Goal: Task Accomplishment & Management: Complete application form

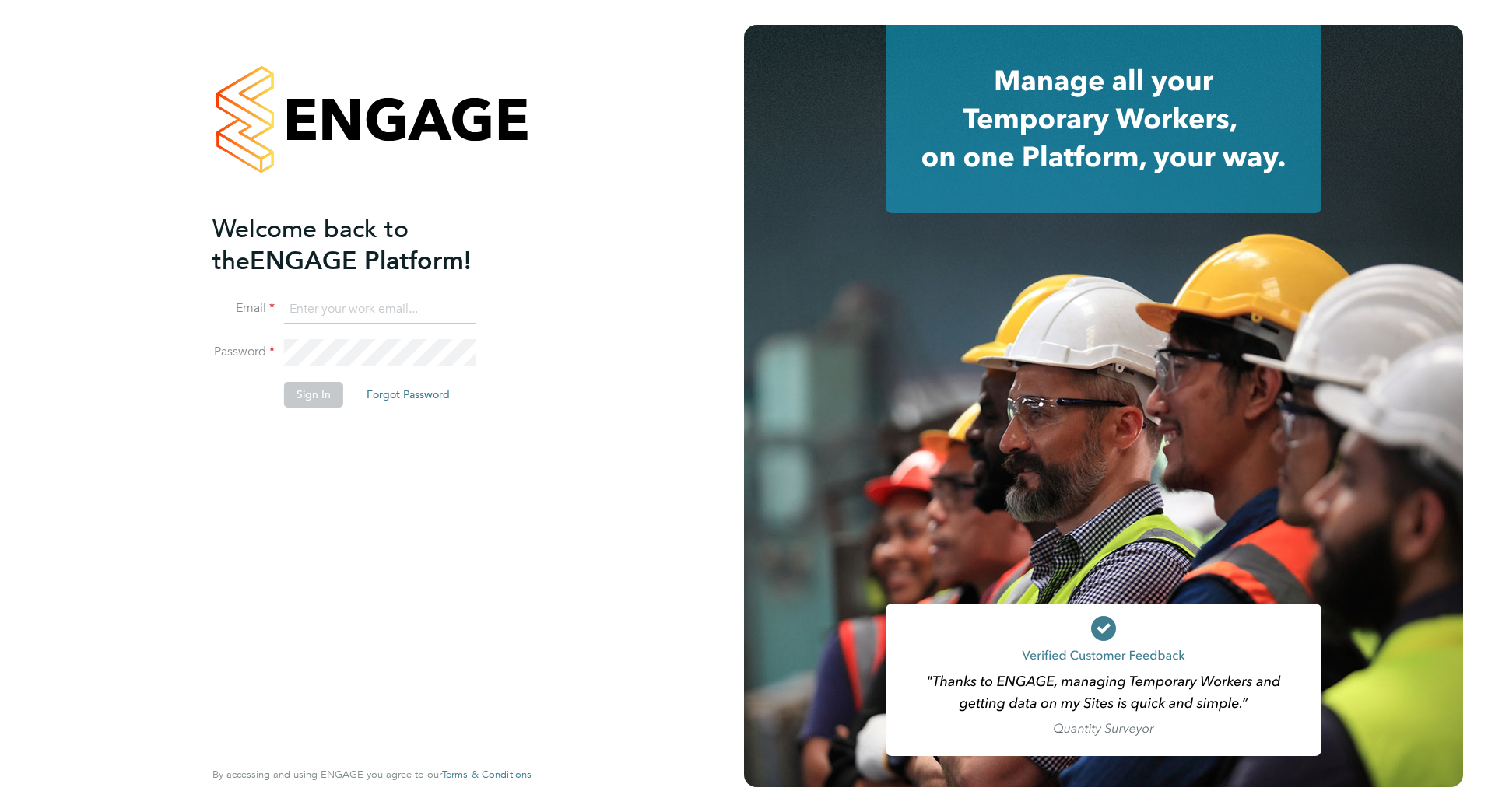
type input "[PERSON_NAME][EMAIL_ADDRESS][PERSON_NAME][DOMAIN_NAME]"
click at [309, 391] on button "Sign In" at bounding box center [314, 393] width 59 height 25
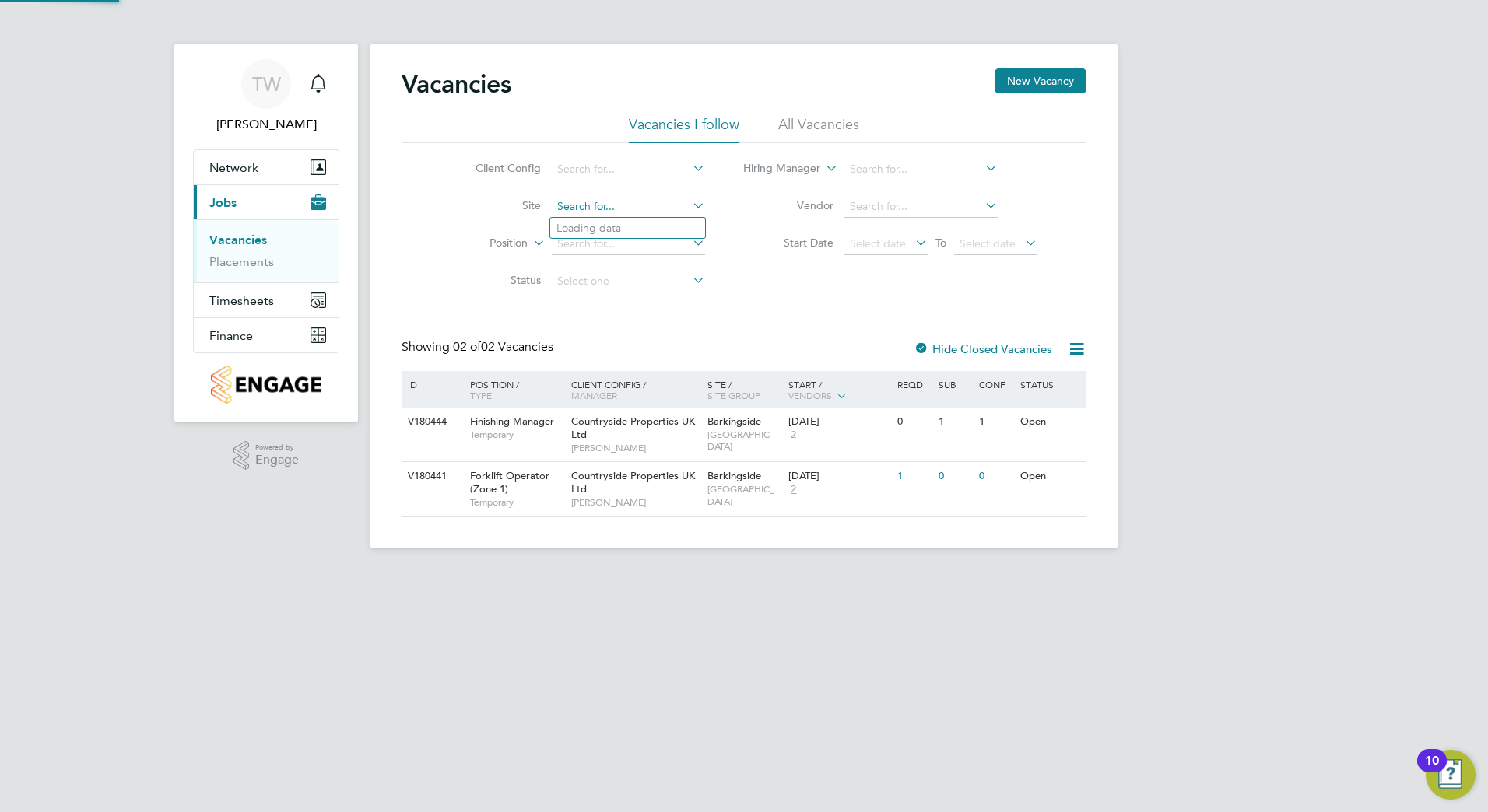
click at [579, 206] on input at bounding box center [628, 206] width 153 height 22
click at [586, 227] on b "Barkin" at bounding box center [572, 227] width 32 height 13
type input "Barkingside"
click at [232, 261] on link "Placements" at bounding box center [242, 261] width 65 height 15
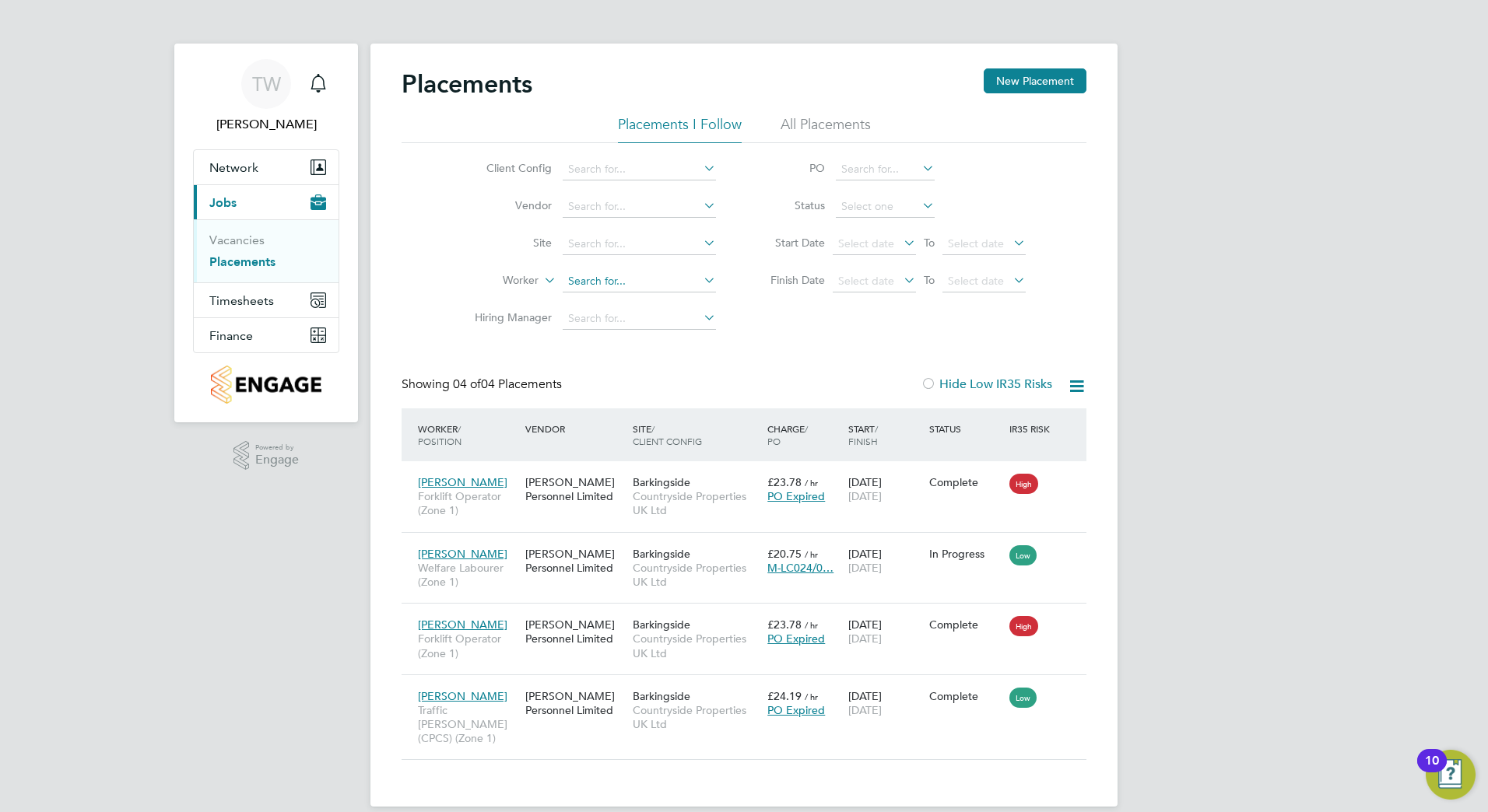
click at [618, 276] on input at bounding box center [639, 281] width 153 height 22
click at [628, 300] on li "Rein aldo Brasileiro" at bounding box center [638, 302] width 154 height 21
type input "Reinaldo Brasileiro"
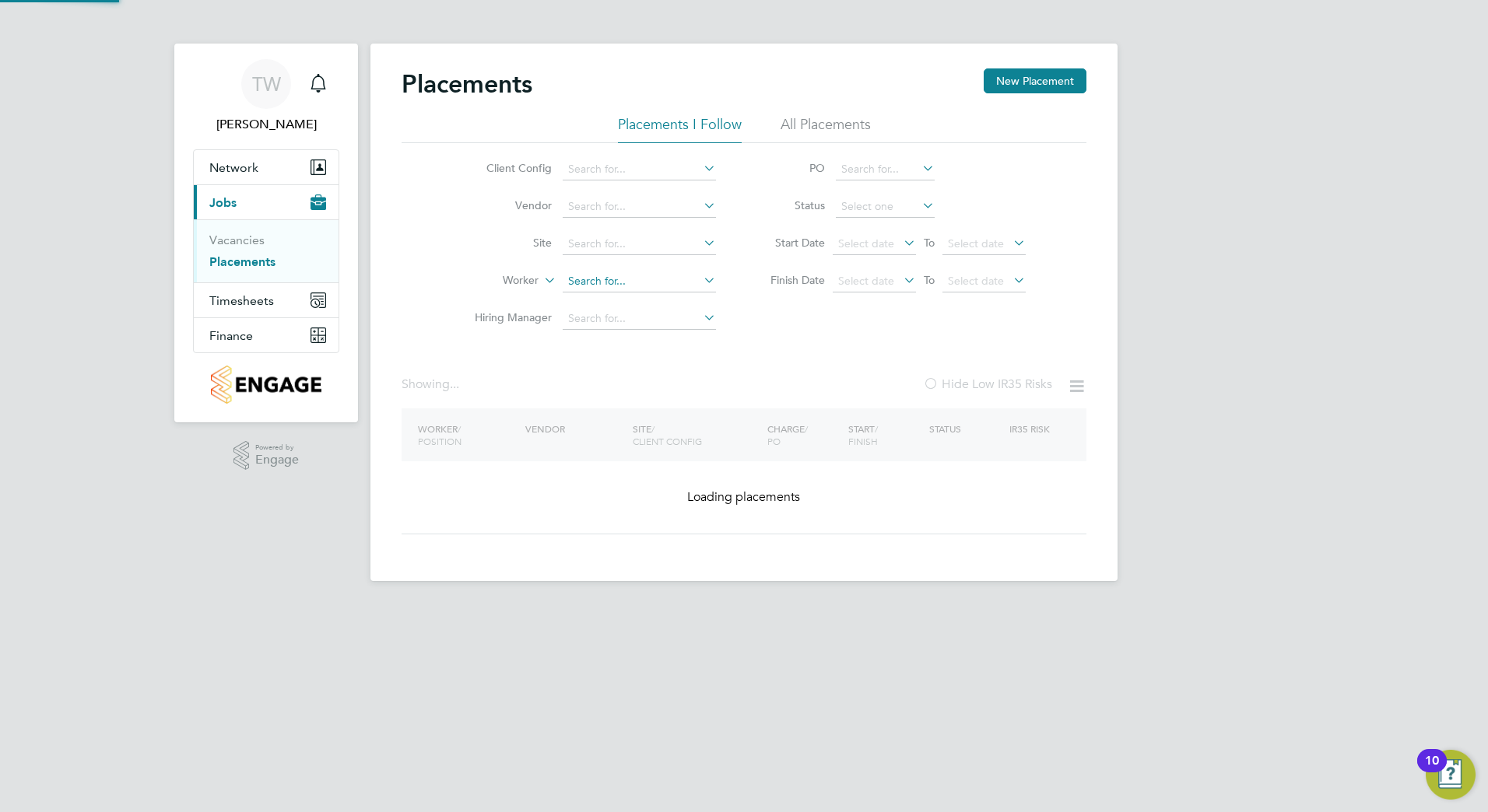
click at [594, 281] on input at bounding box center [639, 281] width 153 height 22
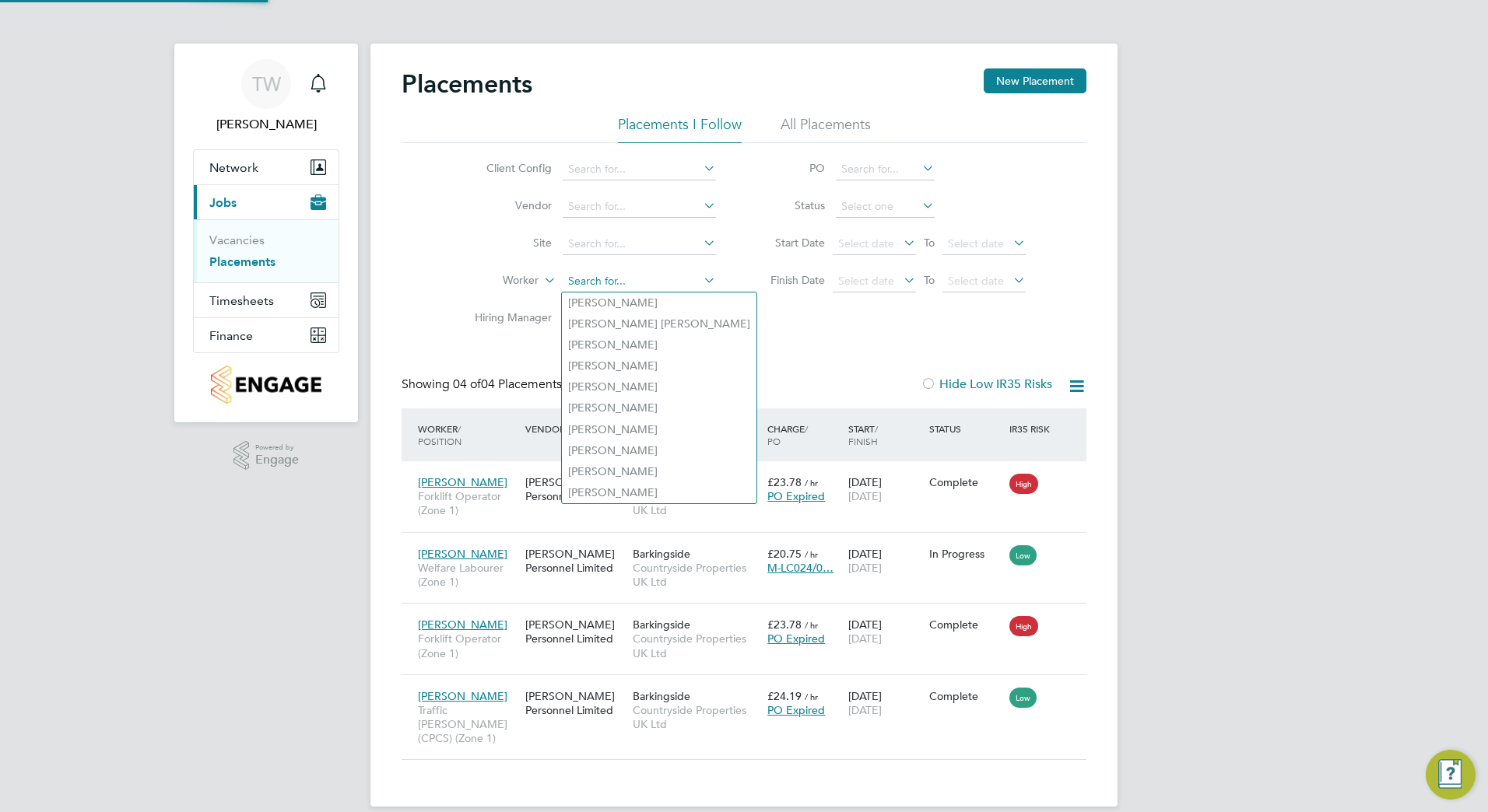
scroll to position [58, 108]
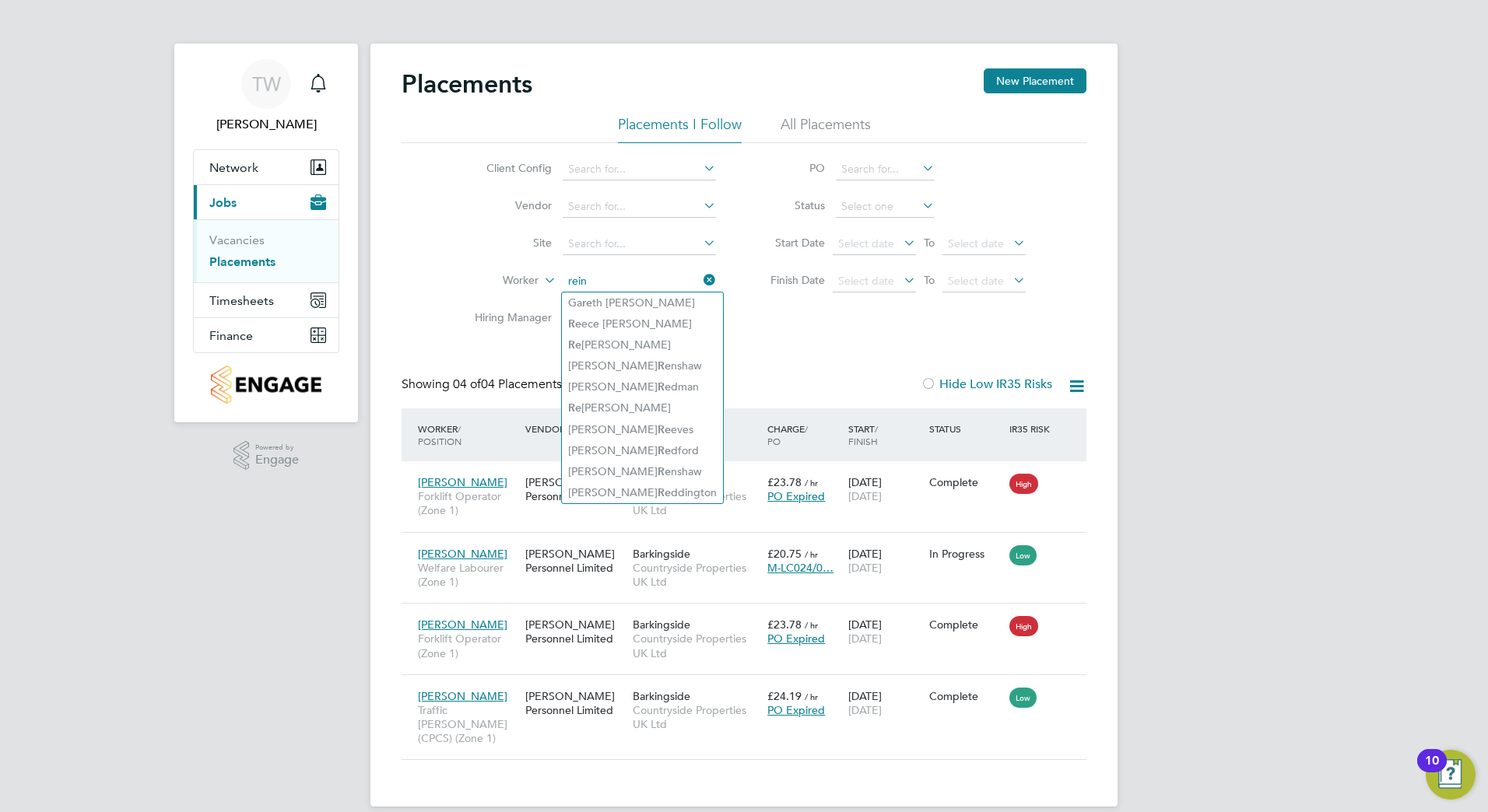
click at [611, 279] on input "rein" at bounding box center [639, 281] width 153 height 22
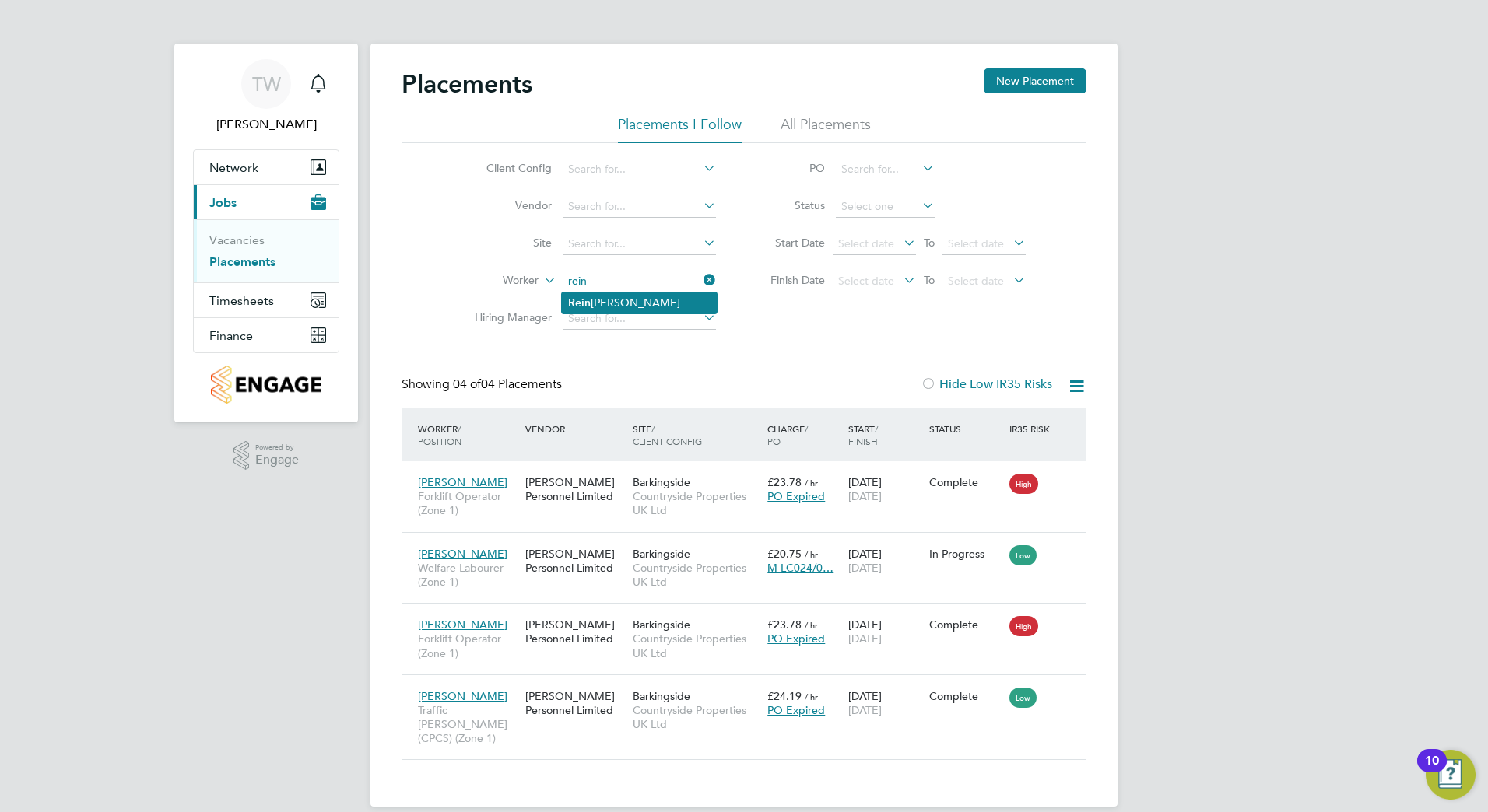
click at [594, 300] on li "Rein aldo Brasileiro" at bounding box center [638, 302] width 154 height 21
type input "Reinaldo Brasileiro"
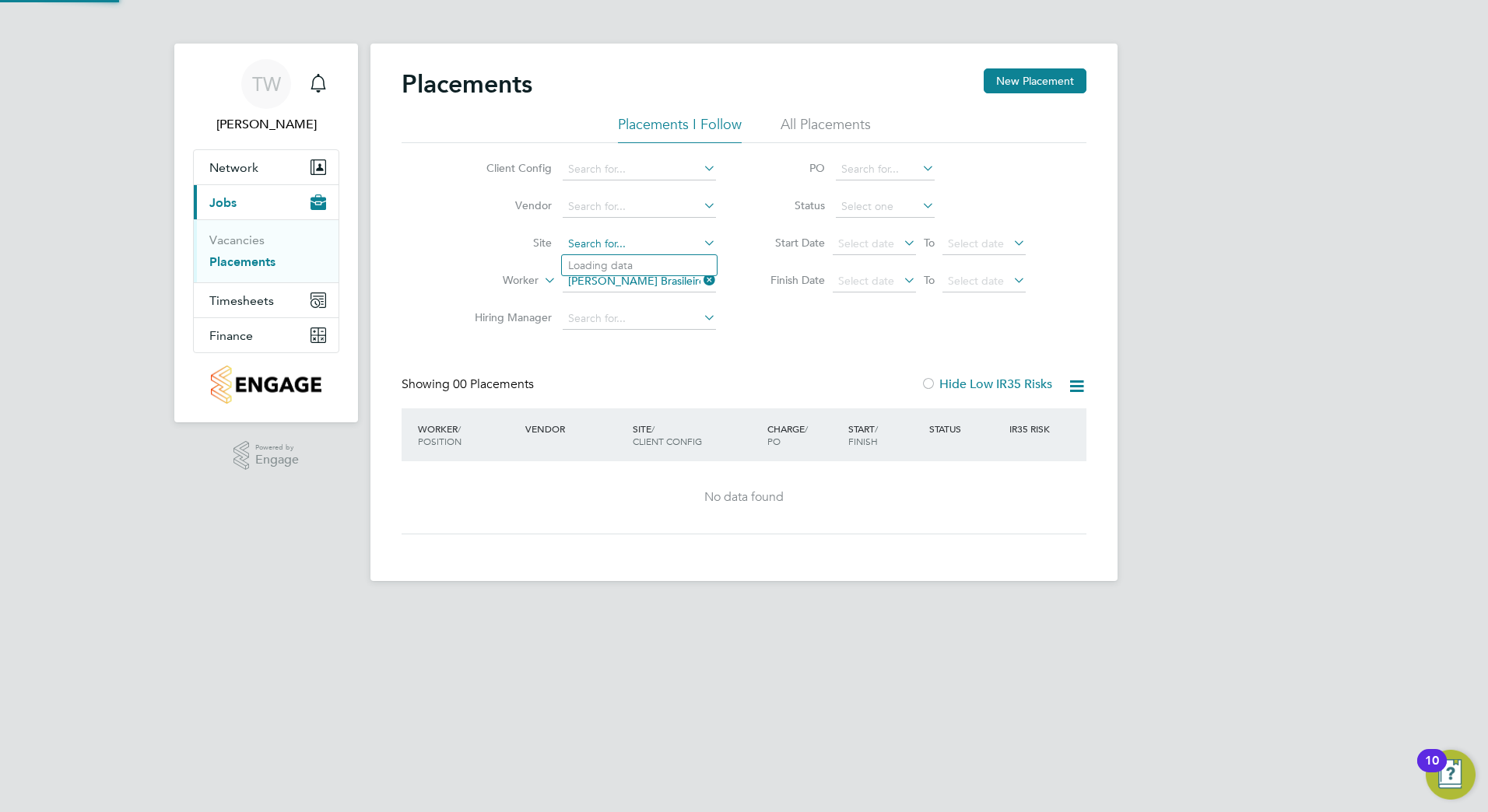
click at [595, 241] on input at bounding box center [639, 244] width 153 height 22
click at [595, 263] on b "Barkin" at bounding box center [584, 264] width 32 height 13
type input "Barkingside"
click at [700, 321] on icon at bounding box center [700, 318] width 0 height 22
click at [604, 319] on input "dan nichols" at bounding box center [639, 319] width 153 height 22
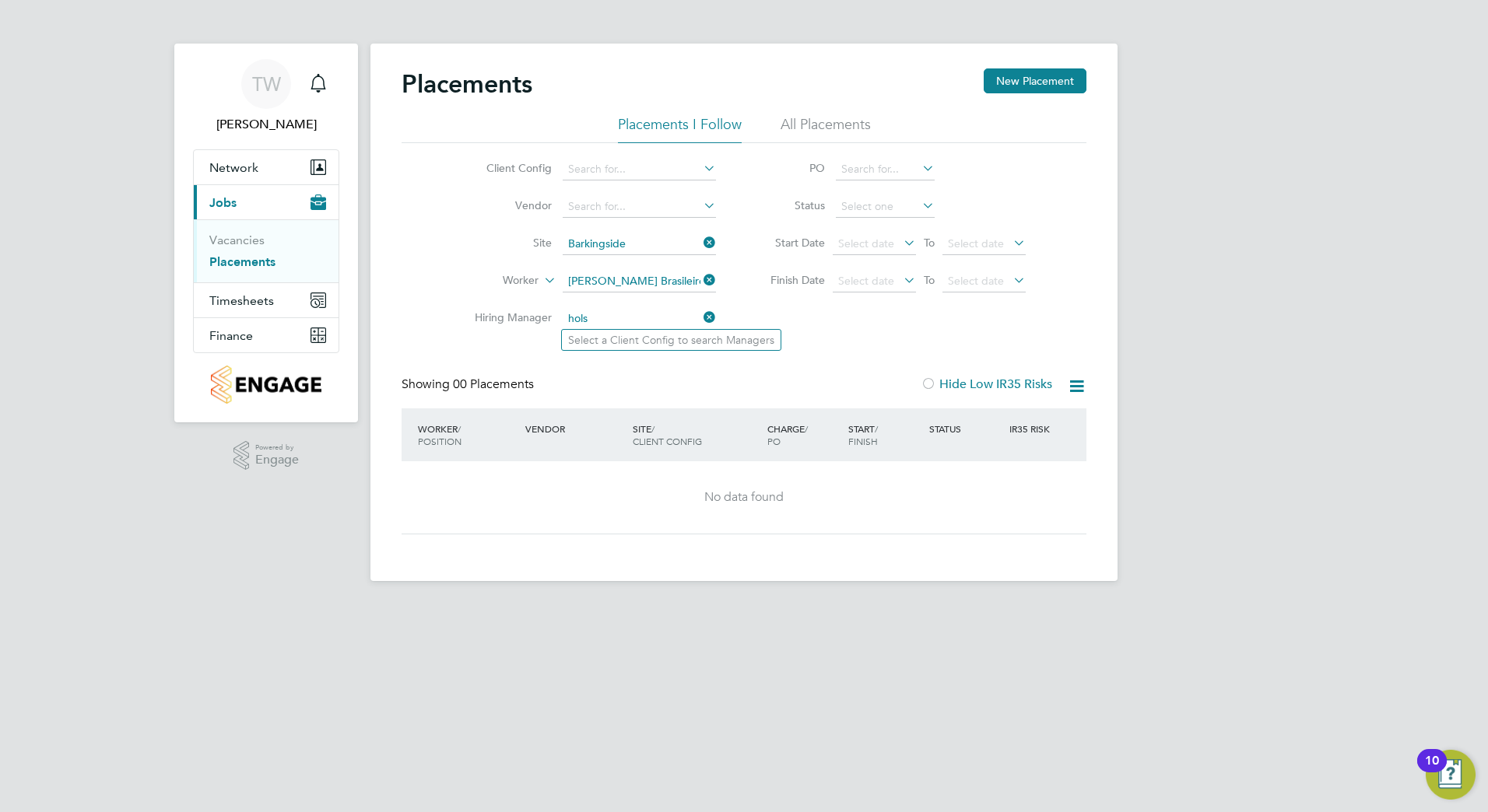
type input "hols"
click at [756, 86] on div "Placements New Placement" at bounding box center [744, 91] width 684 height 46
click at [814, 120] on li "All Placements" at bounding box center [826, 129] width 90 height 28
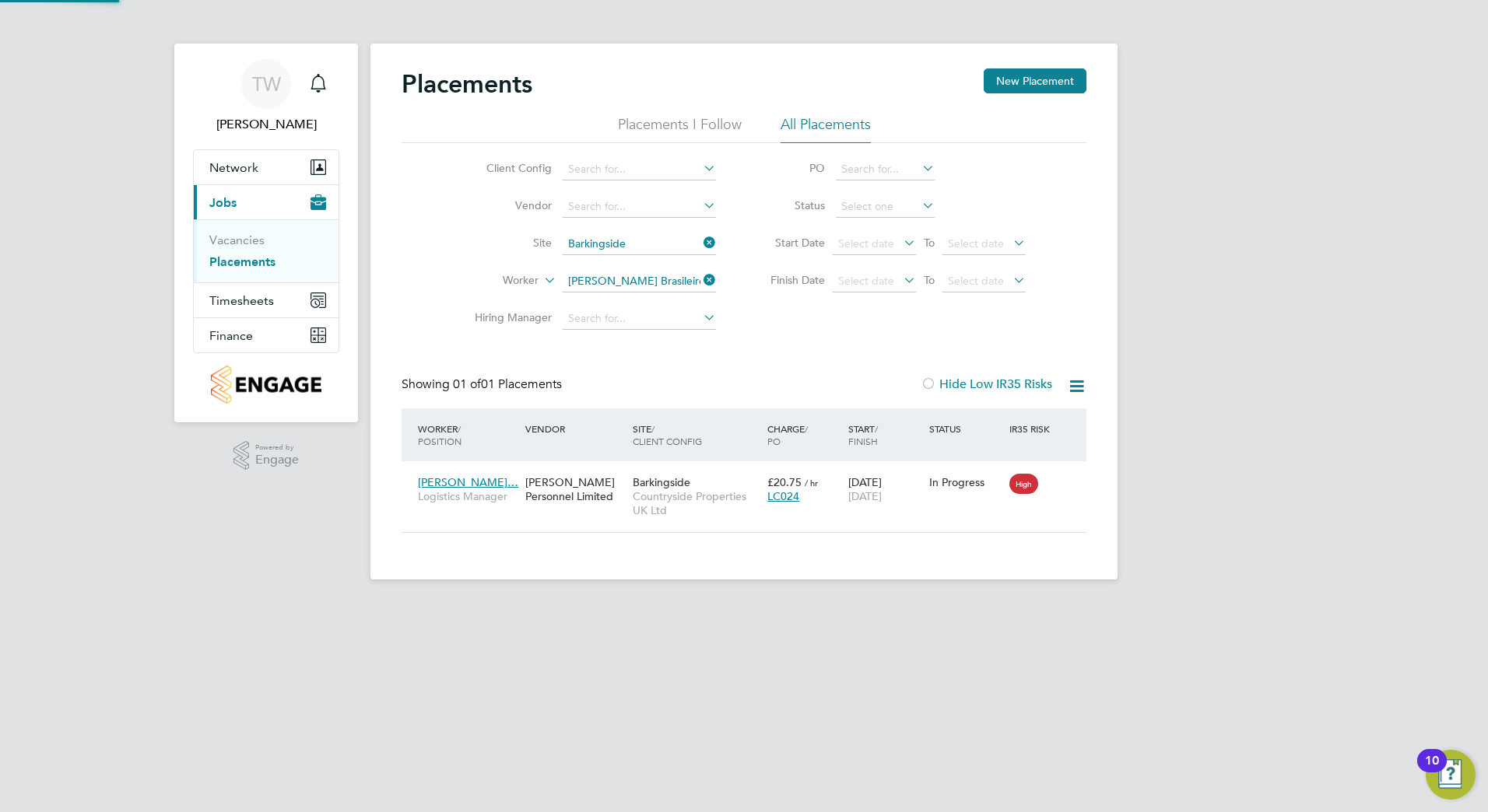
scroll to position [15, 73]
click at [455, 484] on span "Reinaldo Batista…" at bounding box center [468, 482] width 100 height 14
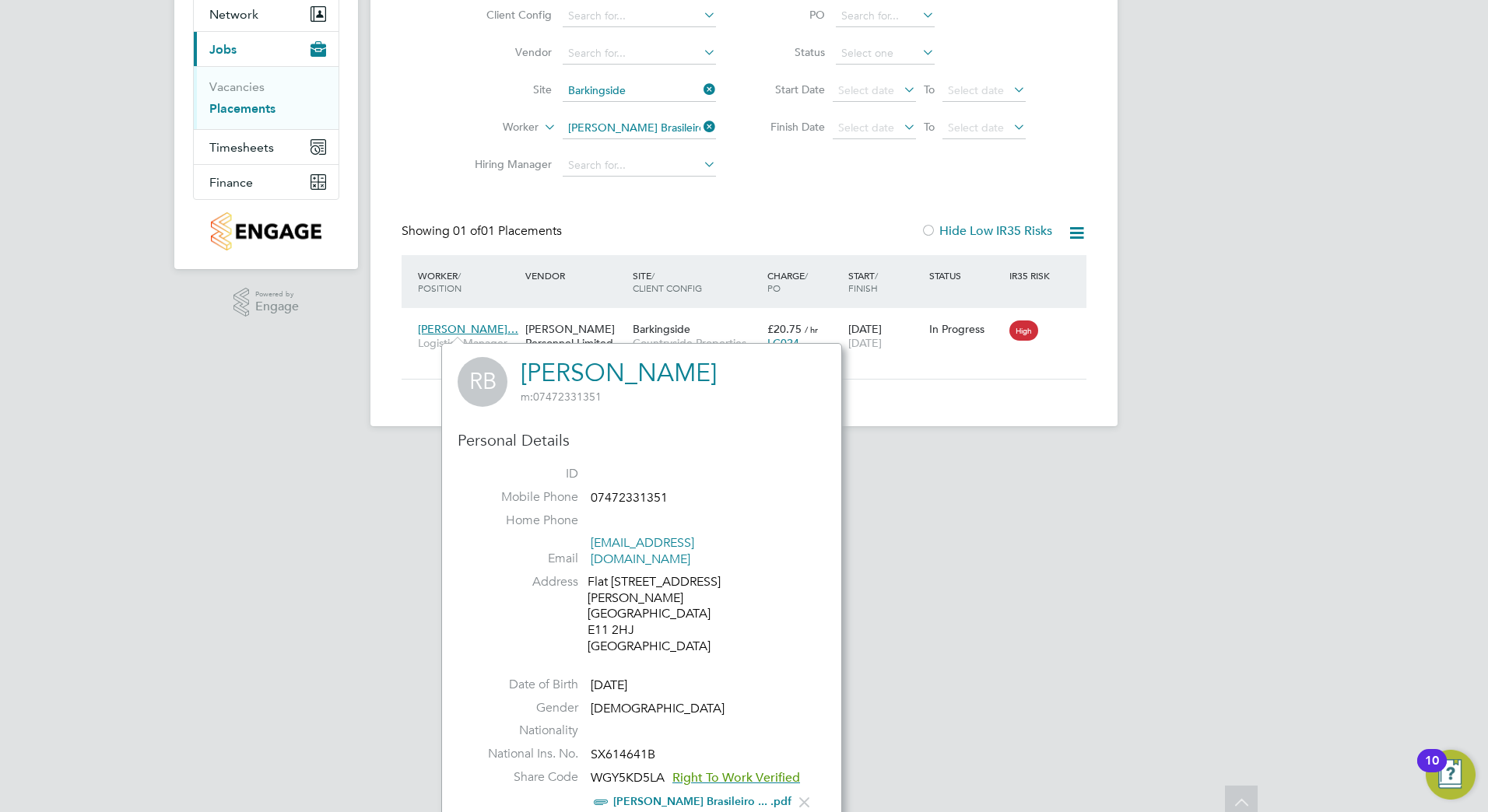
scroll to position [162, 0]
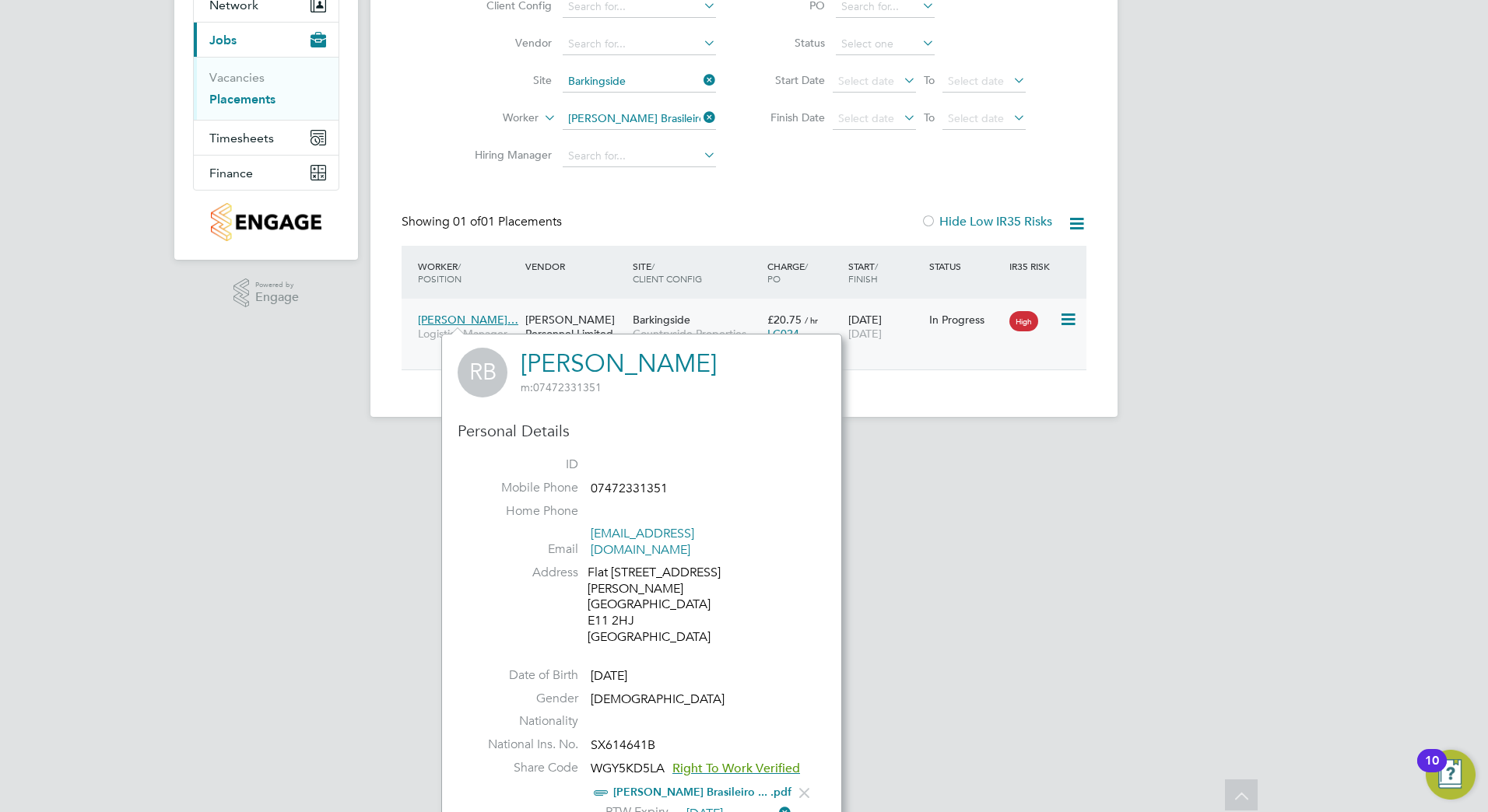
click at [451, 320] on span "Reinaldo Batista…" at bounding box center [468, 319] width 100 height 14
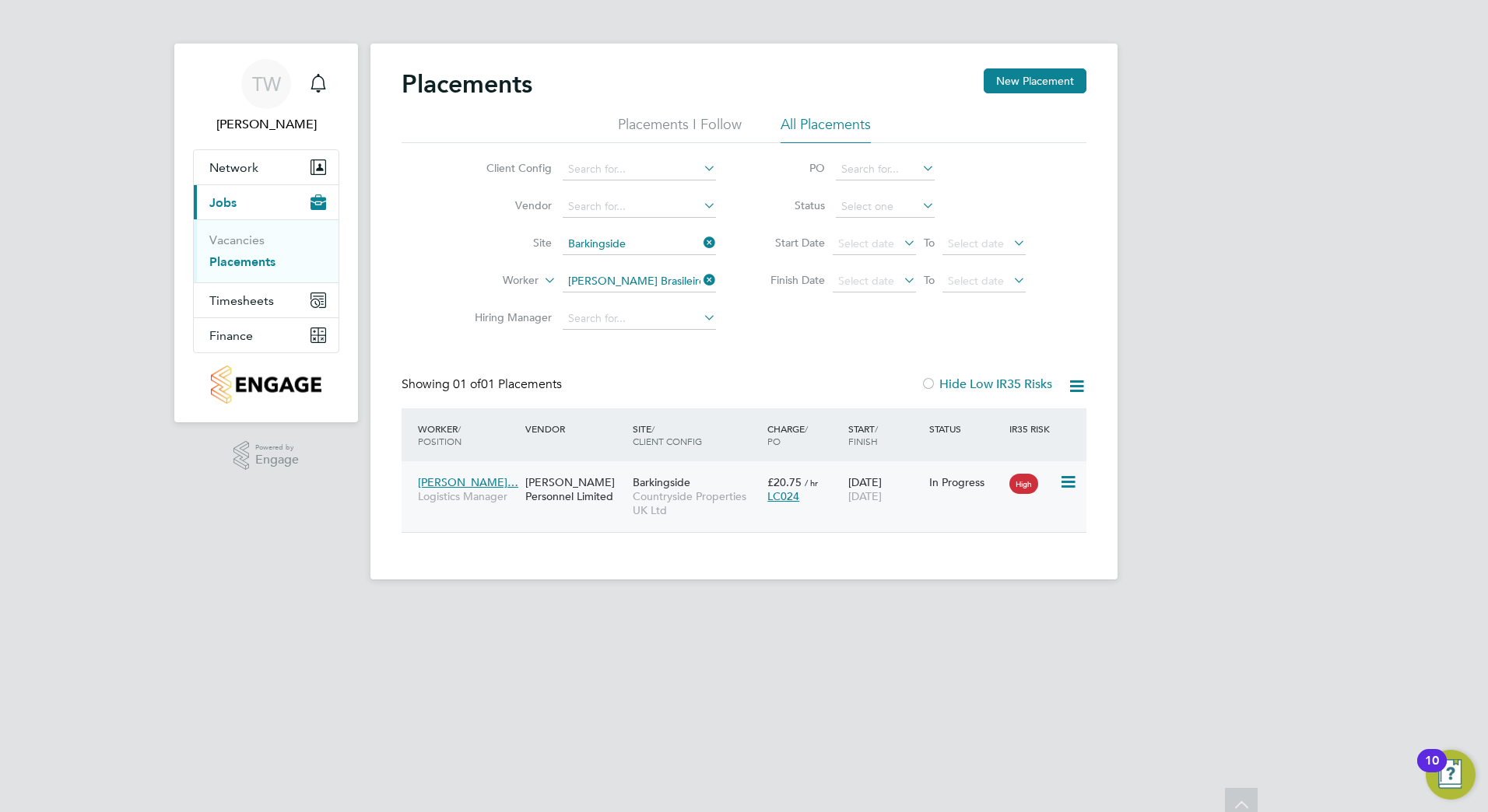
scroll to position [0, 0]
click at [1068, 485] on icon at bounding box center [1067, 482] width 16 height 19
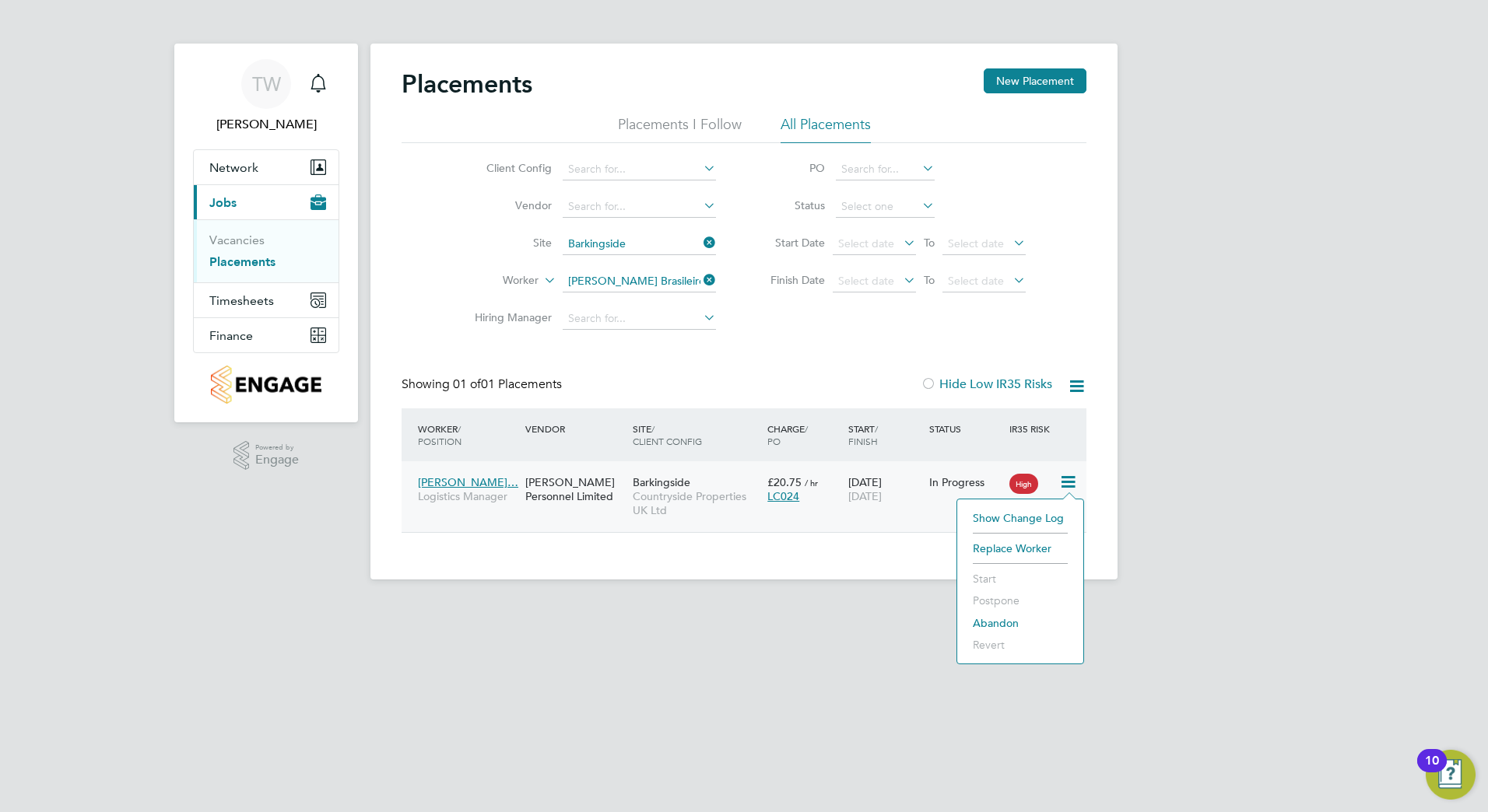
click at [998, 517] on li "Show change log" at bounding box center [1020, 518] width 110 height 22
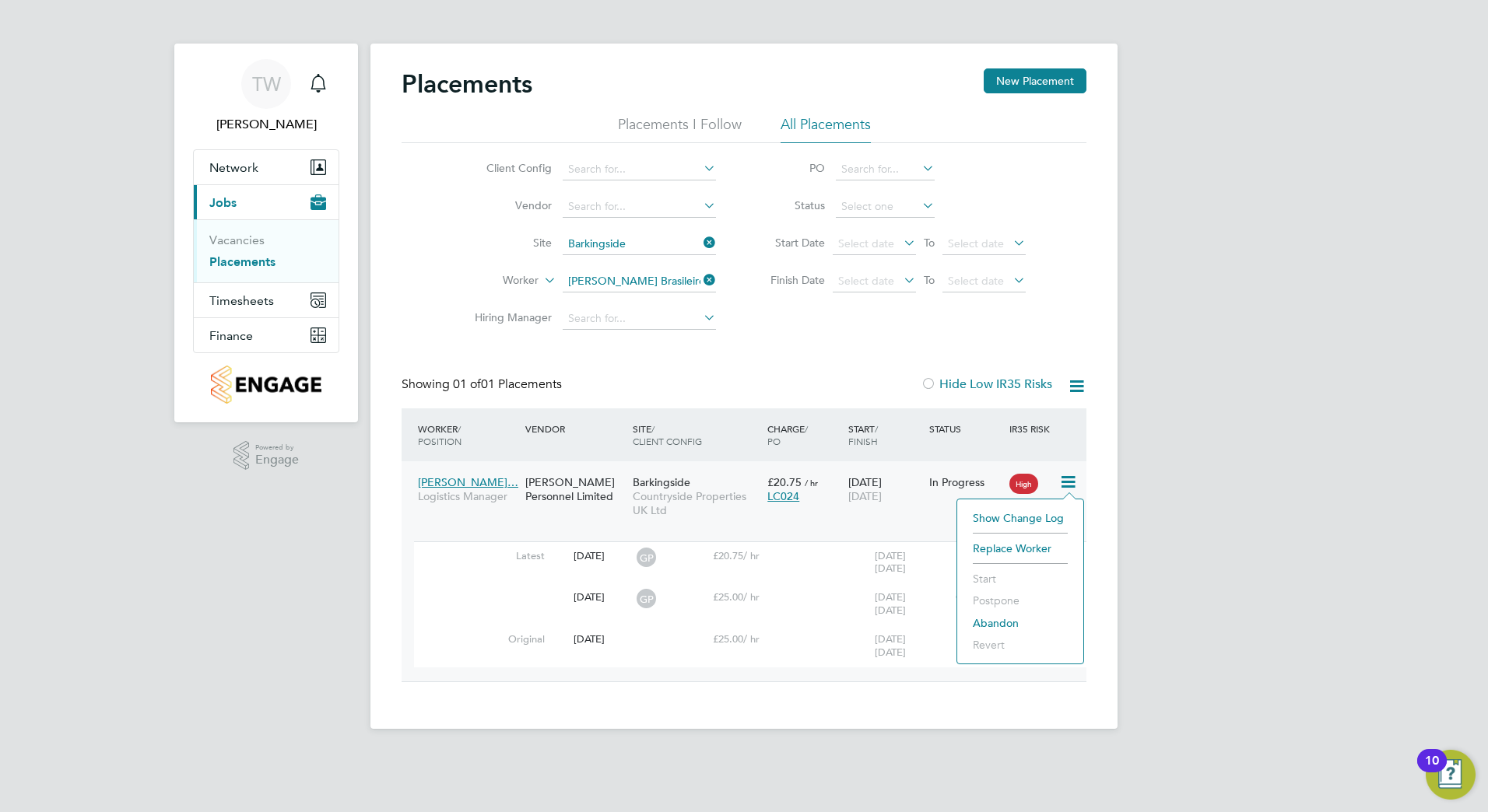
click at [442, 598] on div at bounding box center [481, 591] width 135 height 16
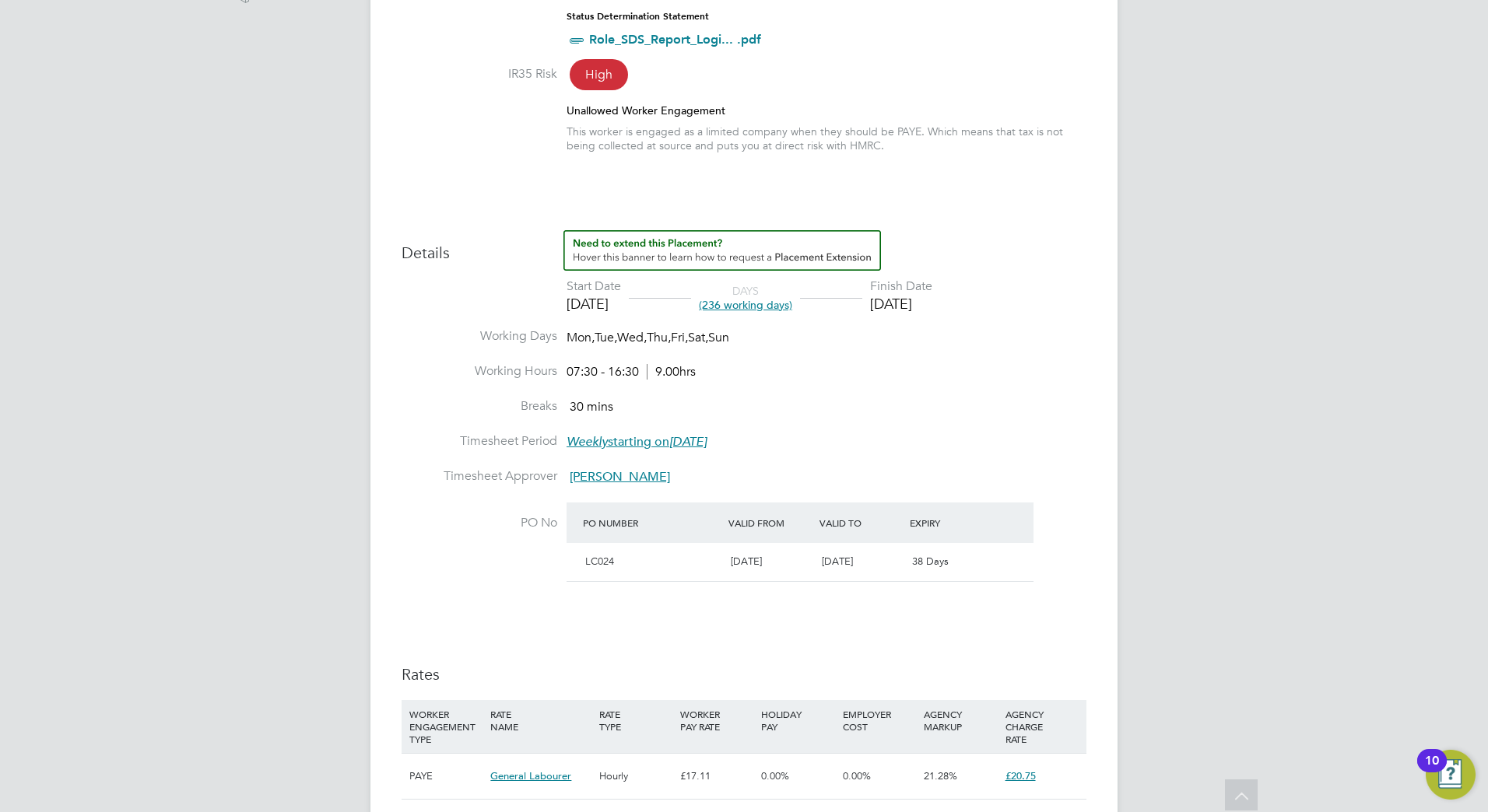
click at [776, 308] on span "(236 working days)" at bounding box center [745, 305] width 93 height 14
click at [843, 564] on span "31 Oct 2025" at bounding box center [838, 560] width 31 height 13
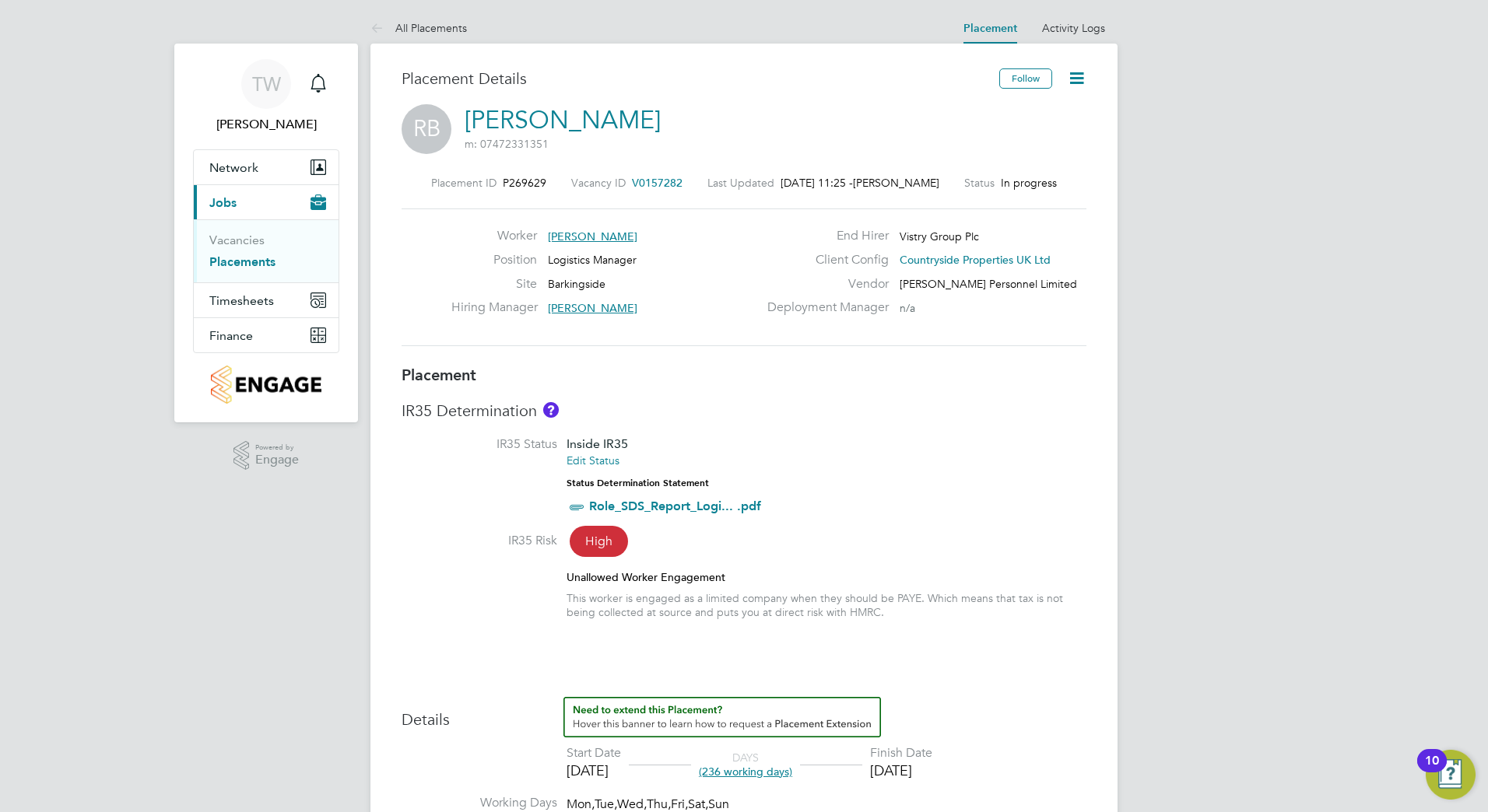
click at [1079, 76] on icon at bounding box center [1077, 79] width 20 height 20
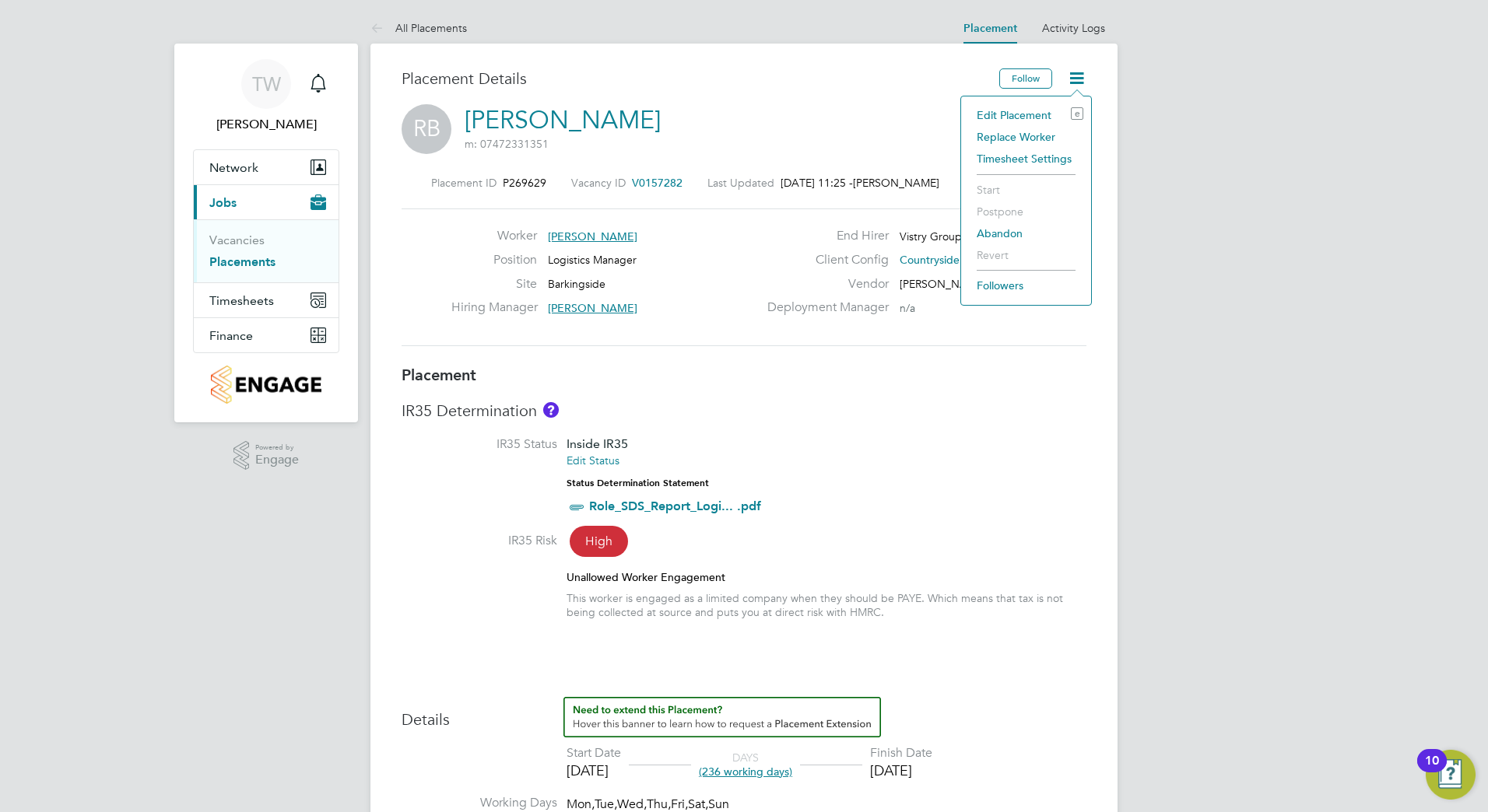
click at [989, 111] on li "Edit Placement e" at bounding box center [1026, 115] width 114 height 22
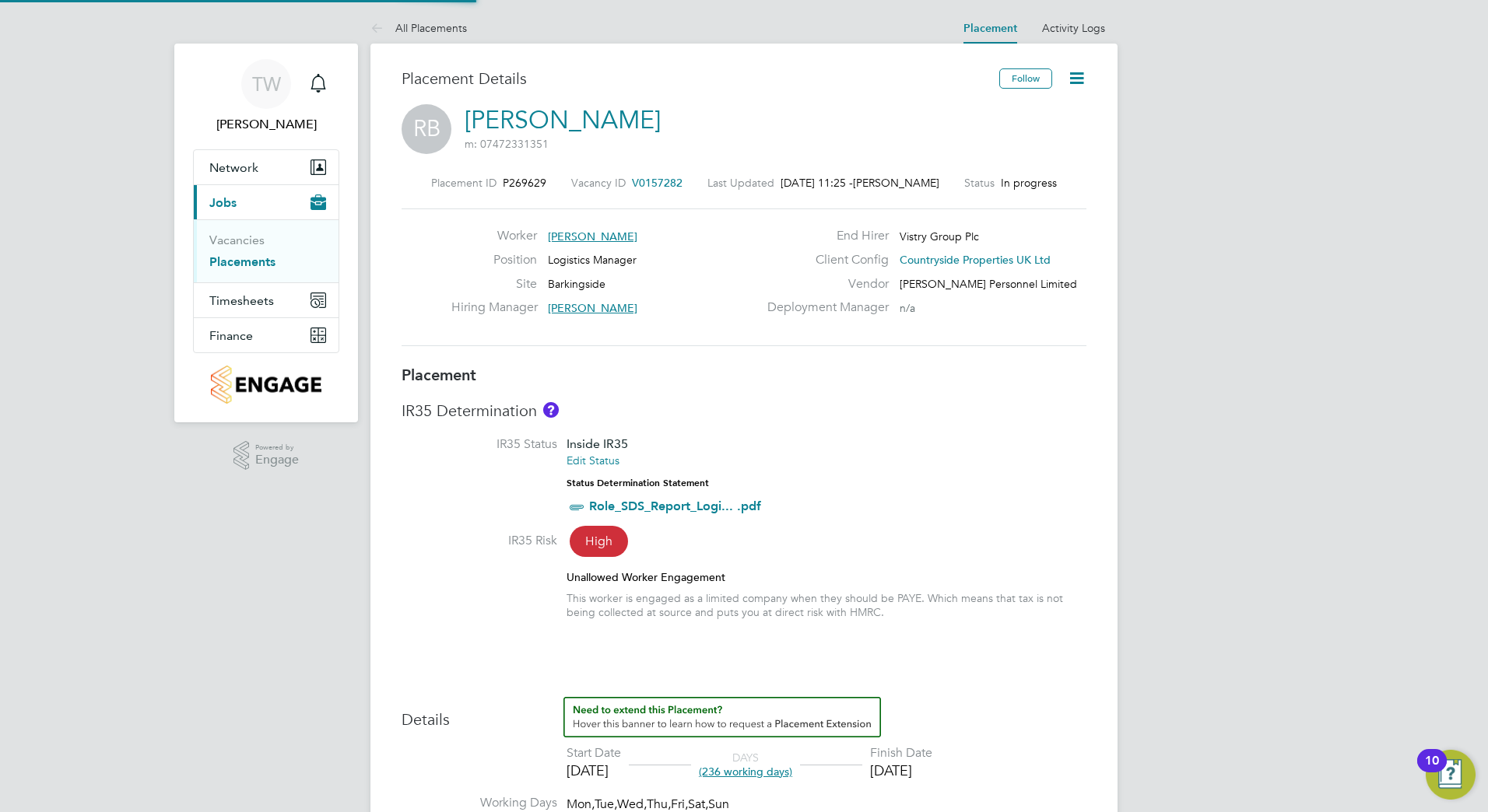
type input "Dan Nichols"
type input "03 Feb 2025"
type input "26 Sep 2025"
type input "07:30"
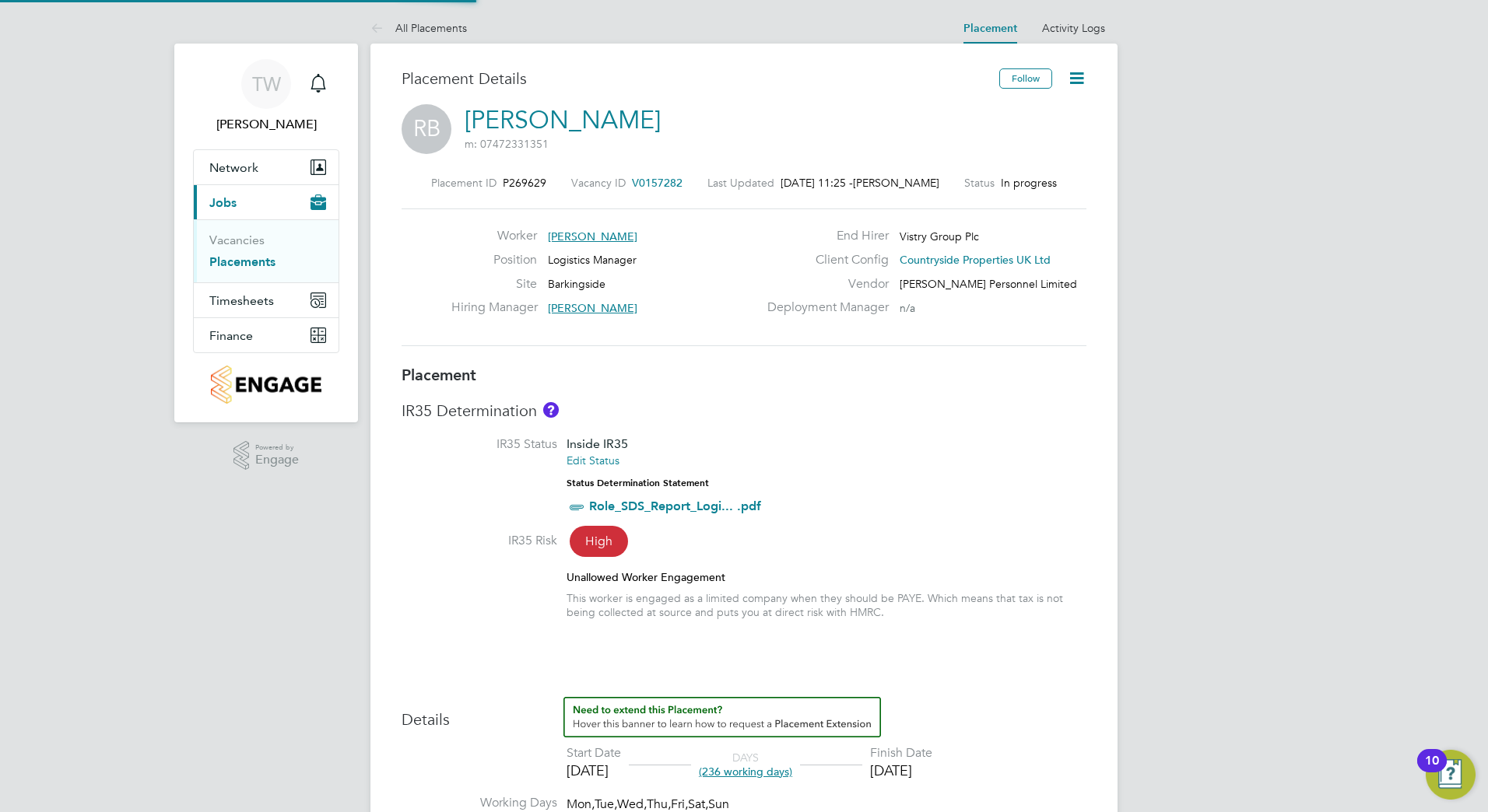
type input "16:30"
type input "XXH138830"
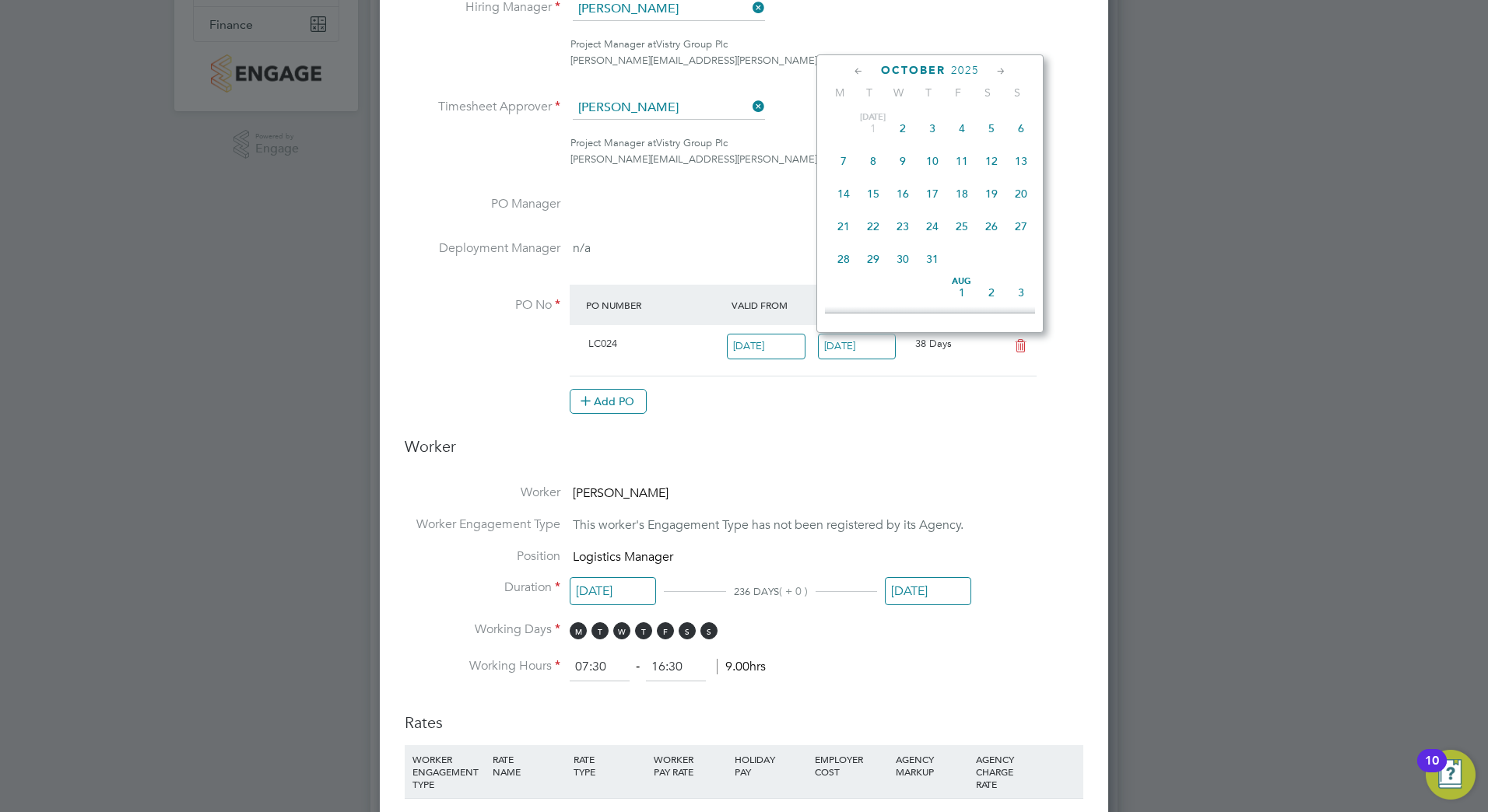
click at [857, 350] on input "31 Oct 2025" at bounding box center [858, 346] width 79 height 26
click at [856, 72] on icon at bounding box center [859, 71] width 15 height 17
click at [962, 195] on span "19" at bounding box center [962, 186] width 30 height 29
type input "19 Sep 2025"
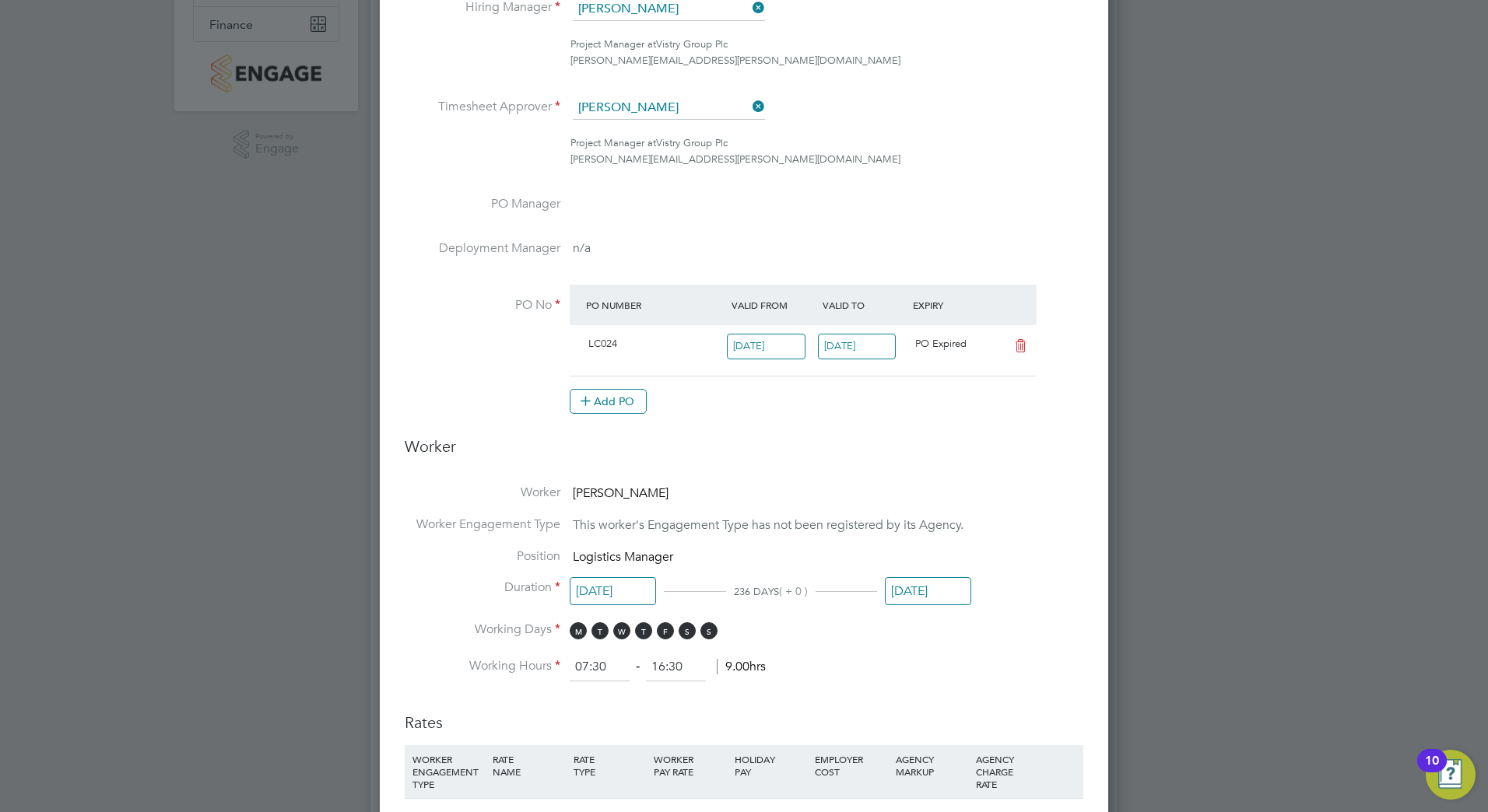
click at [926, 594] on input "26 Sep 2025" at bounding box center [928, 591] width 87 height 29
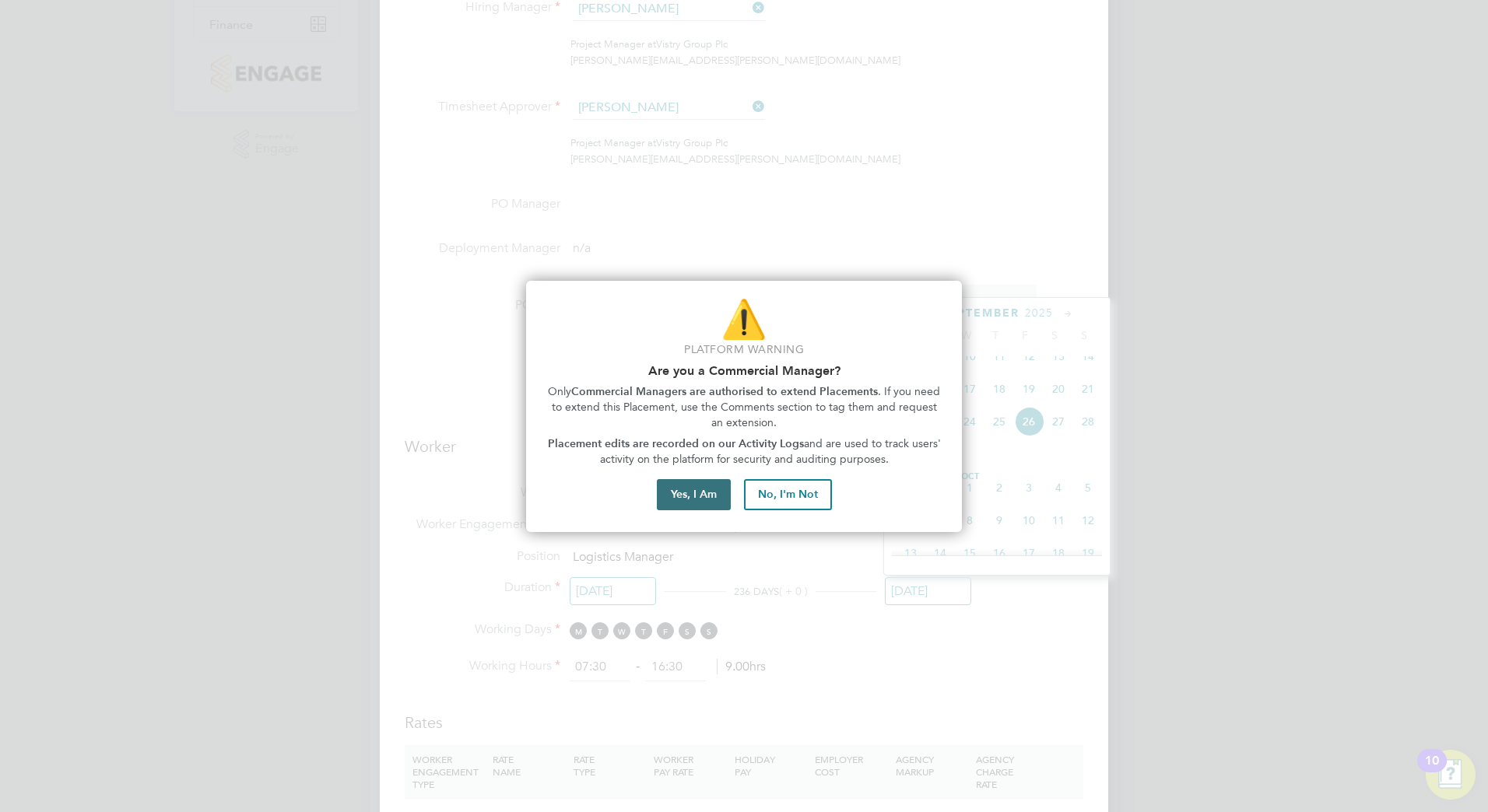
click at [691, 497] on button "Yes, I Am" at bounding box center [693, 494] width 74 height 31
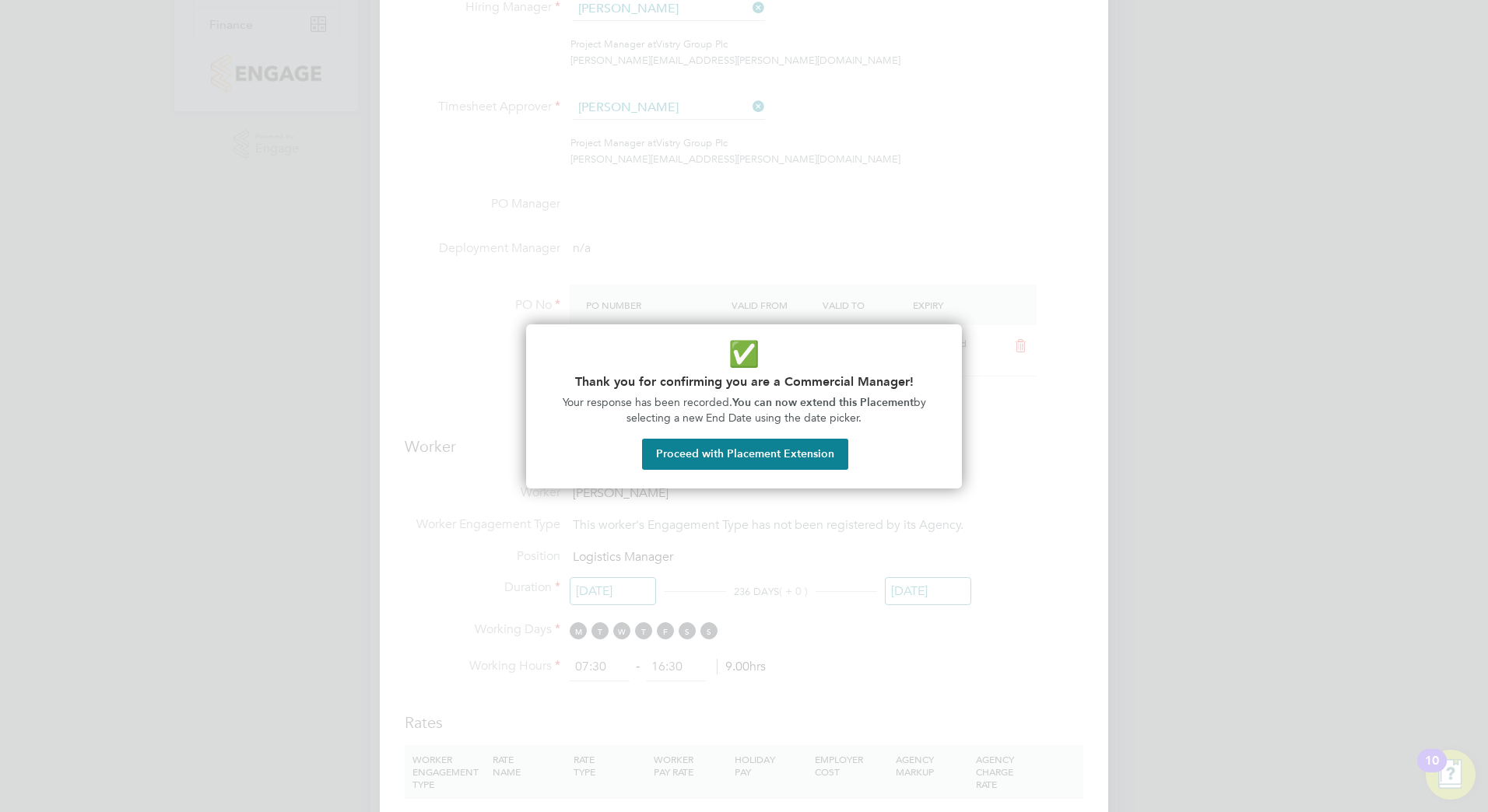
drag, startPoint x: 495, startPoint y: 192, endPoint x: 490, endPoint y: 136, distance: 56.2
click at [498, 189] on div at bounding box center [744, 406] width 1488 height 812
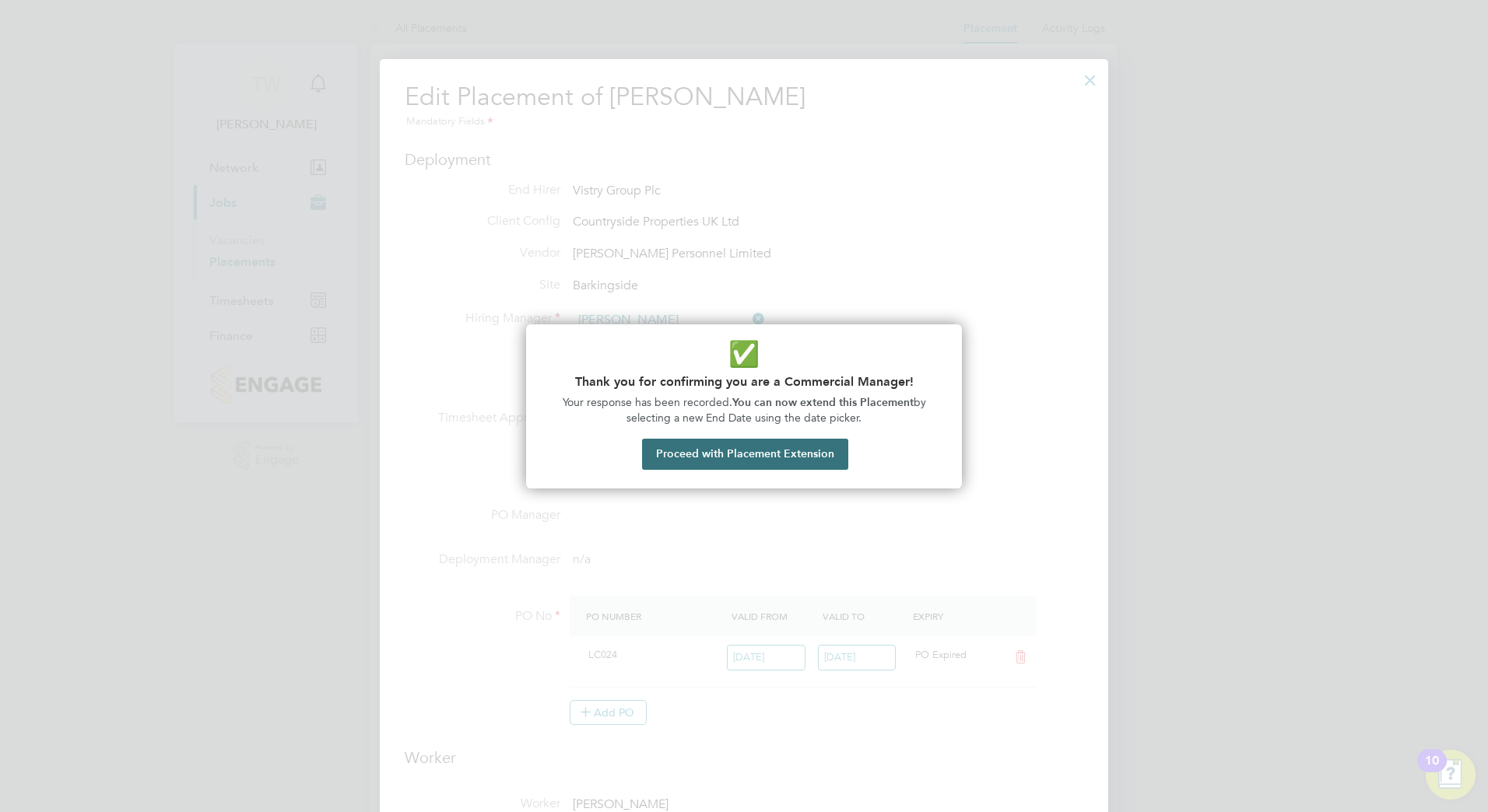
click at [811, 456] on button "Proceed with Placement Extension" at bounding box center [745, 454] width 207 height 31
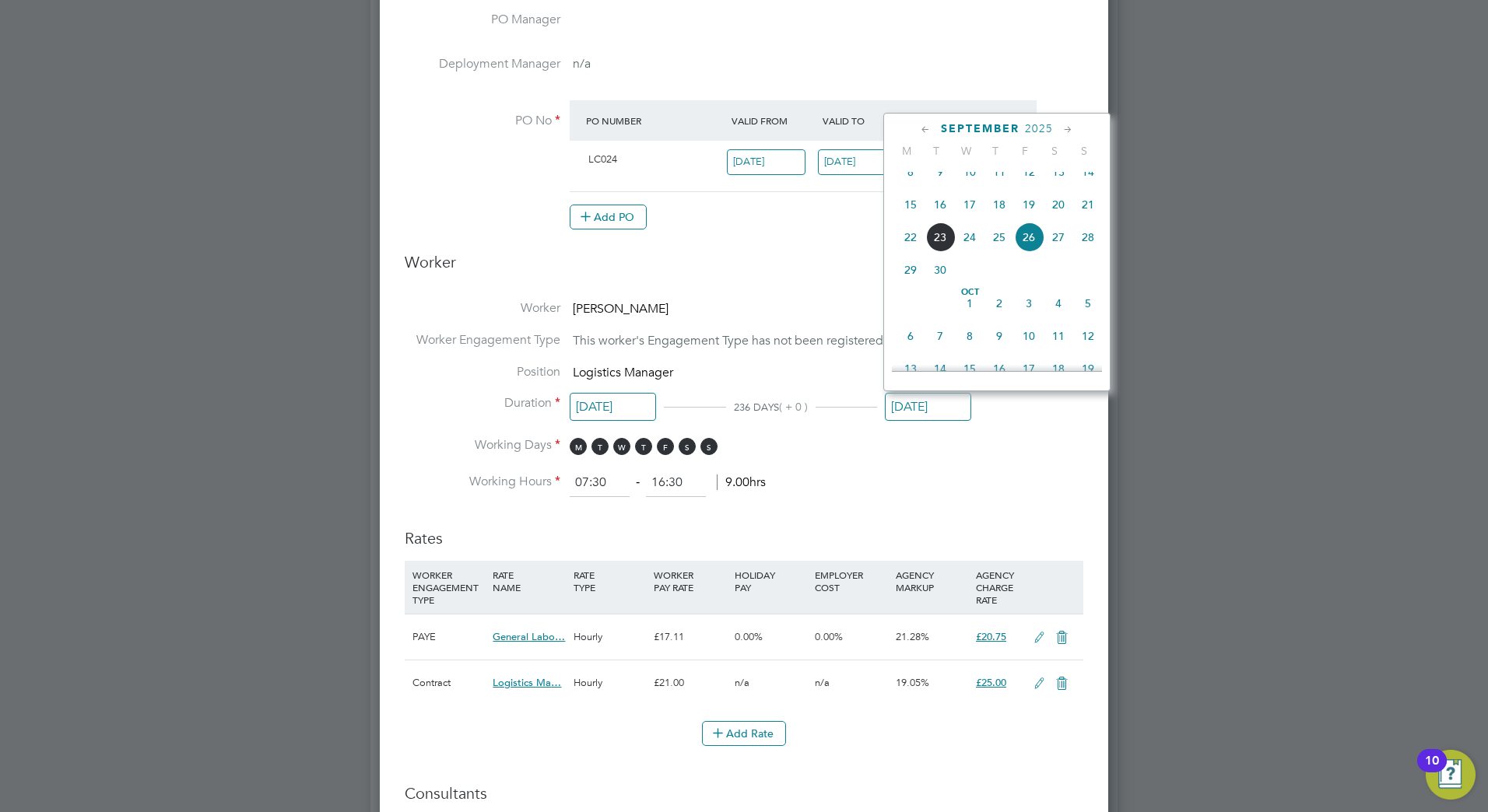
click at [990, 493] on li "Working Hours 07:30 ‐ 16:30 9.00hrs" at bounding box center [744, 483] width 679 height 28
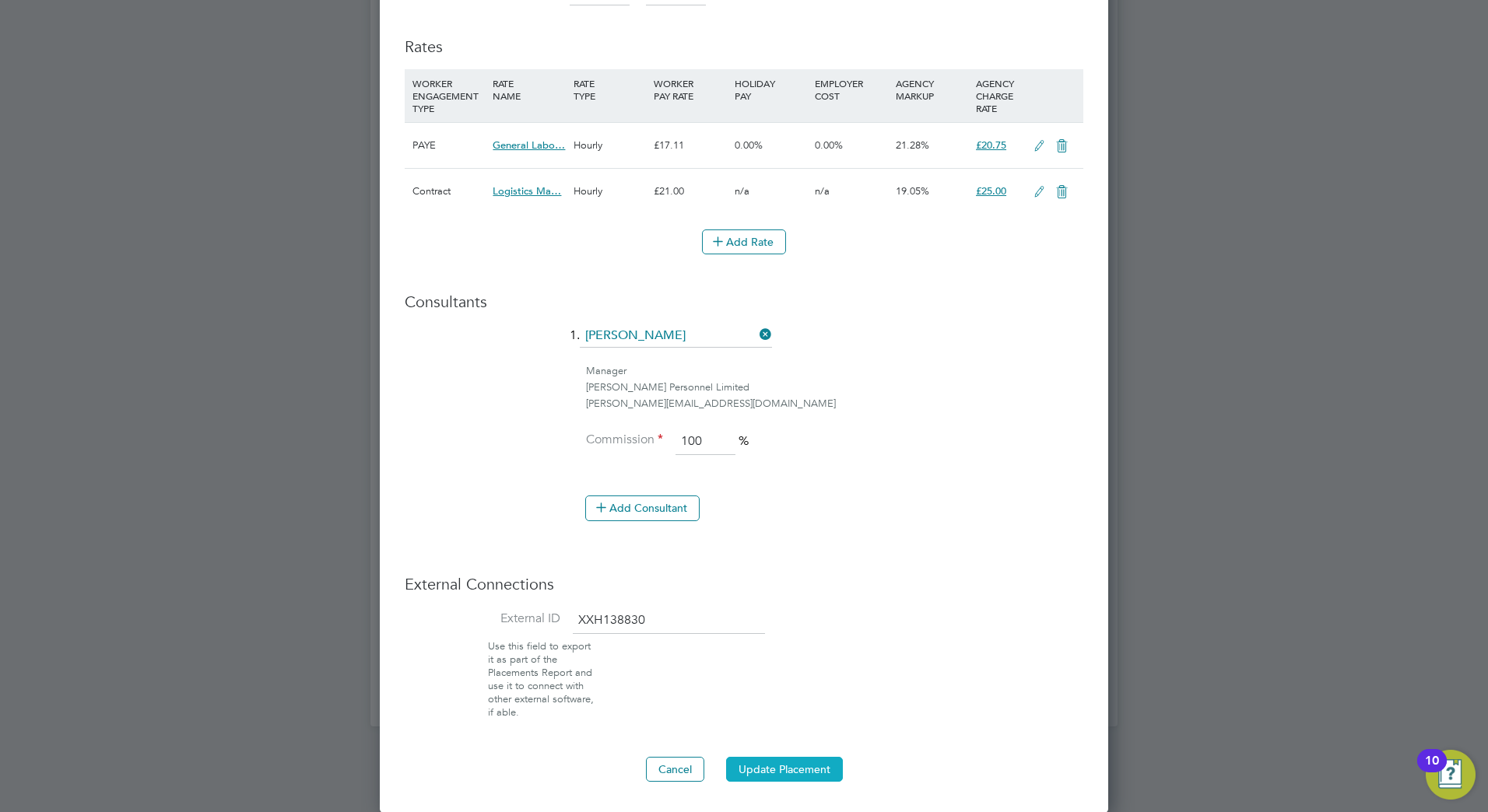
click at [799, 773] on button "Update Placement" at bounding box center [784, 769] width 117 height 25
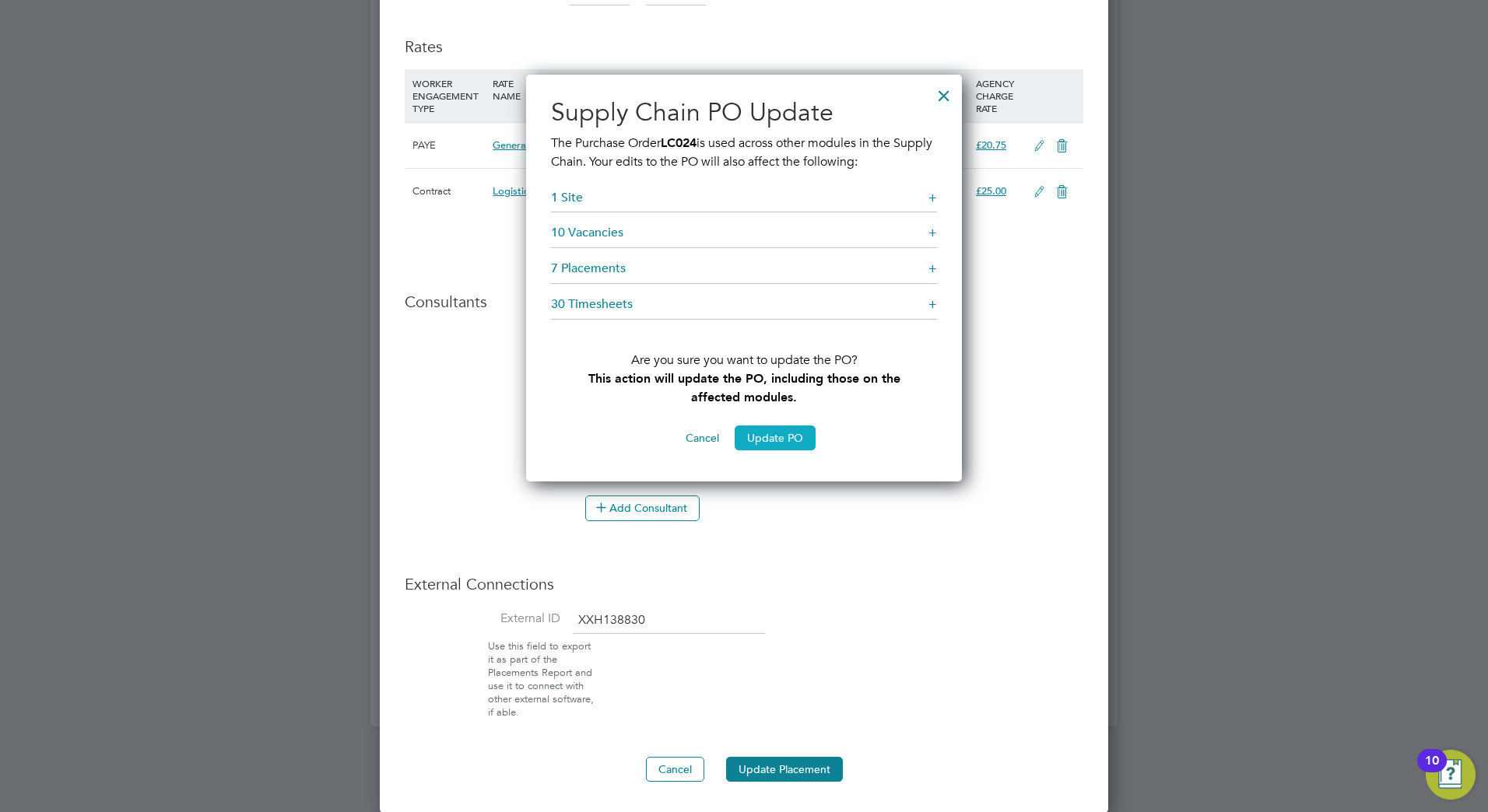
click at [767, 435] on button "Update PO" at bounding box center [775, 437] width 81 height 25
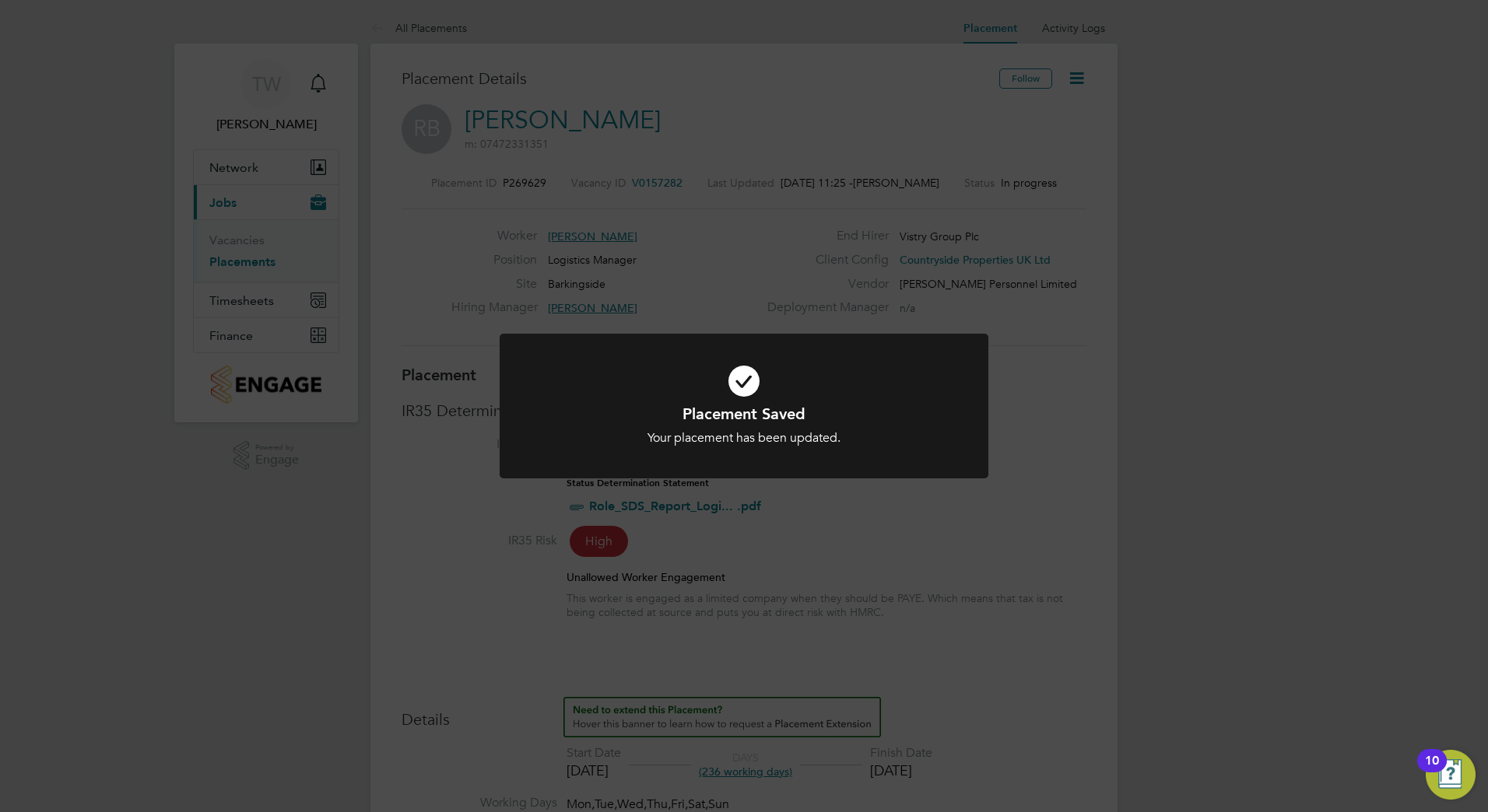
click at [935, 533] on div "Placement Saved Your placement has been updated. Cancel Okay" at bounding box center [744, 406] width 1488 height 812
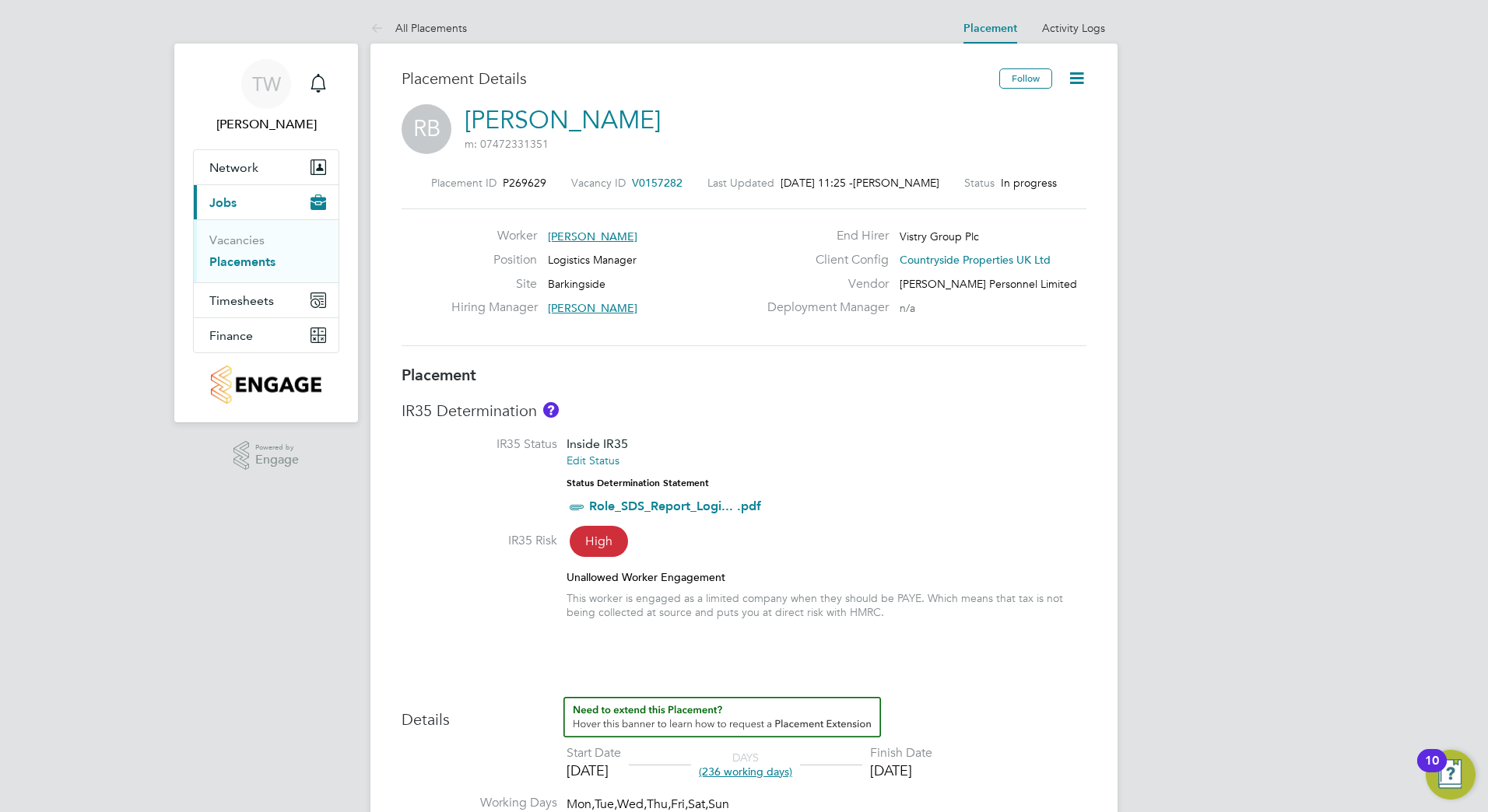
click at [1075, 83] on icon at bounding box center [1077, 79] width 20 height 20
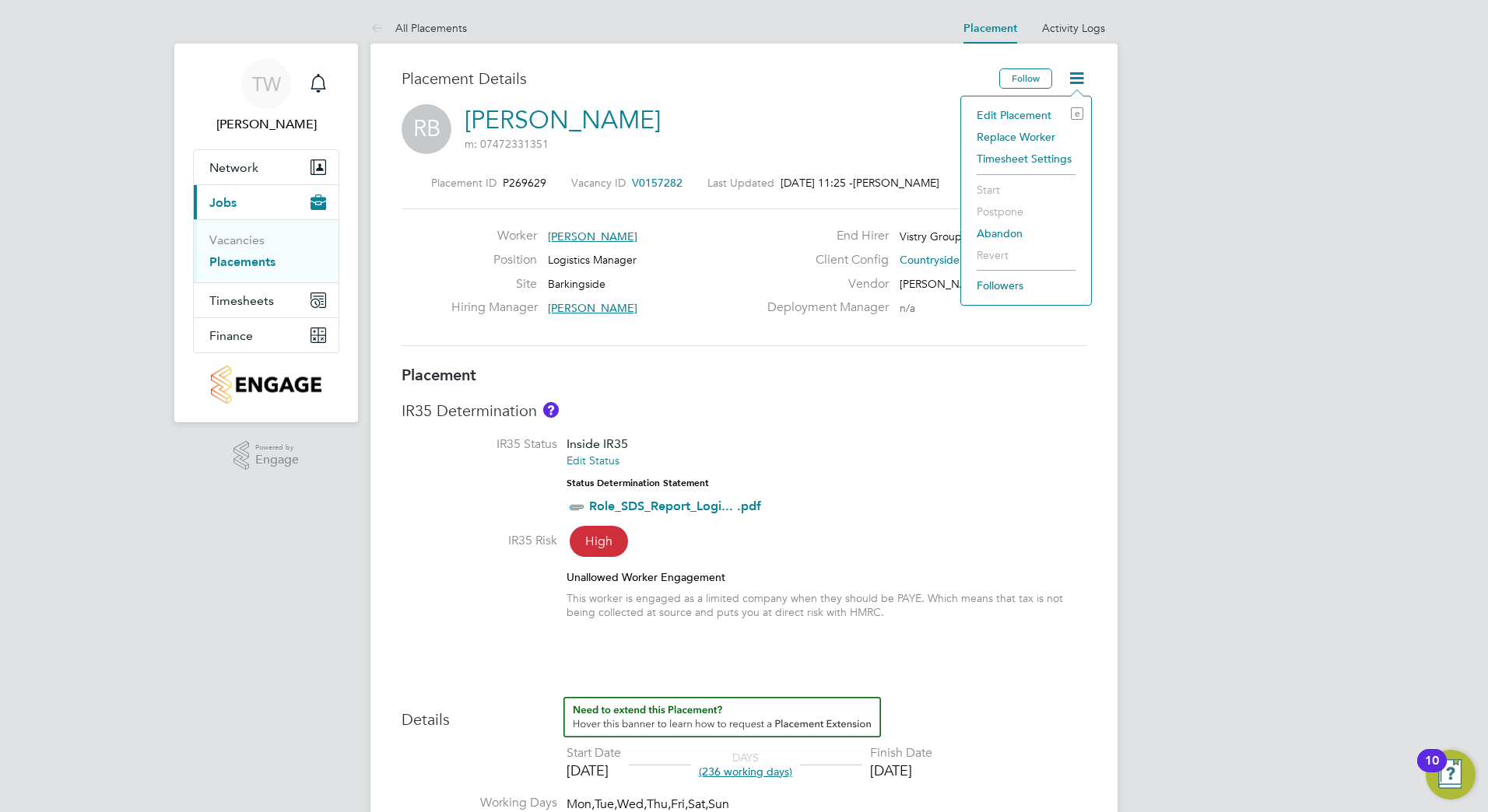
click at [1008, 111] on li "Edit Placement e" at bounding box center [1026, 115] width 114 height 22
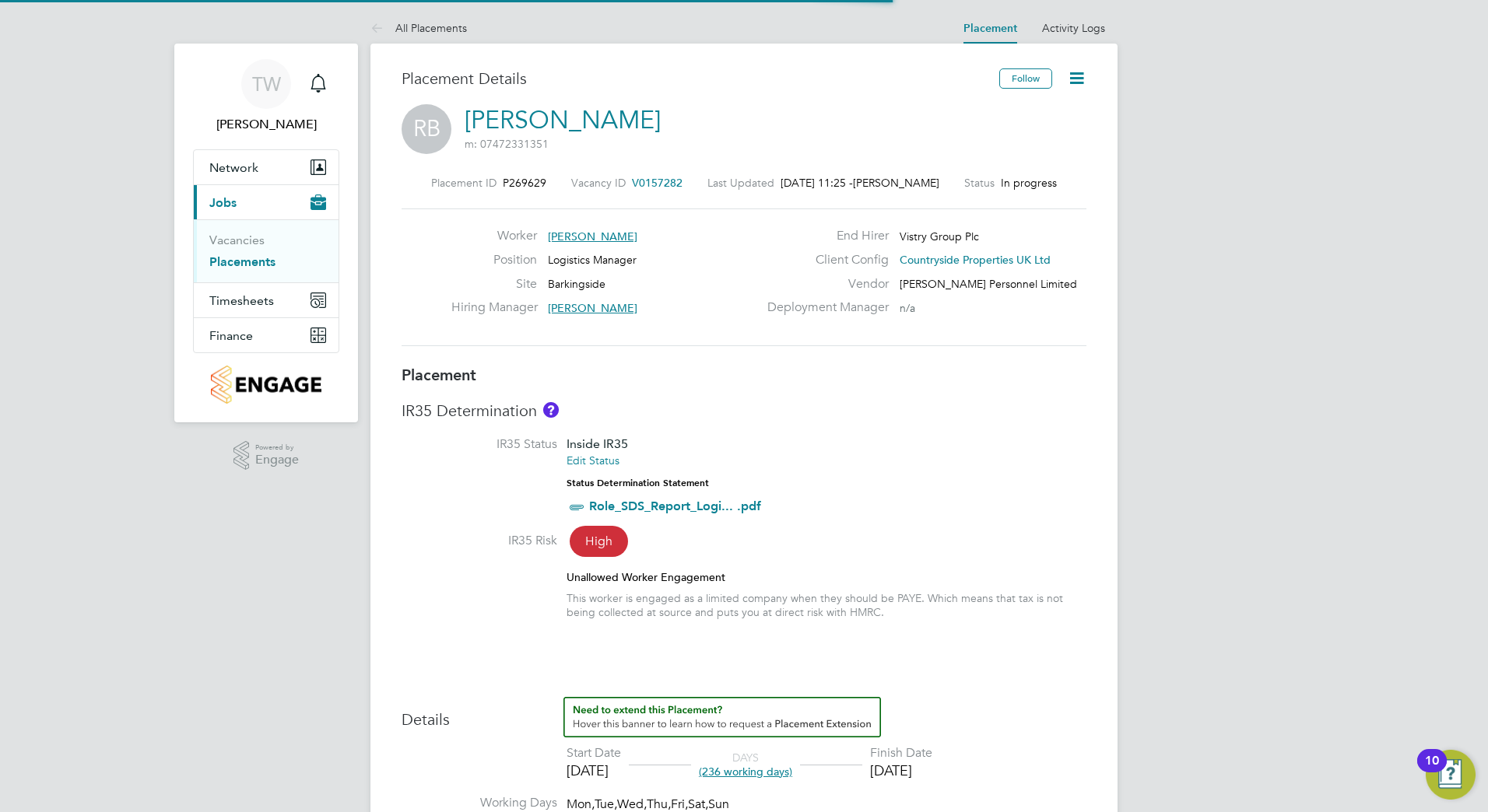
scroll to position [21, 680]
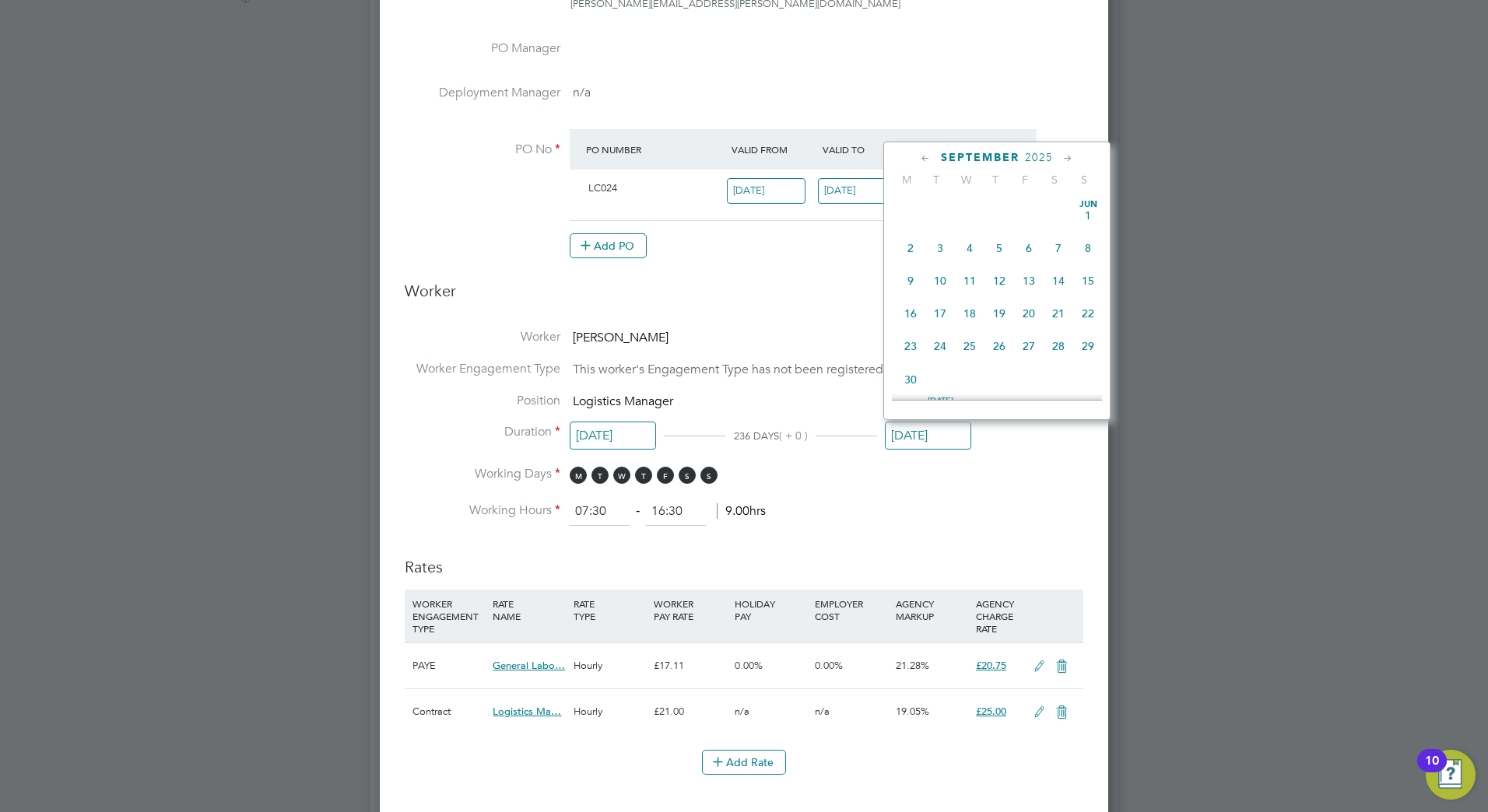
click at [914, 437] on input "26 Sep 2025" at bounding box center [928, 435] width 87 height 29
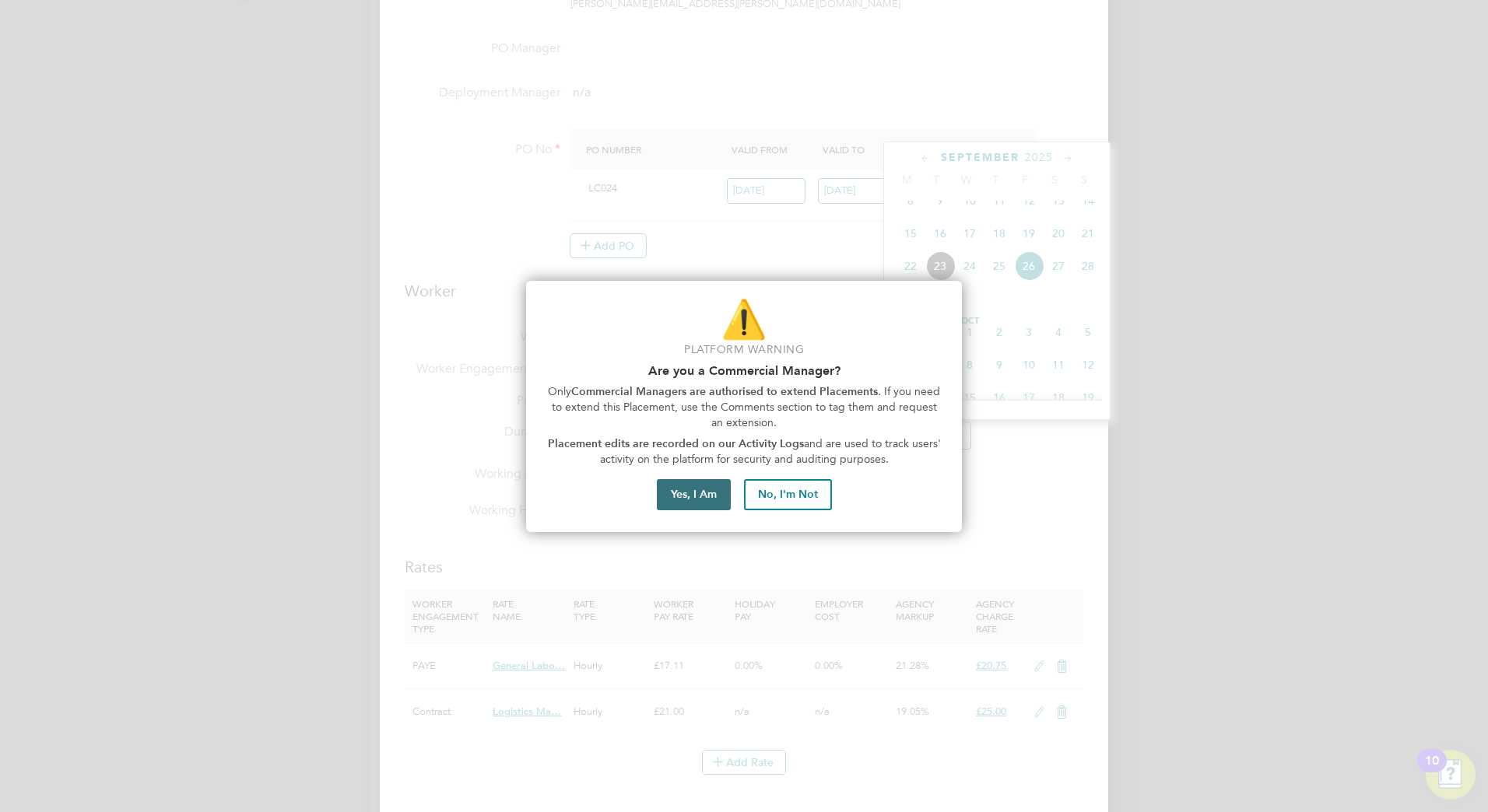
click at [715, 486] on button "Yes, I Am" at bounding box center [693, 494] width 74 height 31
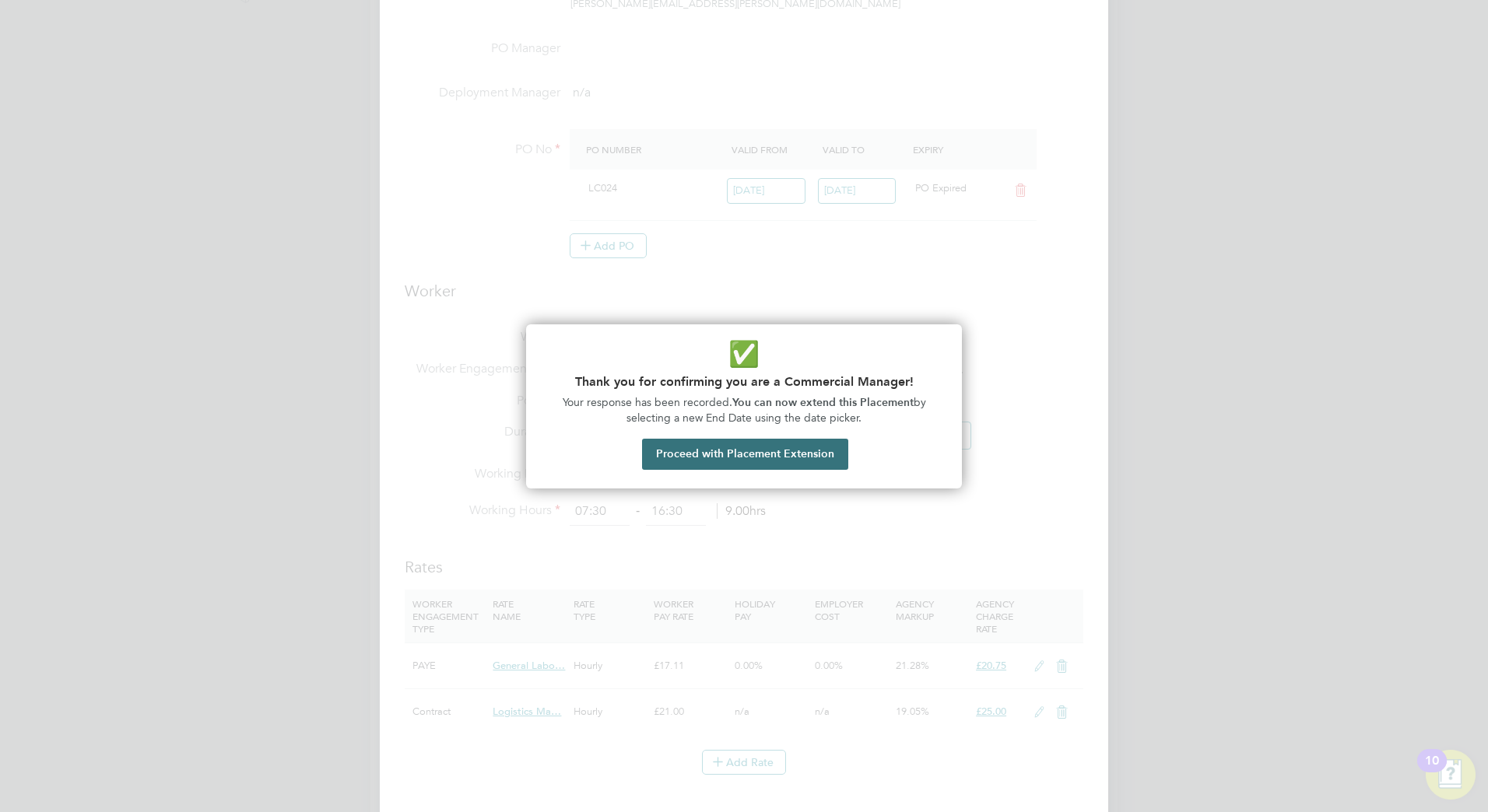
click at [717, 455] on button "Proceed with Placement Extension" at bounding box center [745, 454] width 207 height 31
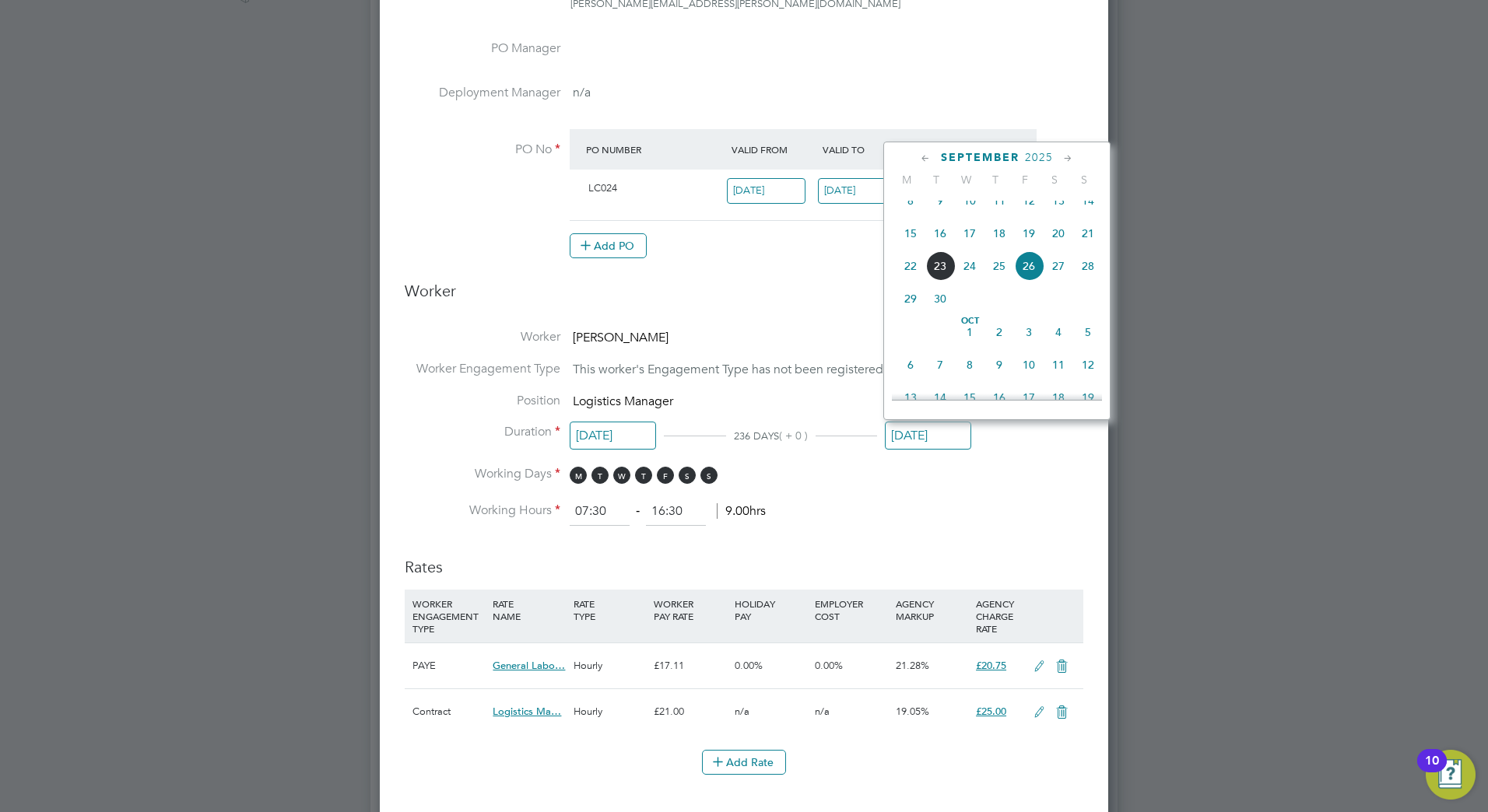
click at [1035, 247] on span "19" at bounding box center [1029, 233] width 30 height 29
type input "19 Sep 2025"
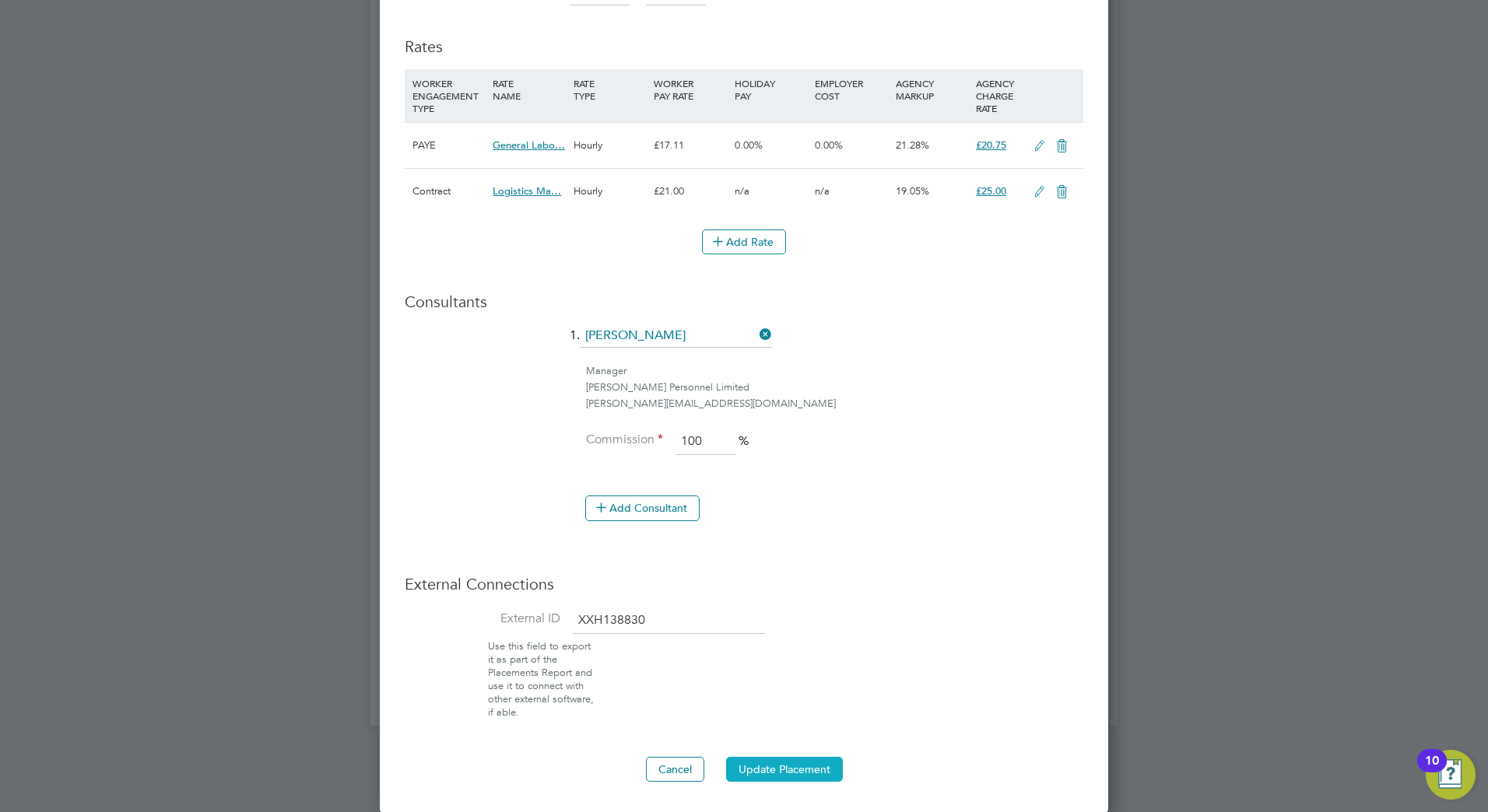
click at [796, 770] on button "Update Placement" at bounding box center [784, 769] width 117 height 25
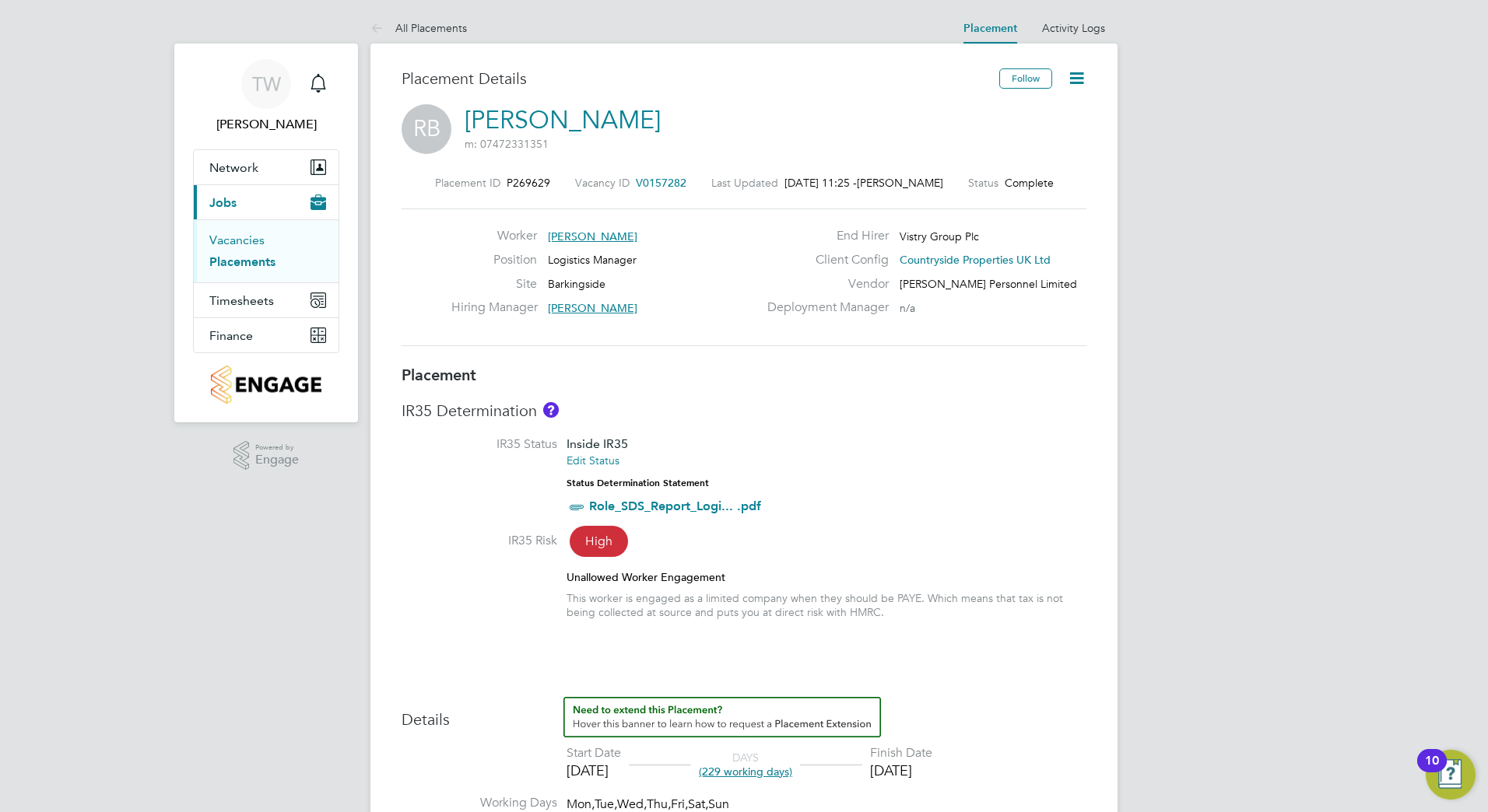
click at [234, 242] on link "Vacancies" at bounding box center [237, 240] width 55 height 15
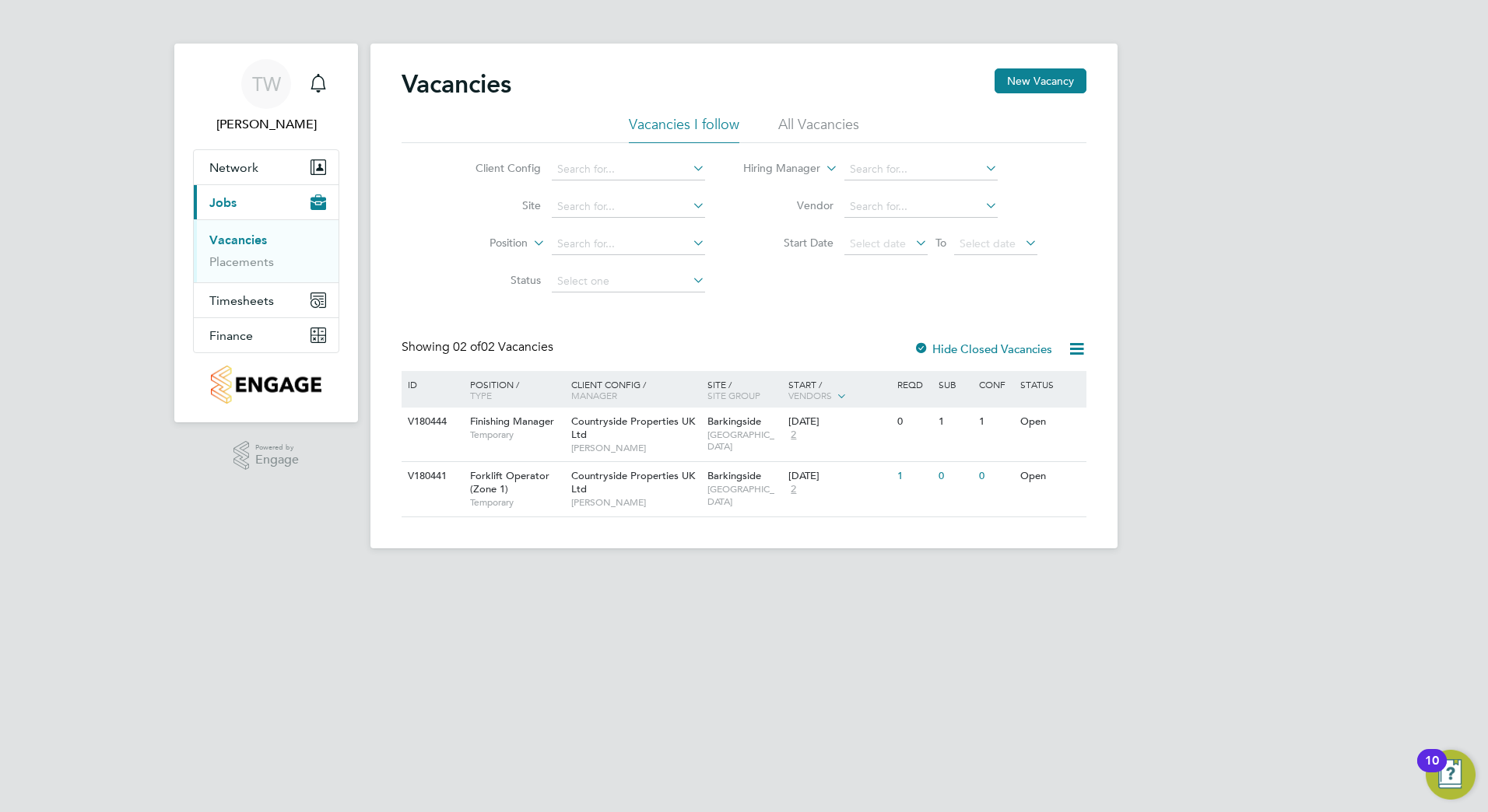
click at [689, 168] on icon at bounding box center [689, 168] width 0 height 22
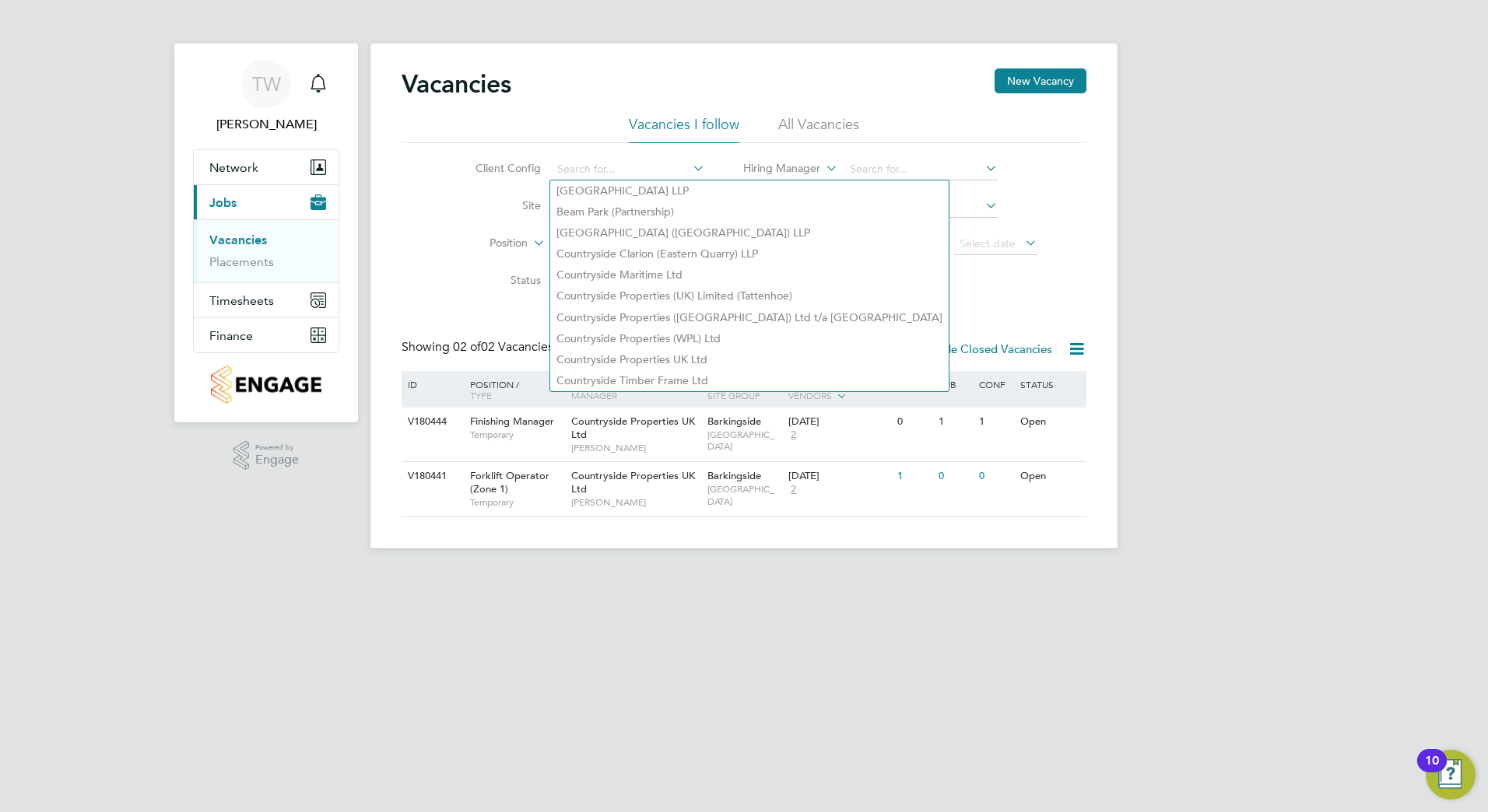
click at [689, 168] on icon at bounding box center [689, 168] width 0 height 22
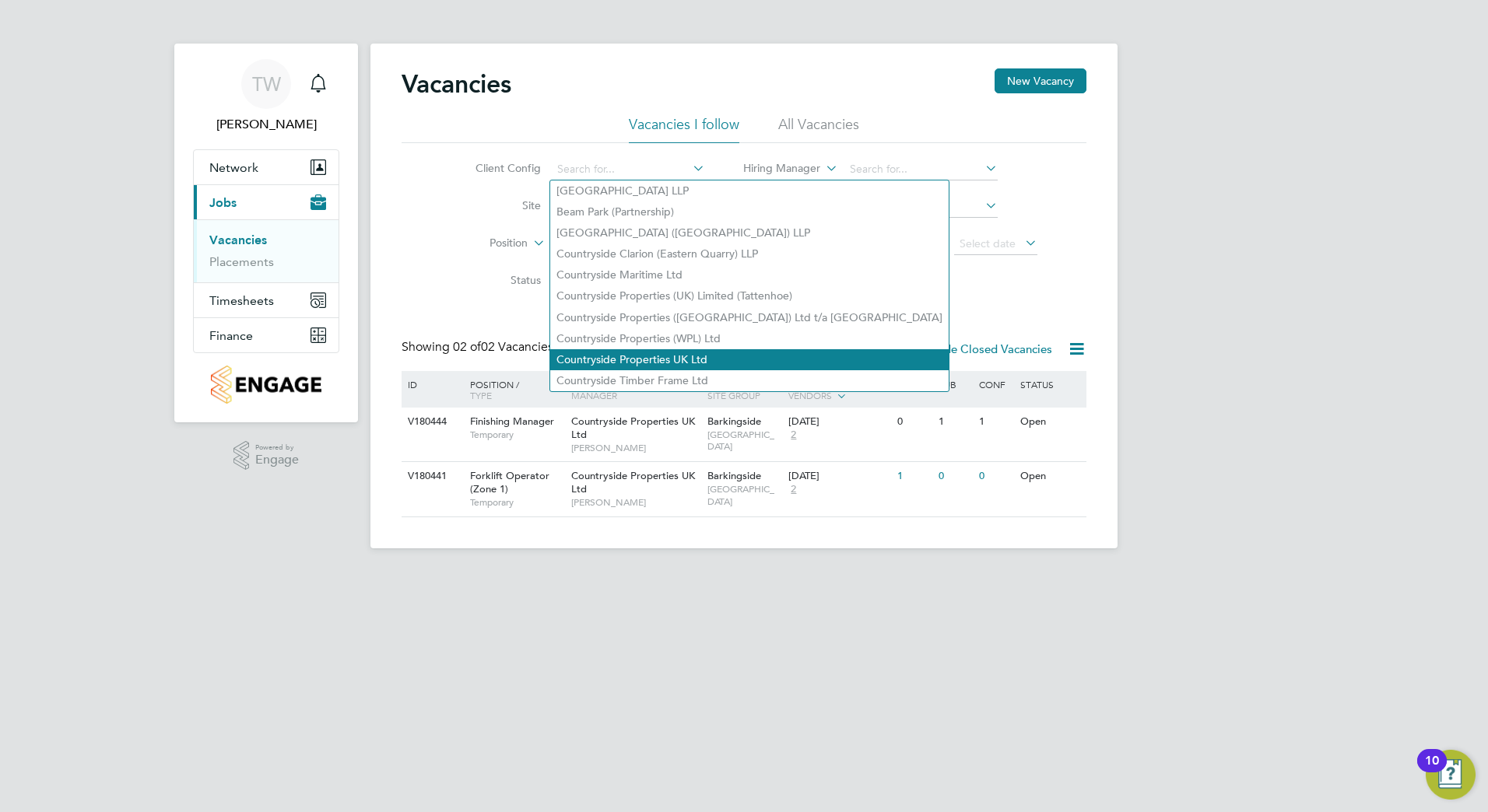
click at [646, 351] on li "Countryside Properties UK Ltd" at bounding box center [748, 359] width 398 height 21
type input "Countryside Properties UK Ltd"
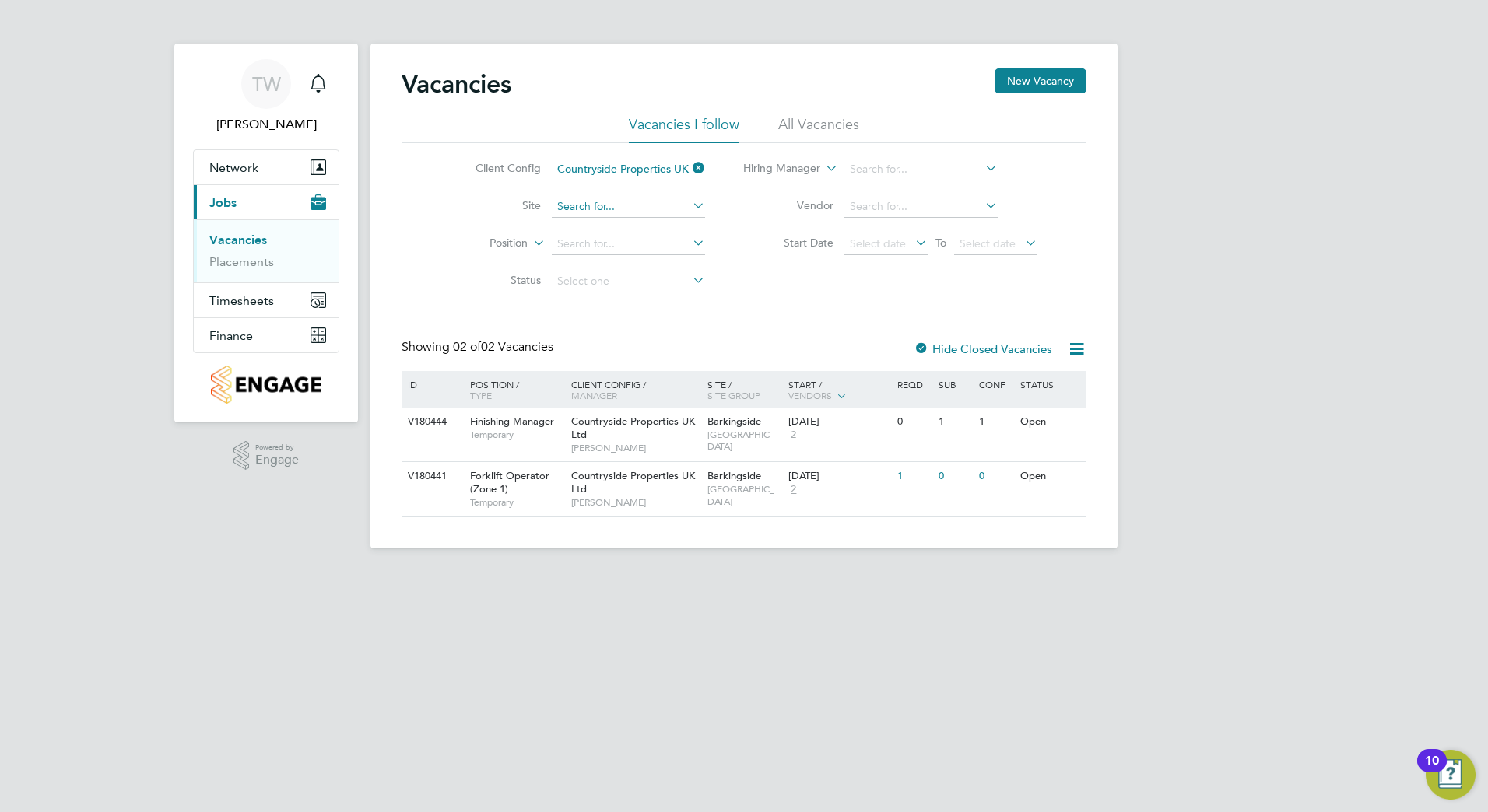
click at [603, 203] on input at bounding box center [628, 206] width 153 height 22
click at [593, 226] on b "Barkingside" at bounding box center [587, 227] width 61 height 13
type input "Barkingside"
click at [689, 244] on icon at bounding box center [689, 243] width 0 height 22
click at [234, 262] on link "Placements" at bounding box center [242, 261] width 65 height 15
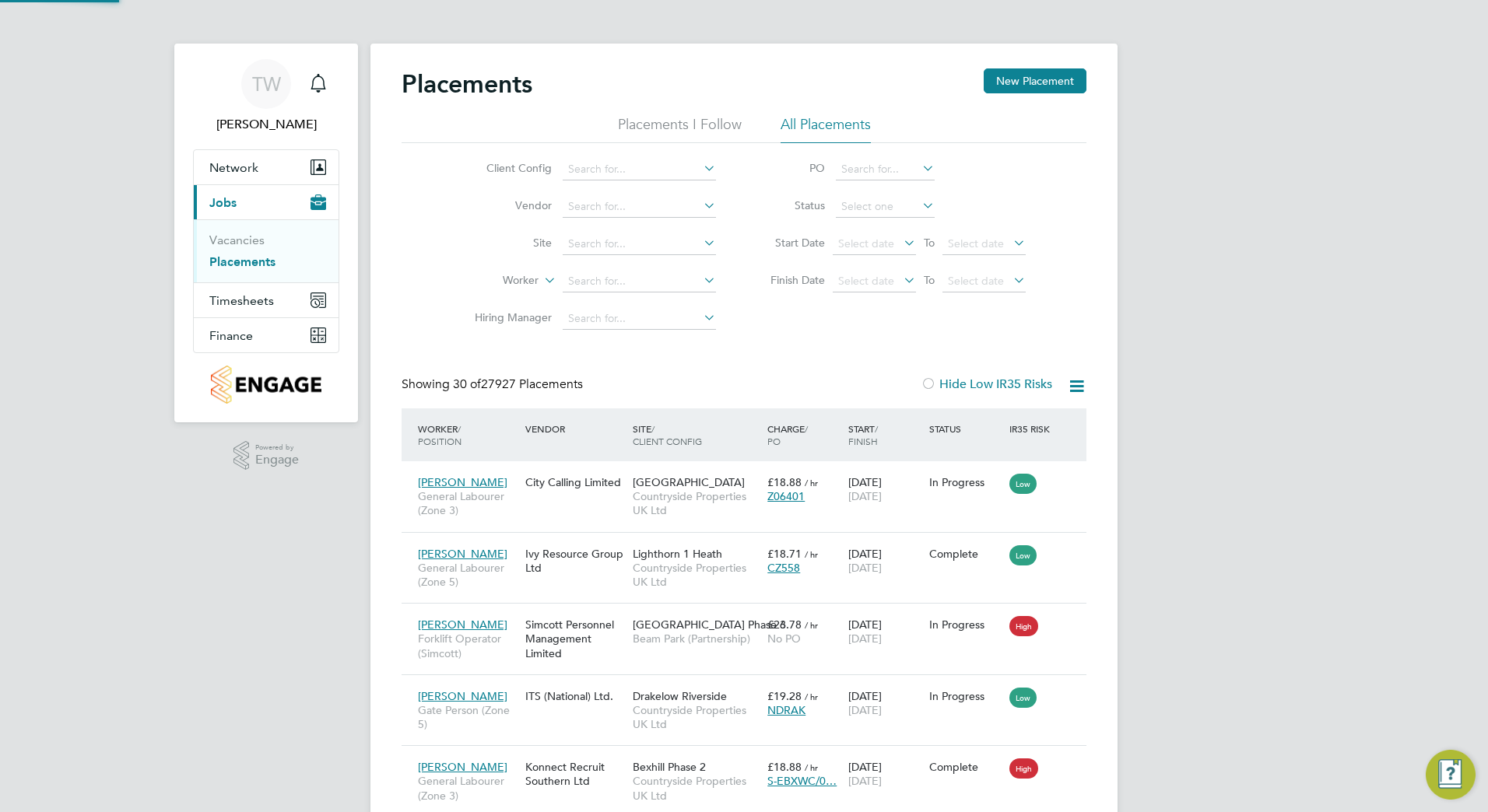
scroll to position [58, 108]
click at [799, 121] on li "All Placements" at bounding box center [826, 129] width 90 height 28
click at [847, 125] on li "All Placements" at bounding box center [826, 129] width 90 height 28
click at [583, 276] on input at bounding box center [639, 281] width 153 height 22
click at [600, 309] on li "Rein aldo Brasileiro" at bounding box center [638, 302] width 154 height 21
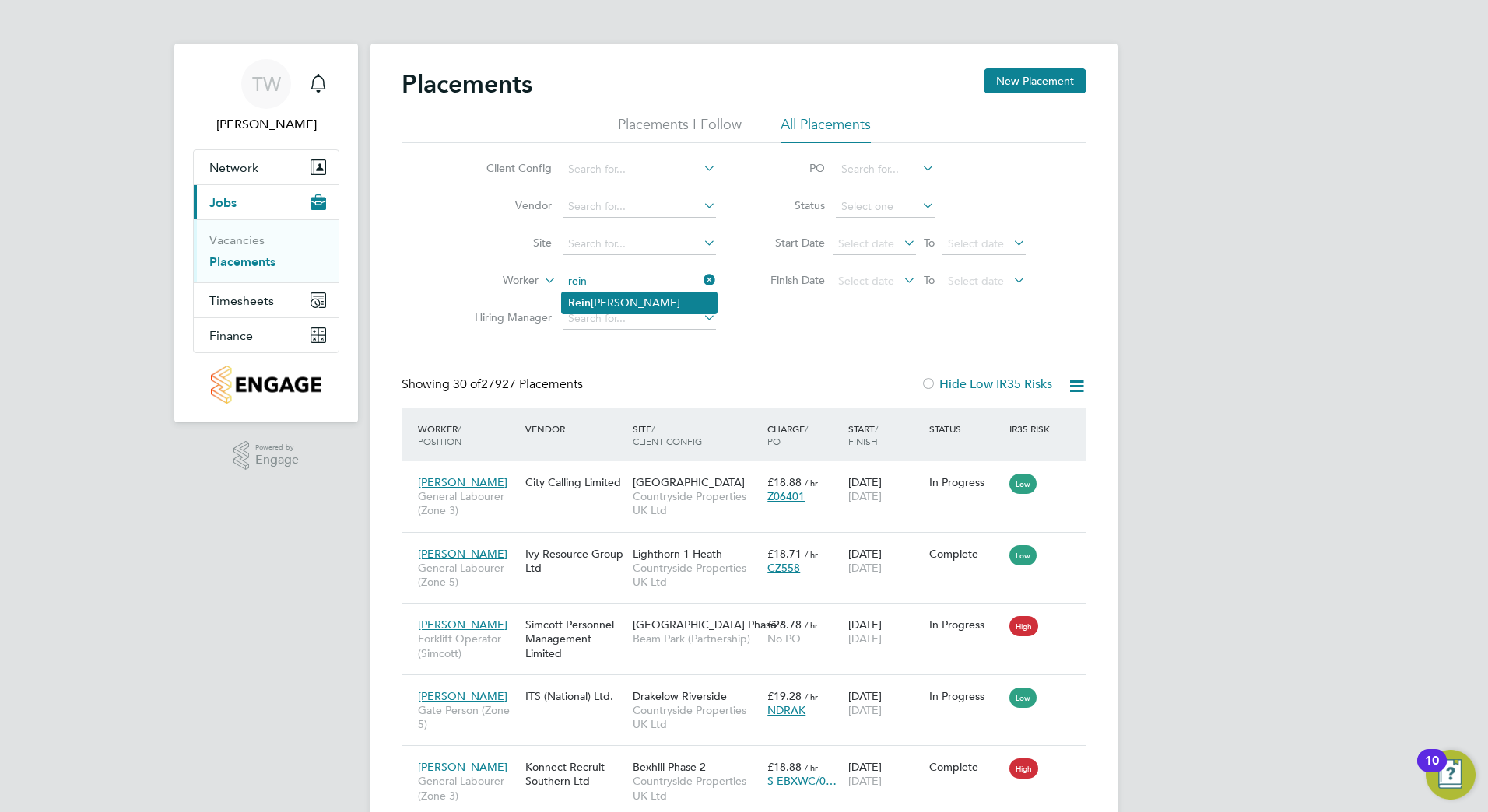
type input "Reinaldo Brasileiro"
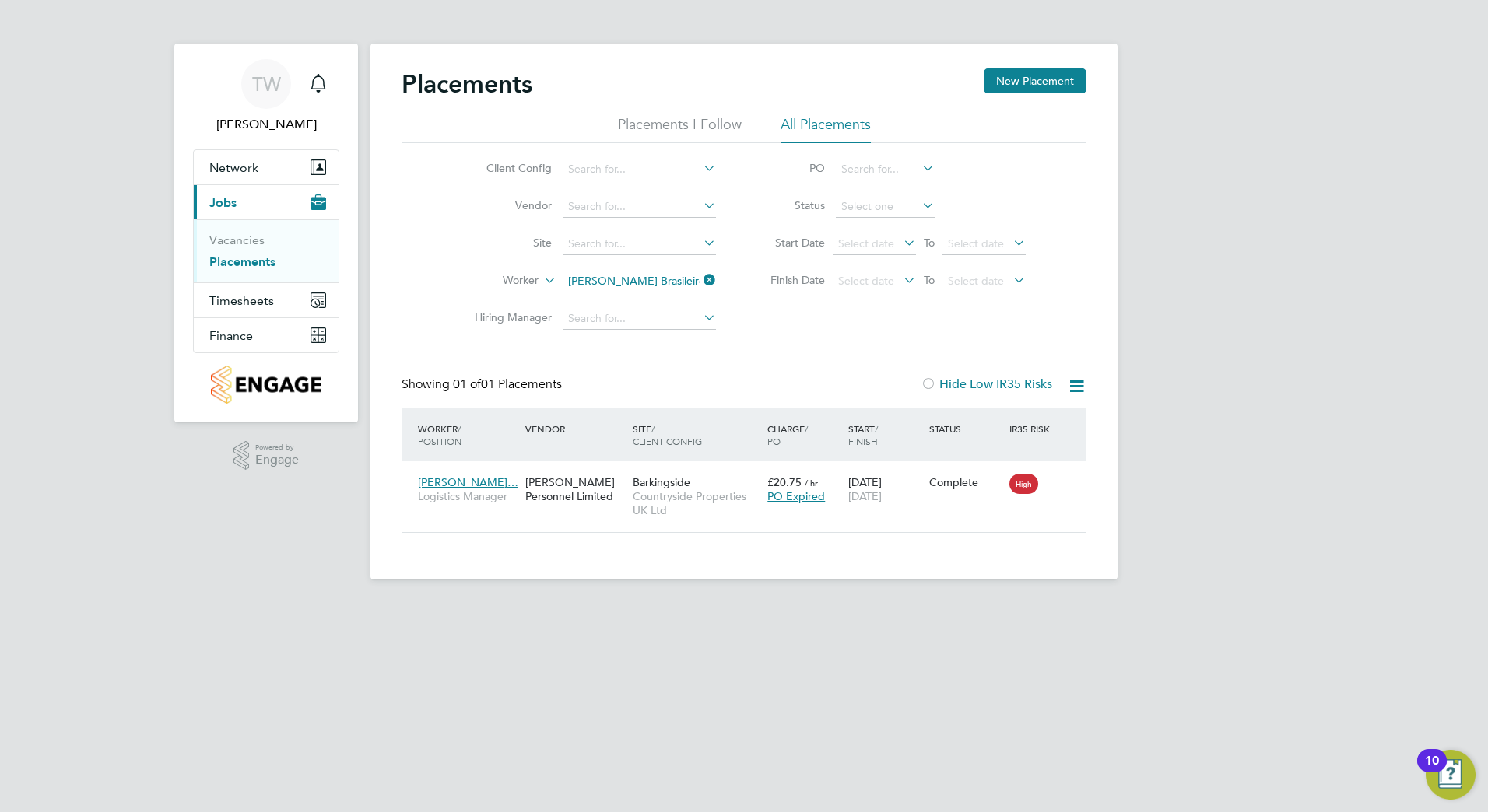
click at [700, 279] on icon at bounding box center [700, 280] width 0 height 22
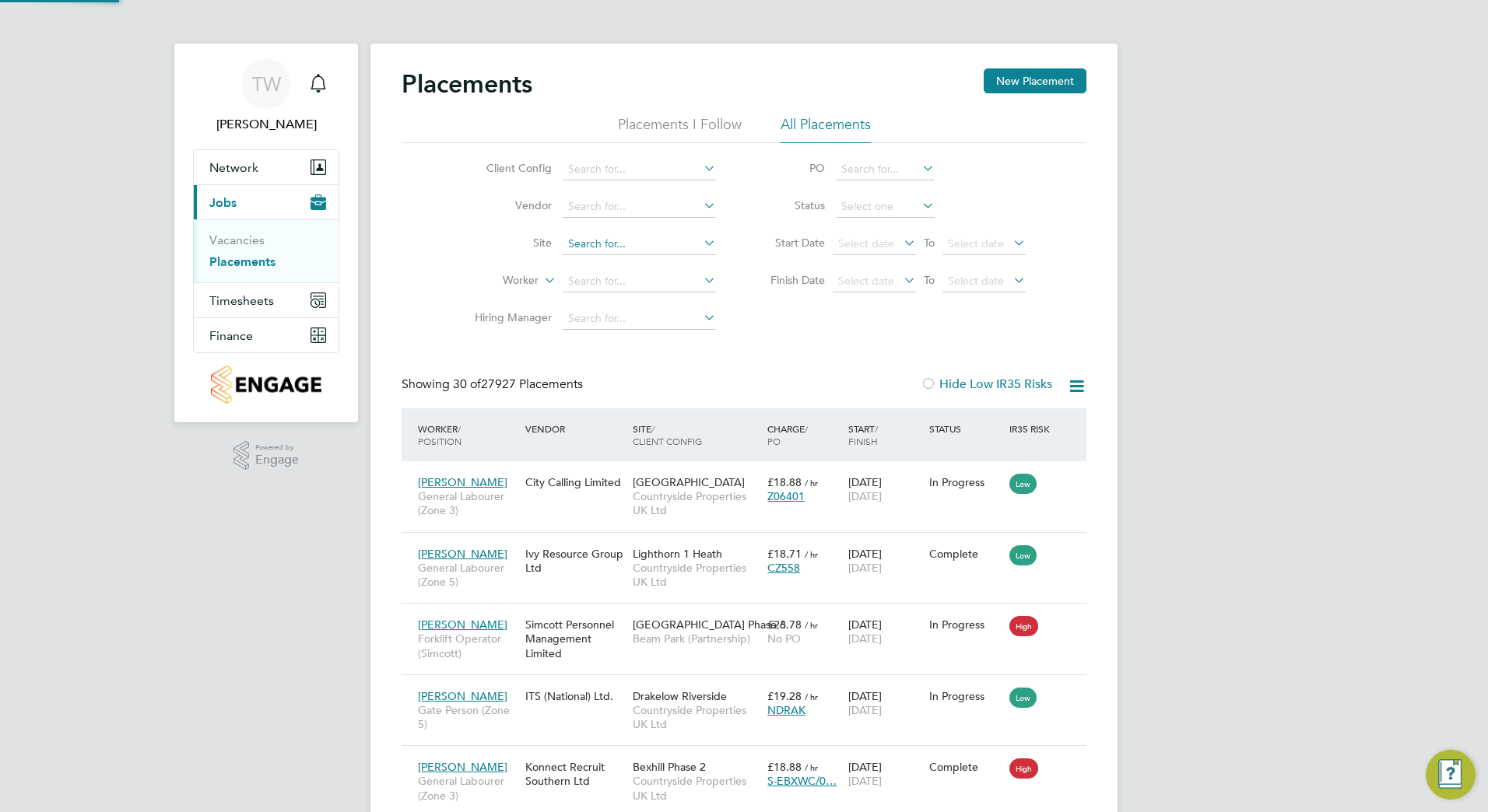
scroll to position [58, 136]
click at [590, 233] on li "Site" at bounding box center [588, 244] width 292 height 37
click at [596, 241] on input at bounding box center [639, 244] width 153 height 22
click at [583, 261] on b "Barkingside" at bounding box center [599, 264] width 61 height 13
type input "Barkingside"
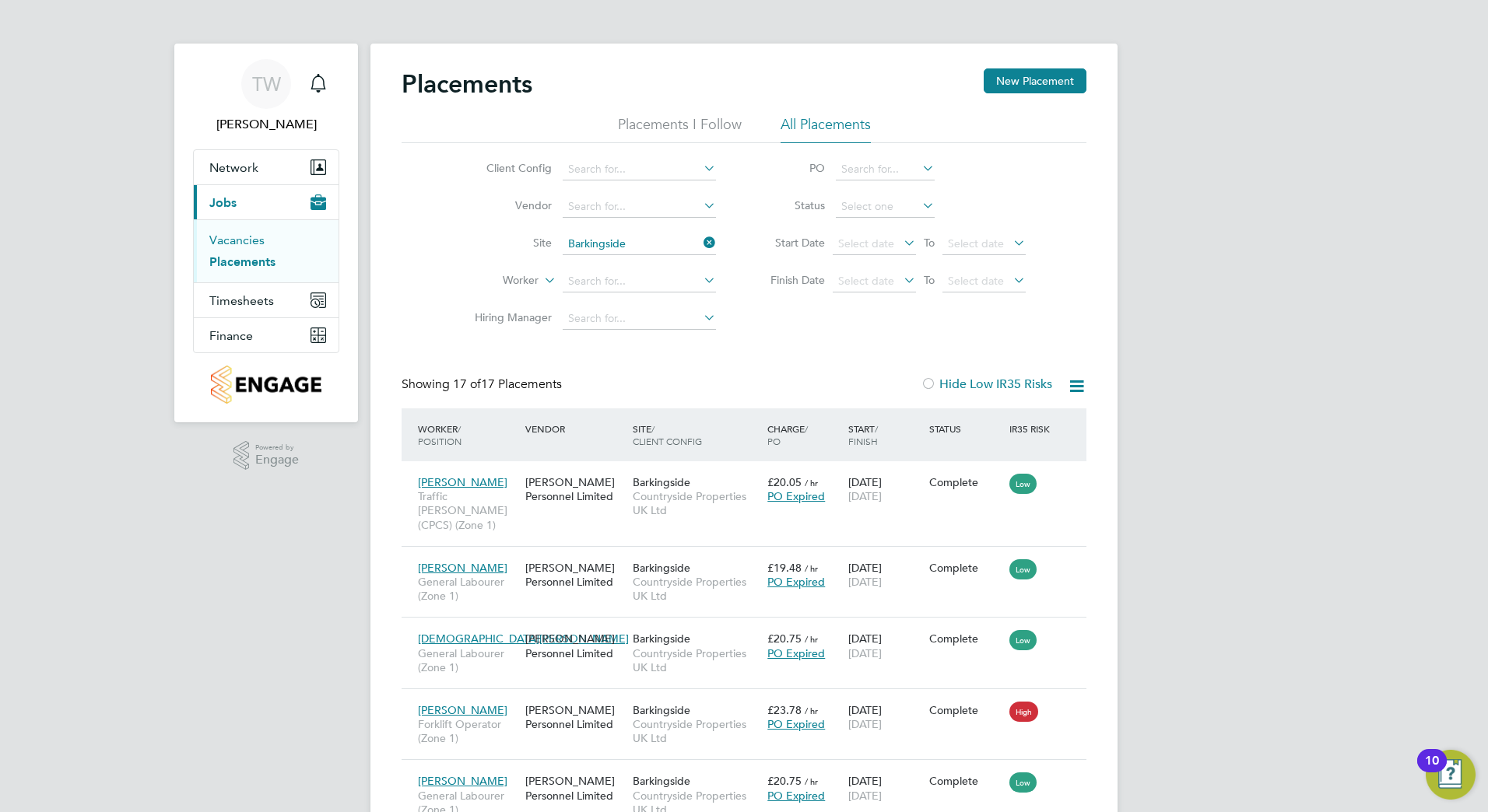
click at [235, 241] on link "Vacancies" at bounding box center [237, 240] width 55 height 15
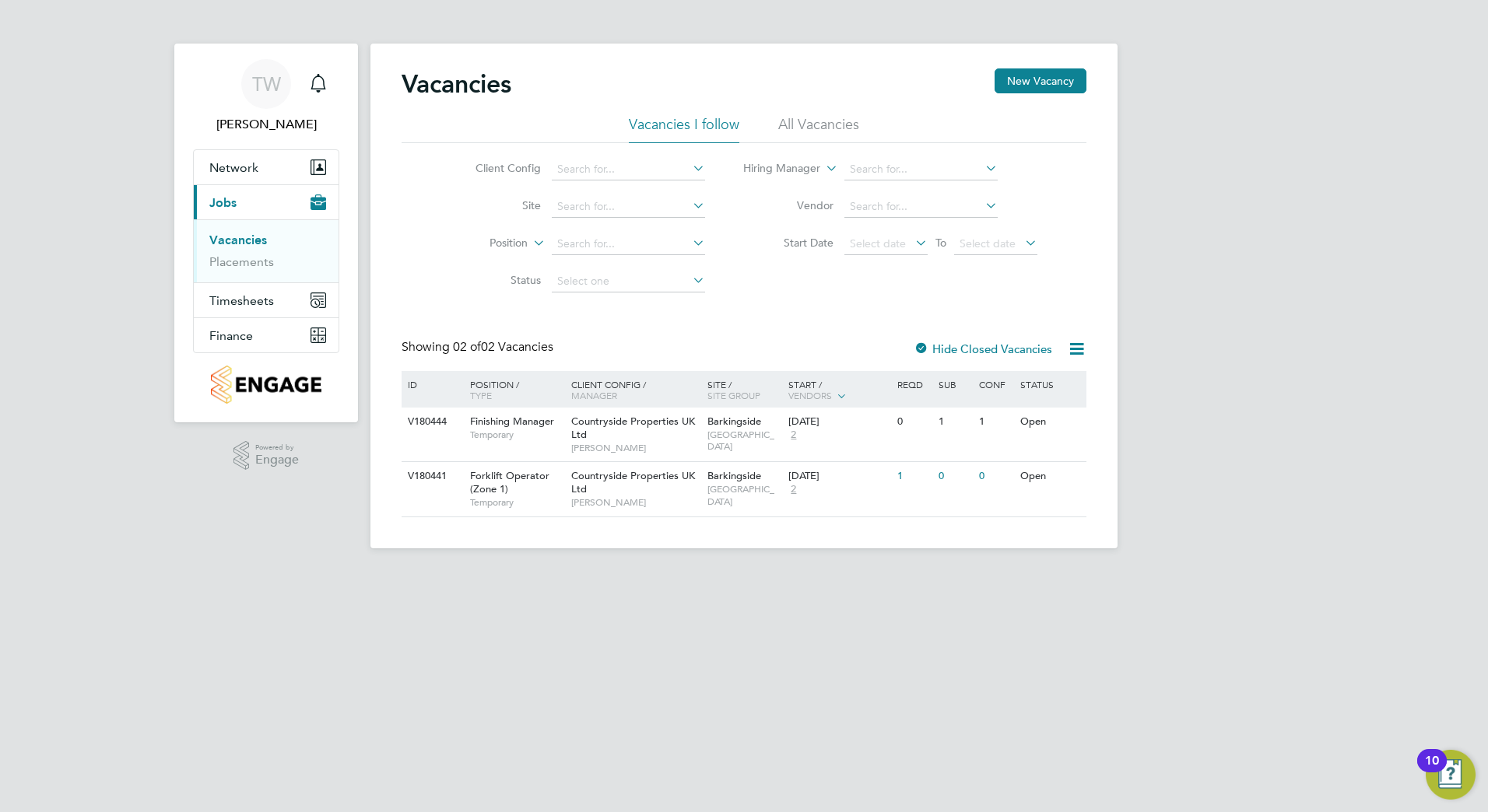
click at [689, 168] on icon at bounding box center [689, 168] width 0 height 22
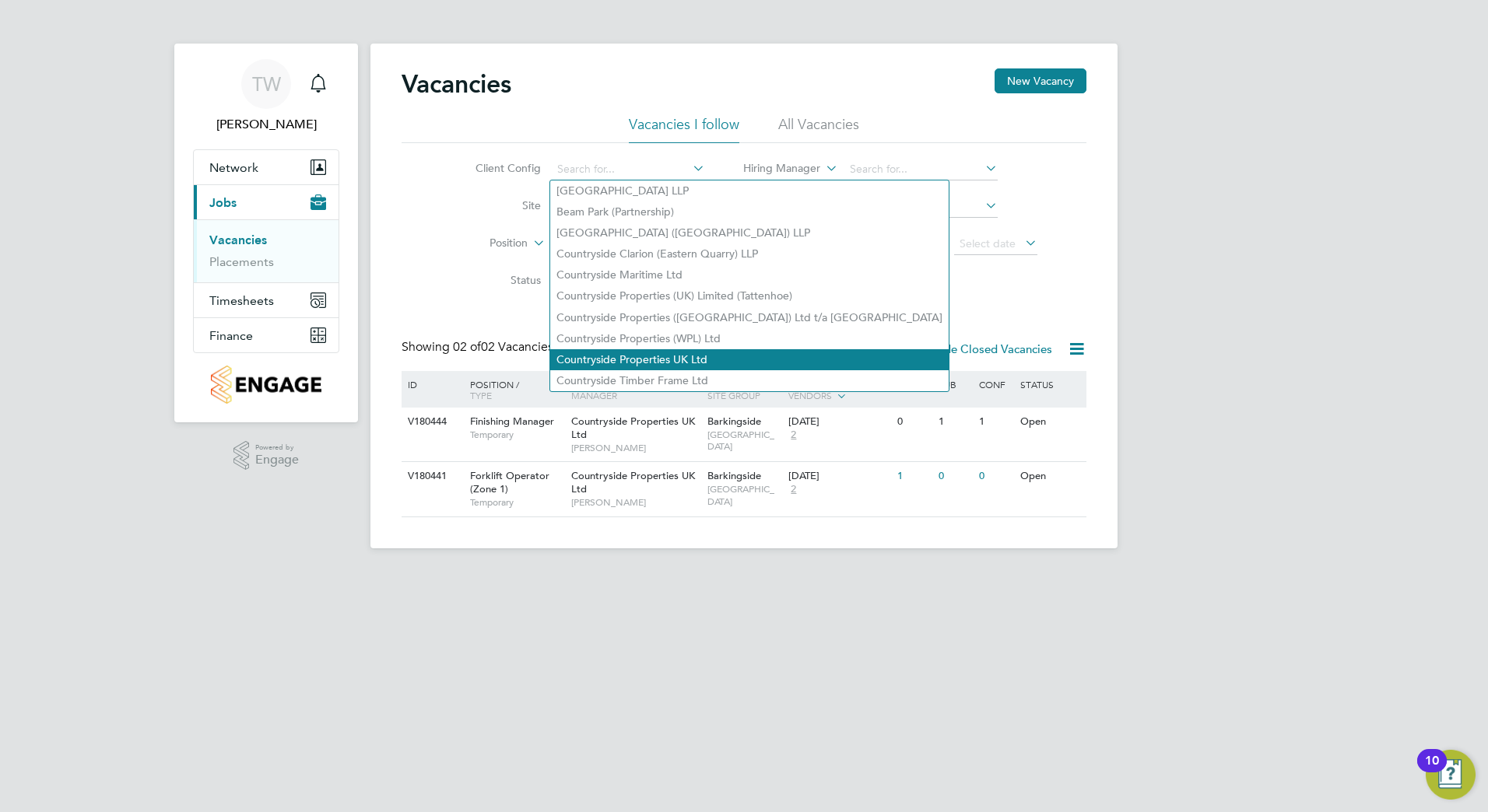
click at [650, 352] on li "Countryside Properties UK Ltd" at bounding box center [748, 359] width 398 height 21
type input "Countryside Properties UK Ltd"
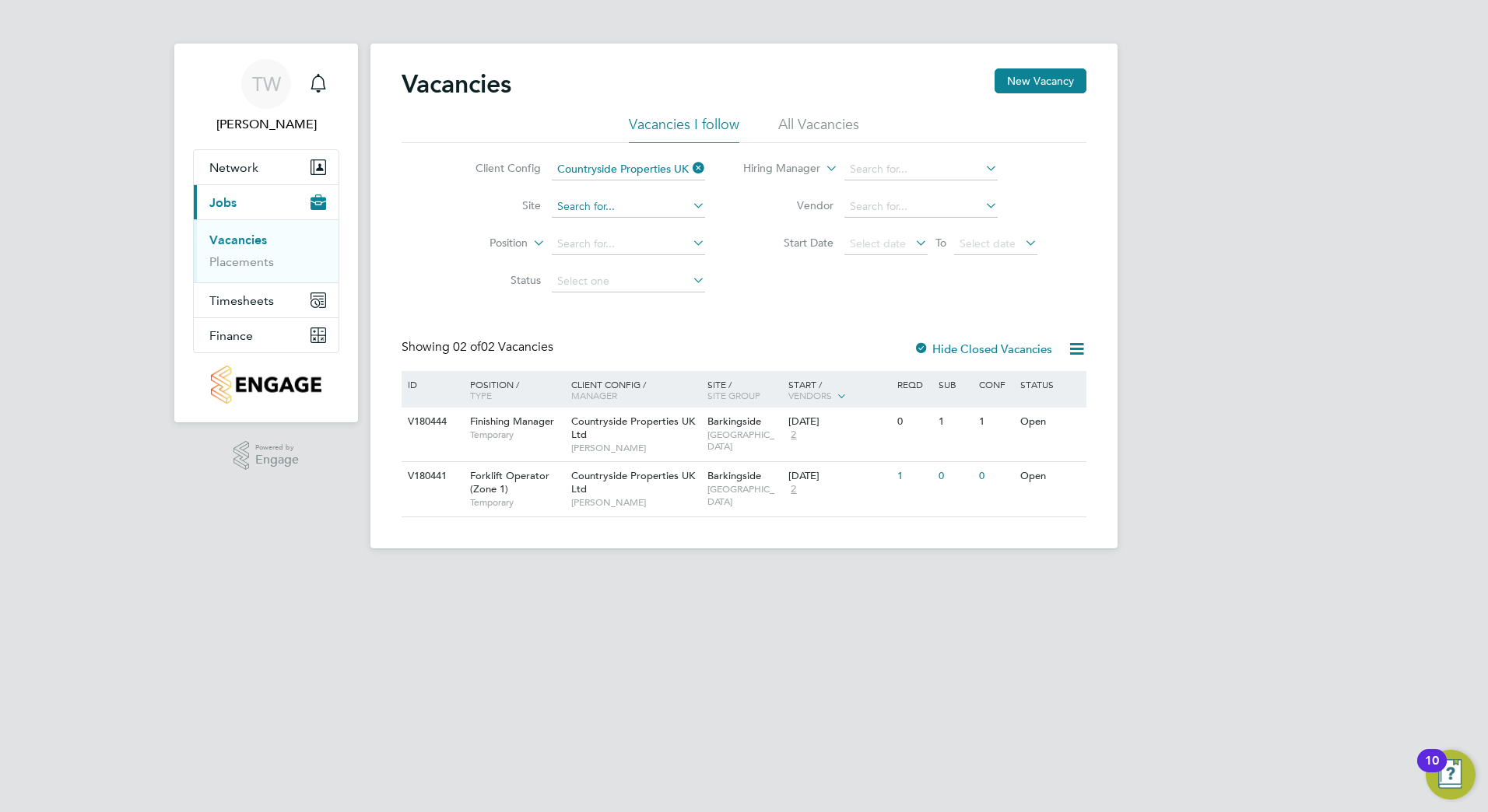
click at [675, 205] on input at bounding box center [628, 206] width 153 height 22
click at [587, 223] on b "Barking" at bounding box center [576, 227] width 39 height 13
type input "Barkingside"
click at [689, 243] on icon at bounding box center [689, 243] width 0 height 22
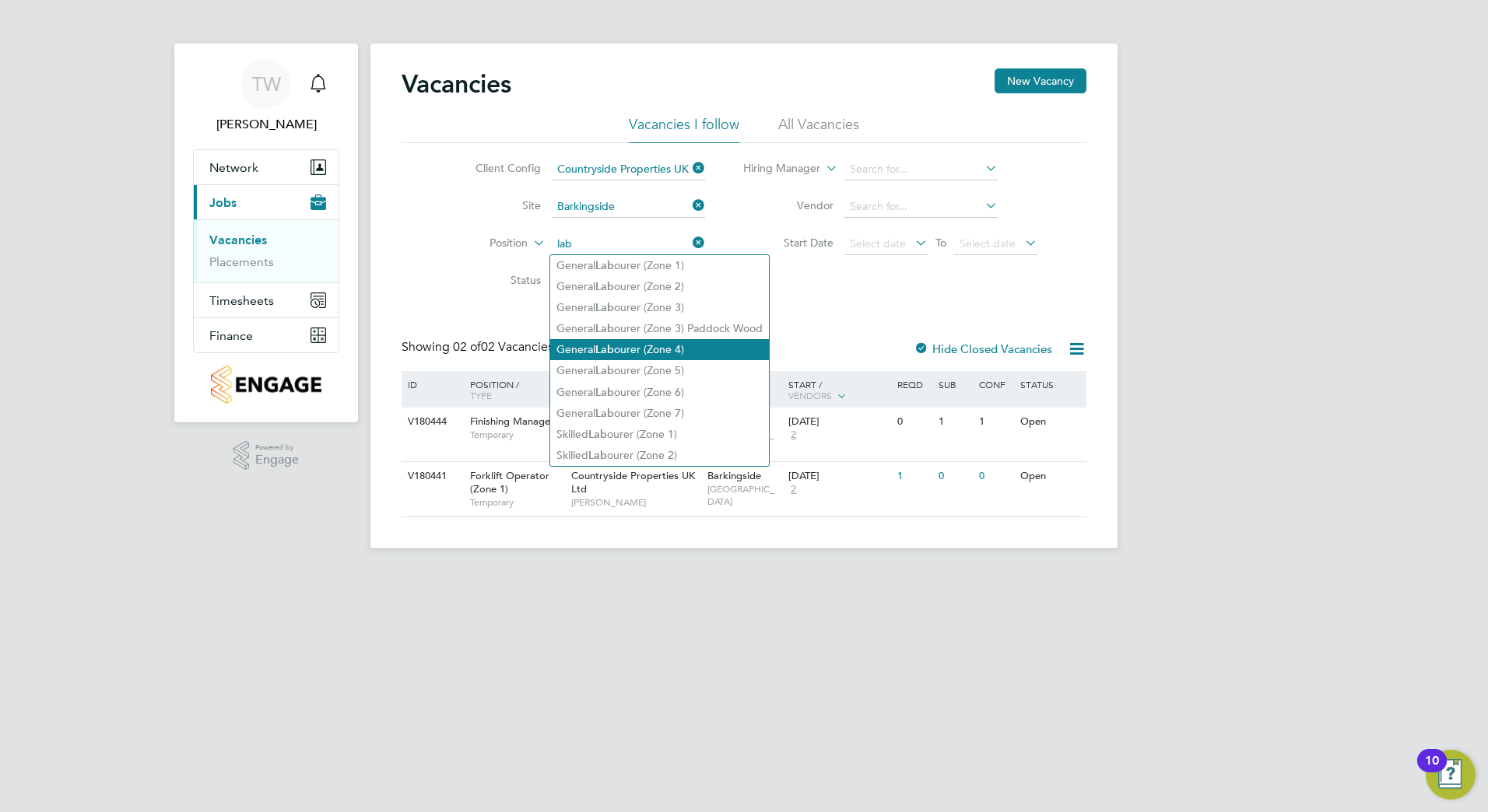
click at [618, 348] on li "General Lab ourer (Zone 4)" at bounding box center [659, 349] width 218 height 21
type input "General Labourer (Zone 4)"
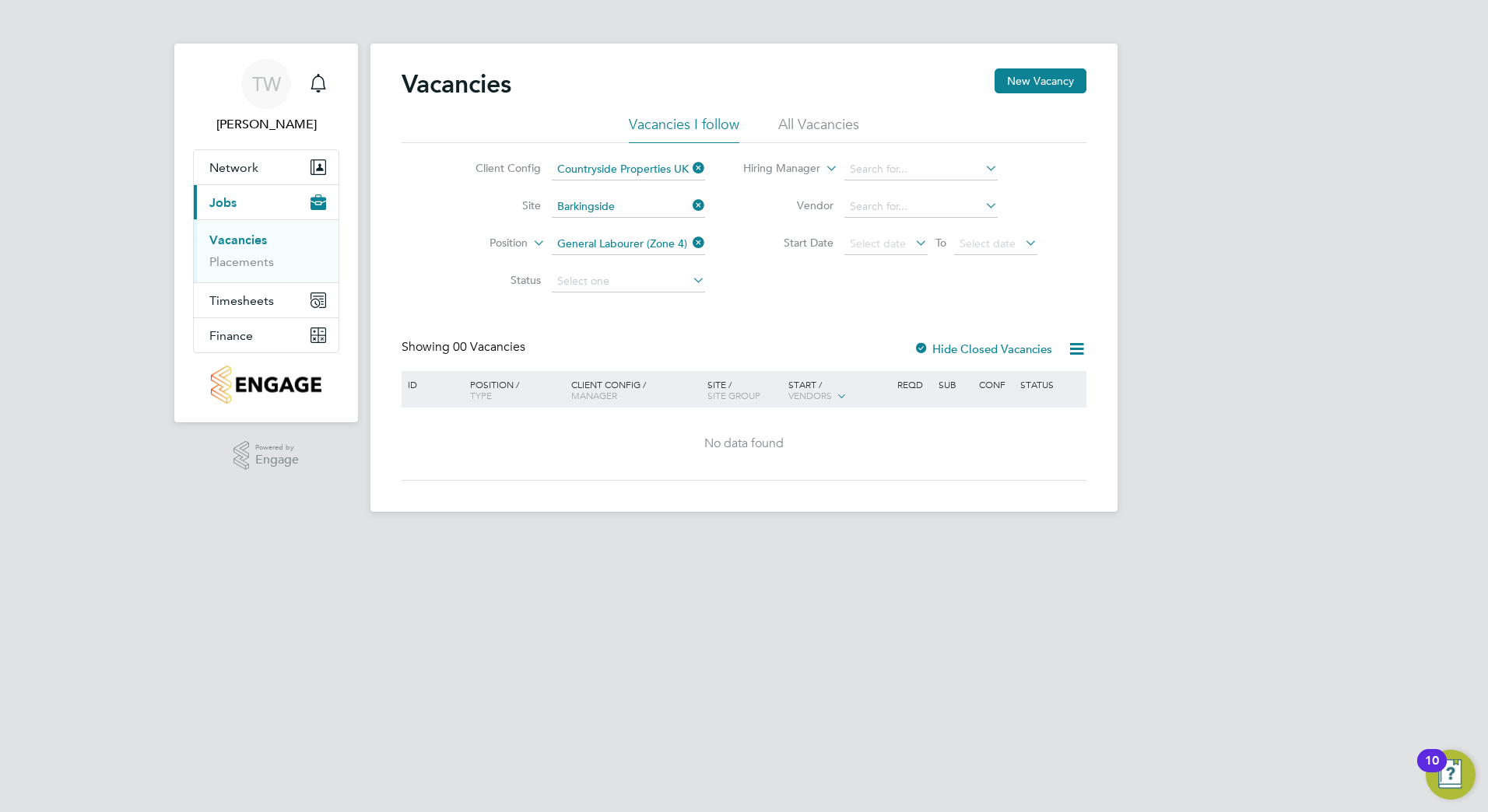
click at [689, 278] on icon at bounding box center [689, 280] width 0 height 22
click at [578, 276] on input at bounding box center [628, 281] width 153 height 22
click at [572, 341] on li "Open" at bounding box center [626, 343] width 154 height 21
type input "Open"
click at [671, 277] on input at bounding box center [628, 281] width 153 height 22
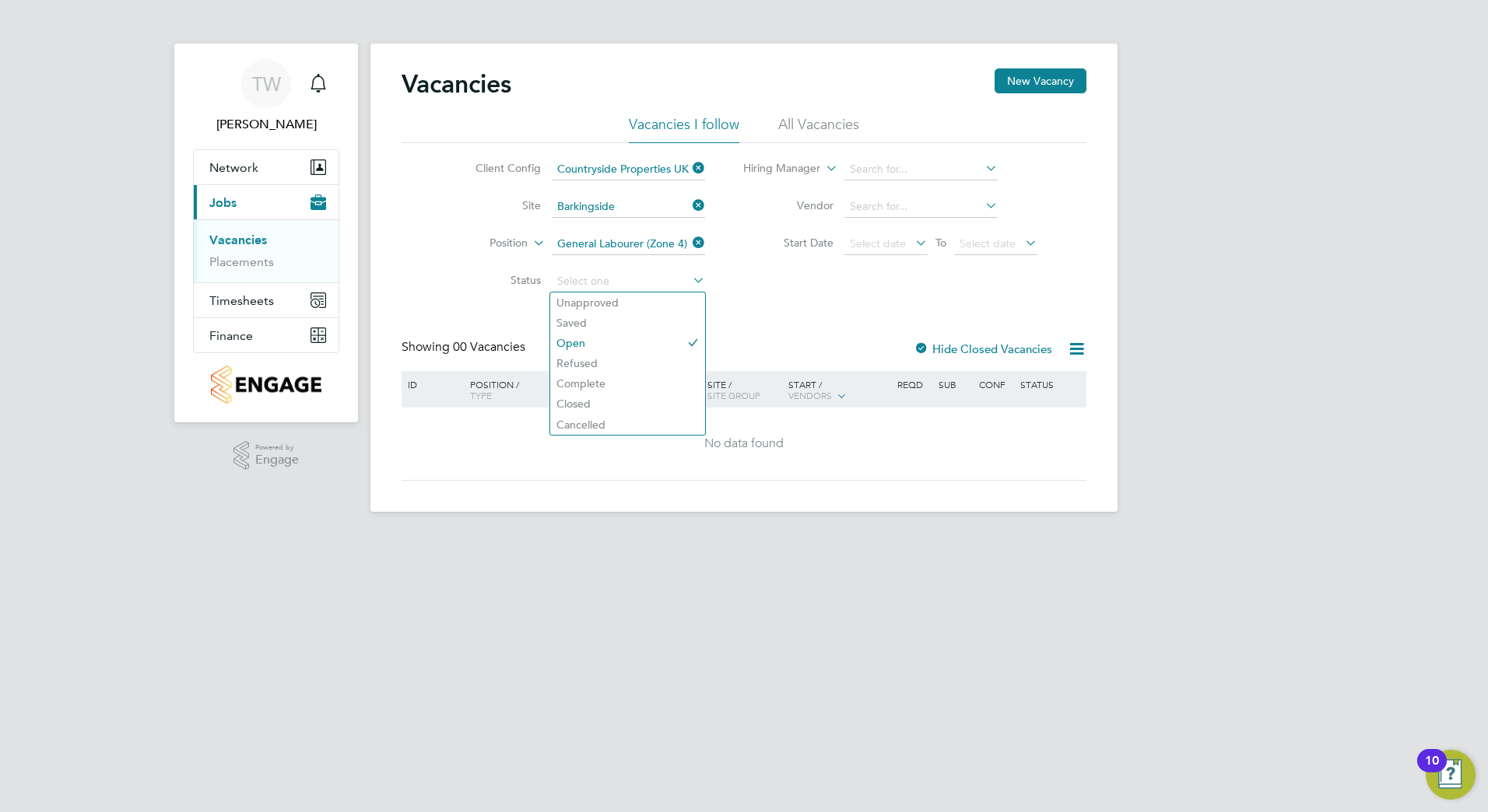
click at [762, 281] on div "Client Config Countryside Properties UK Ltd Site Barkingside Position General L…" at bounding box center [744, 222] width 684 height 157
click at [982, 165] on icon at bounding box center [982, 168] width 0 height 22
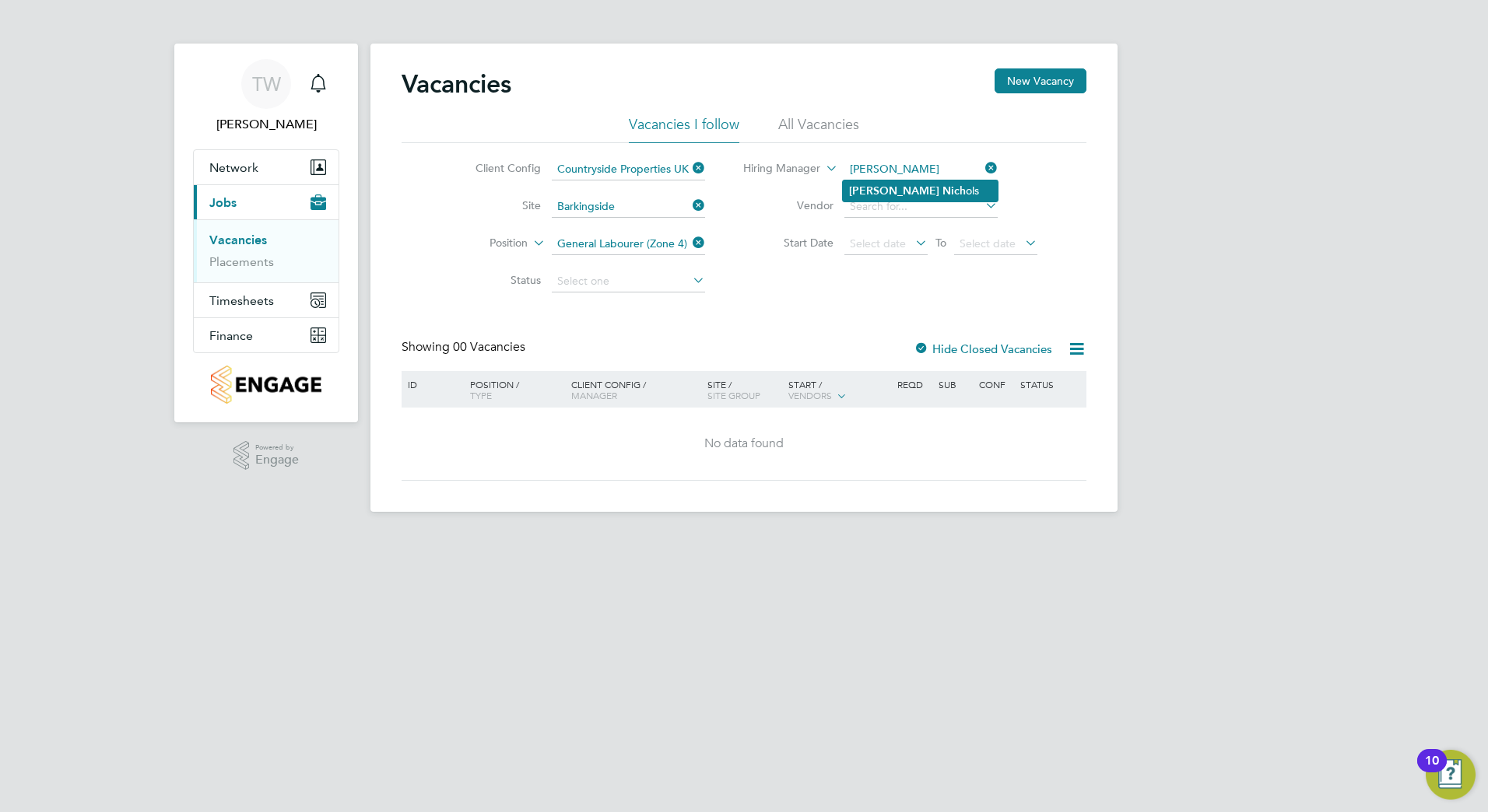
click at [942, 192] on b "Nich" at bounding box center [954, 191] width 24 height 13
type input "Dan Nichols"
click at [886, 208] on input at bounding box center [921, 206] width 153 height 22
type input "c"
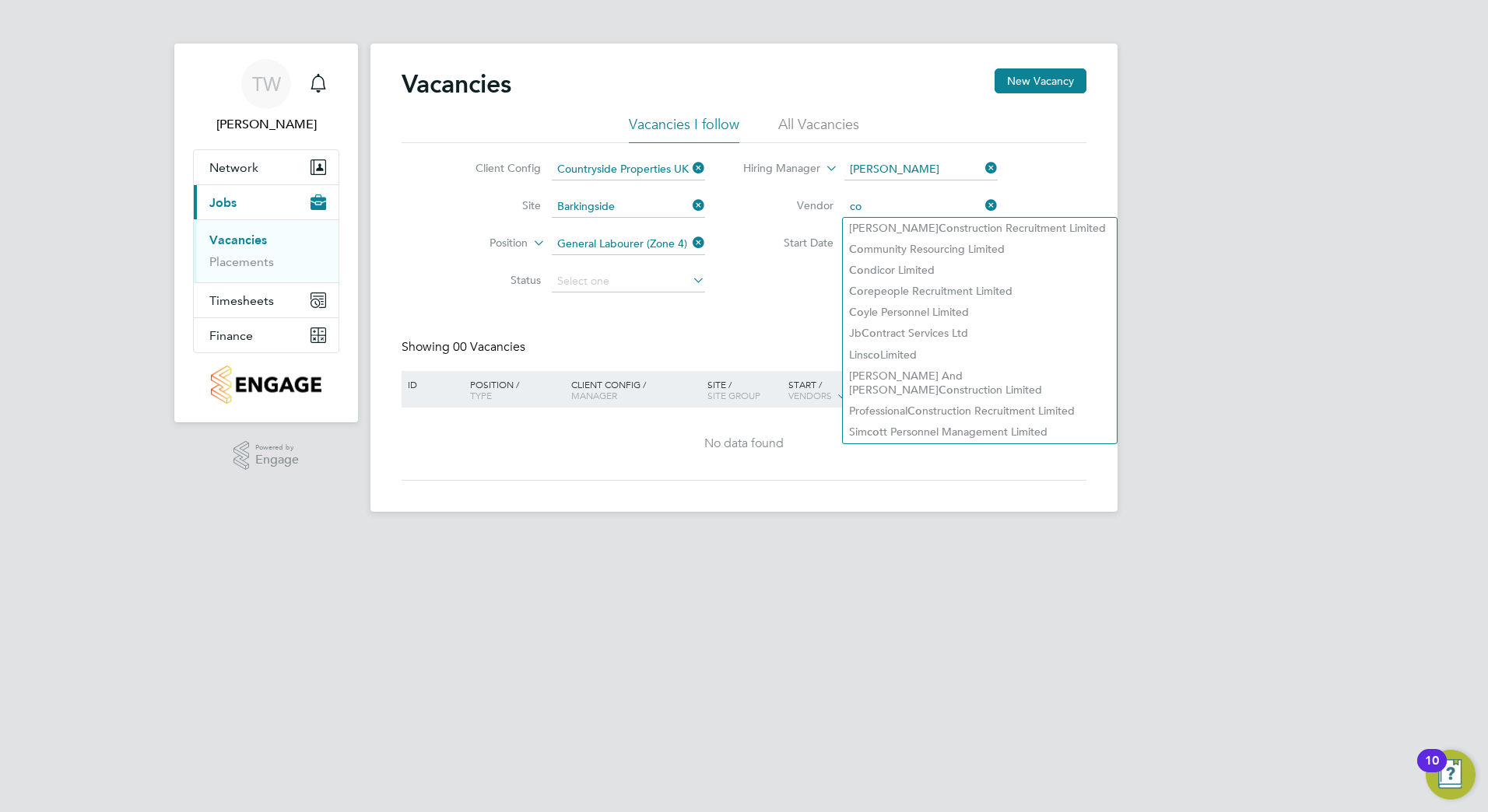
click at [923, 308] on li "Co yle Personnel Limited" at bounding box center [980, 312] width 274 height 21
type input "Coyle Personnel Limited"
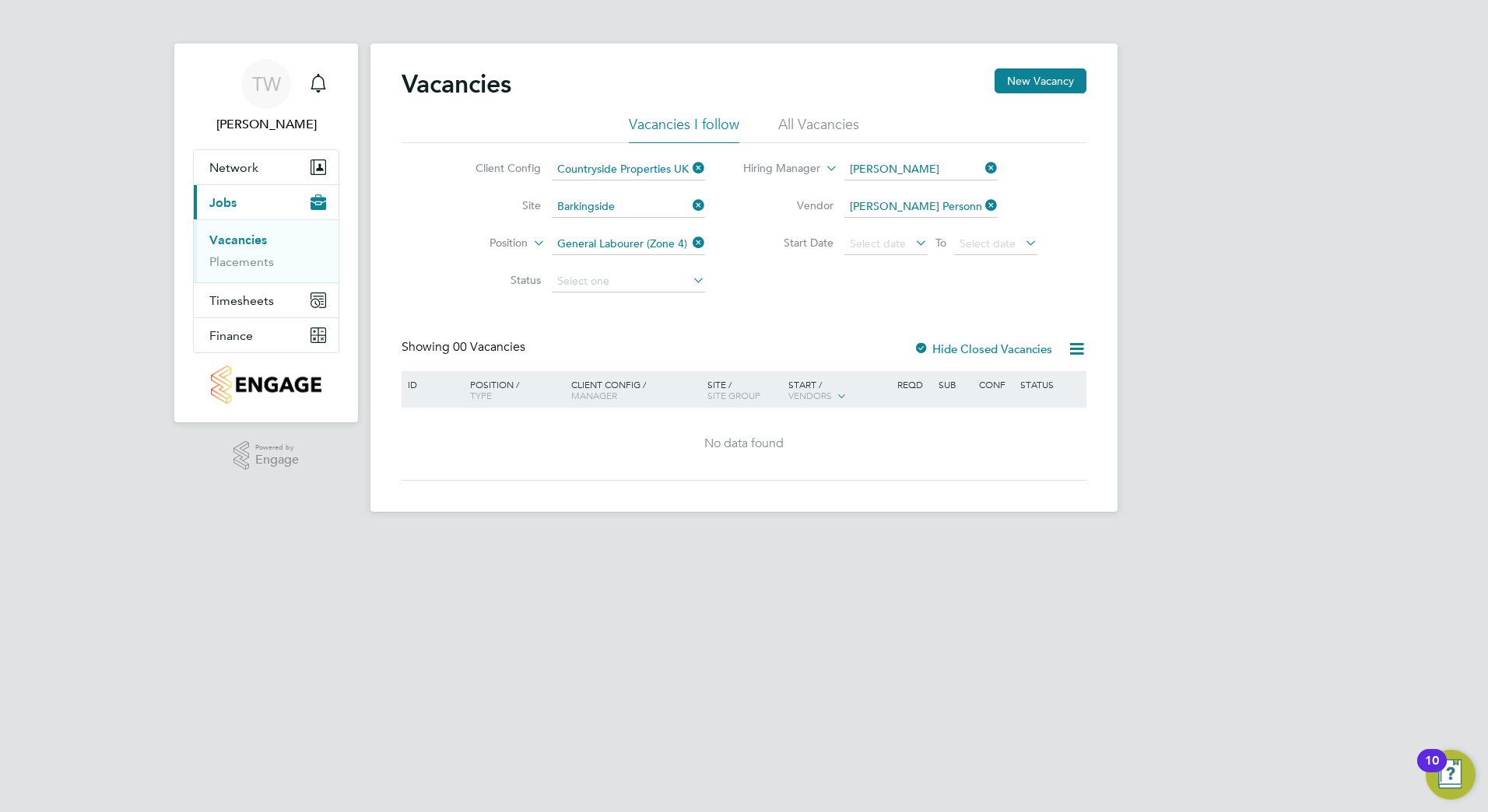
click at [912, 249] on icon at bounding box center [912, 243] width 0 height 22
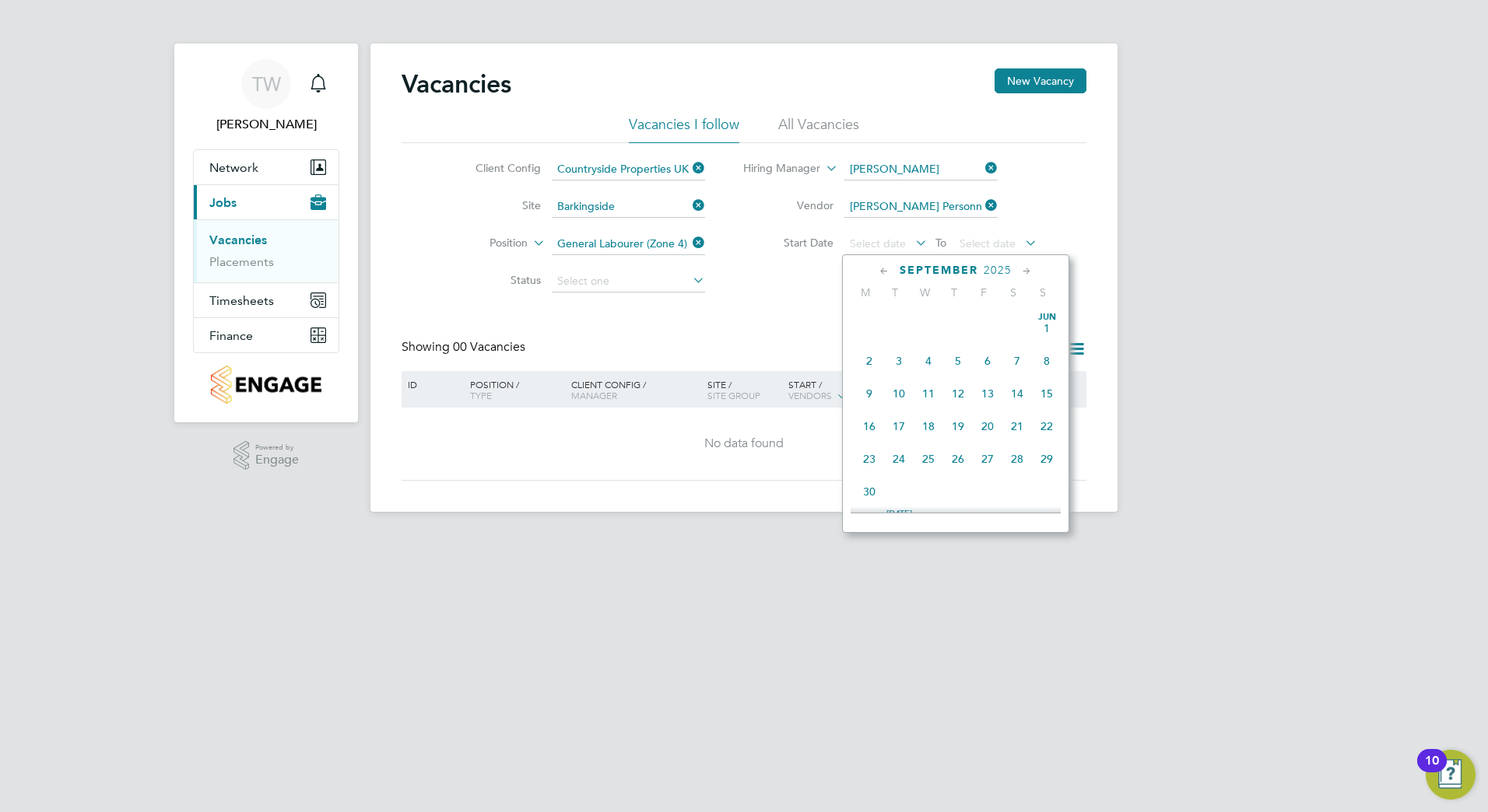
scroll to position [572, 0]
click at [864, 393] on span "22" at bounding box center [869, 378] width 30 height 29
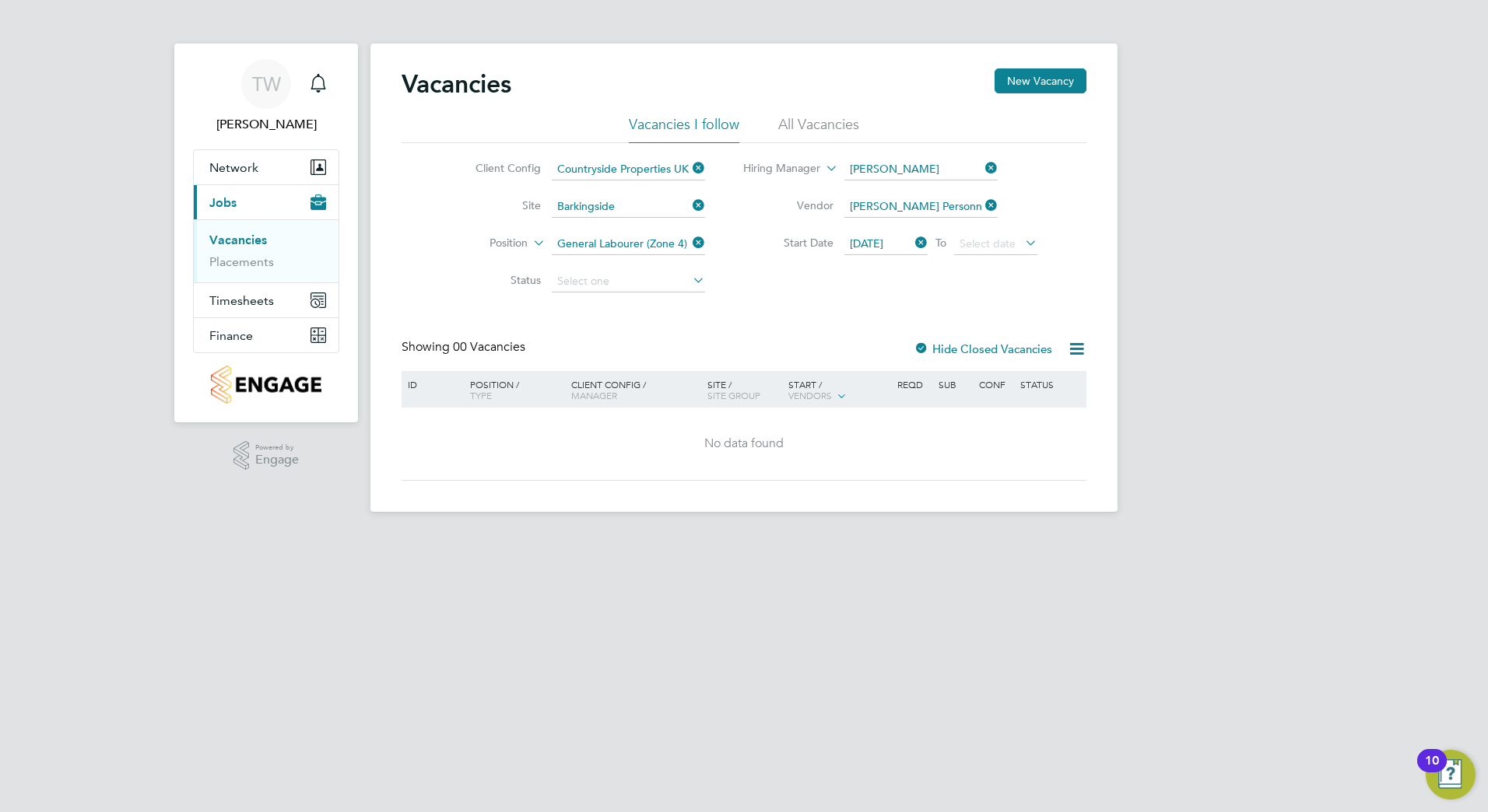
click at [1022, 246] on icon at bounding box center [1022, 243] width 0 height 22
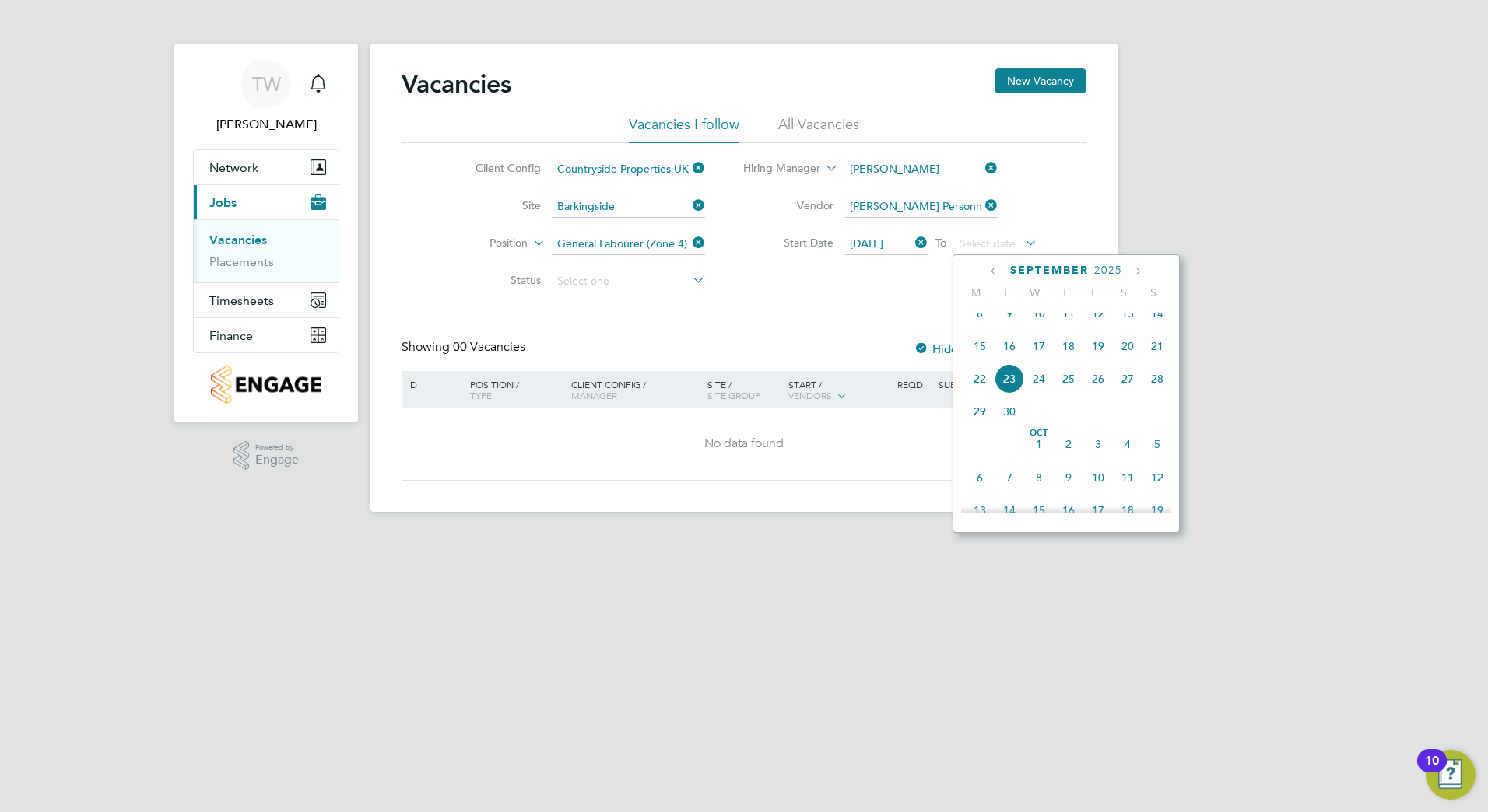
click at [1135, 270] on icon at bounding box center [1137, 270] width 15 height 17
click at [1136, 270] on icon at bounding box center [1137, 270] width 15 height 17
click at [979, 453] on span "24" at bounding box center [980, 438] width 30 height 29
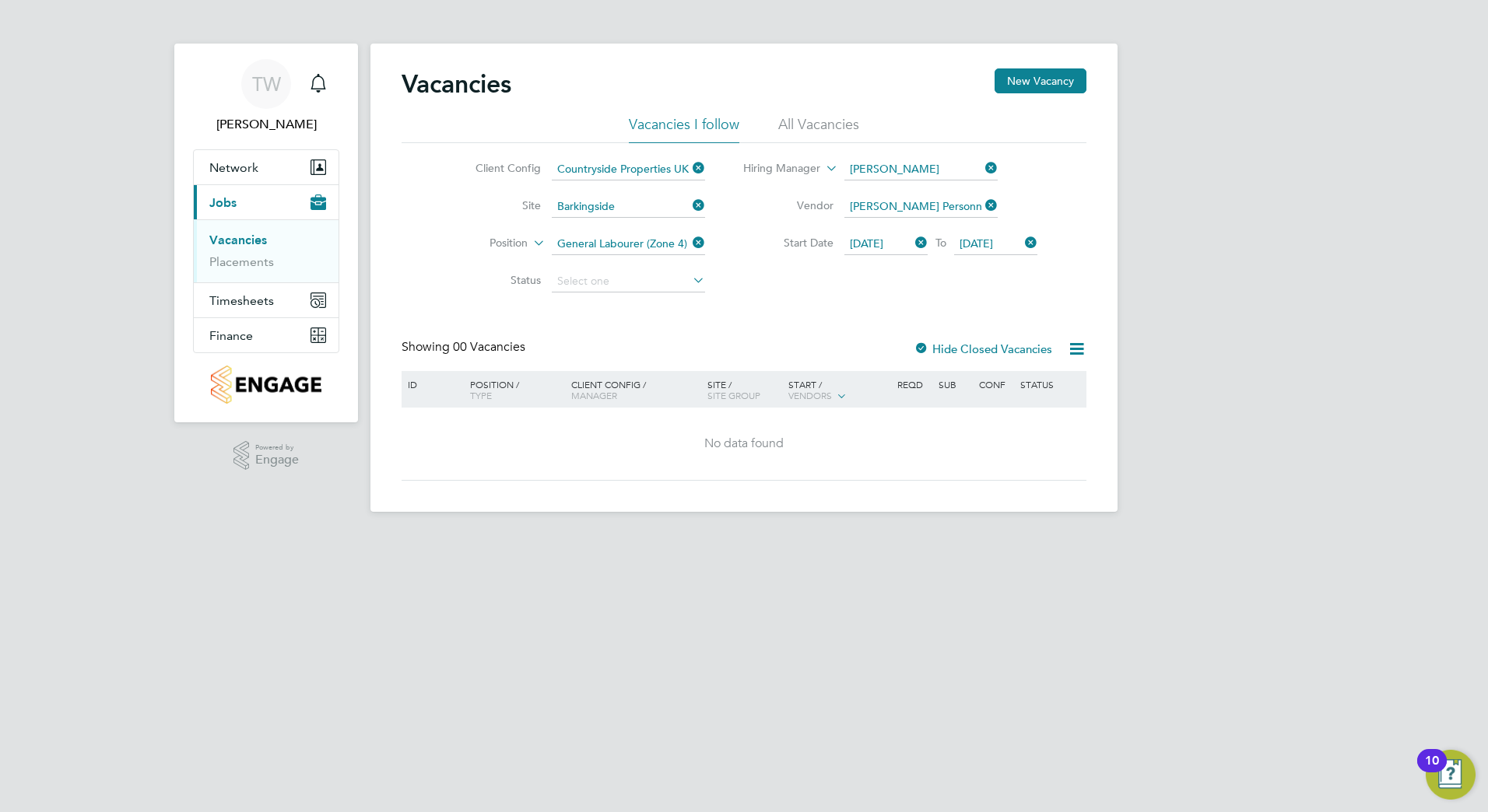
click at [689, 281] on icon at bounding box center [689, 280] width 0 height 22
click at [647, 283] on input at bounding box center [628, 281] width 153 height 22
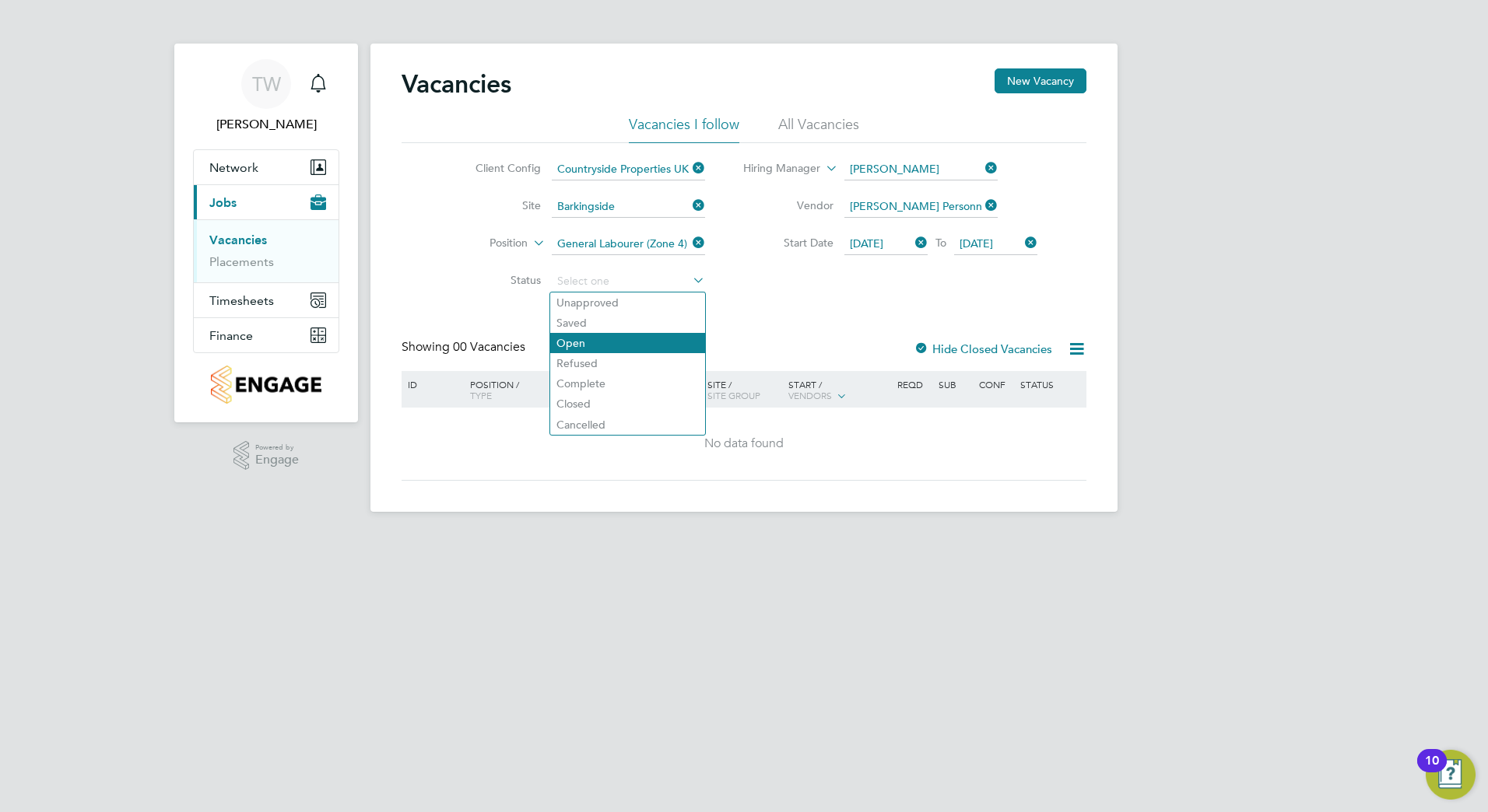
click at [576, 342] on li "Open" at bounding box center [626, 343] width 154 height 21
type input "Open"
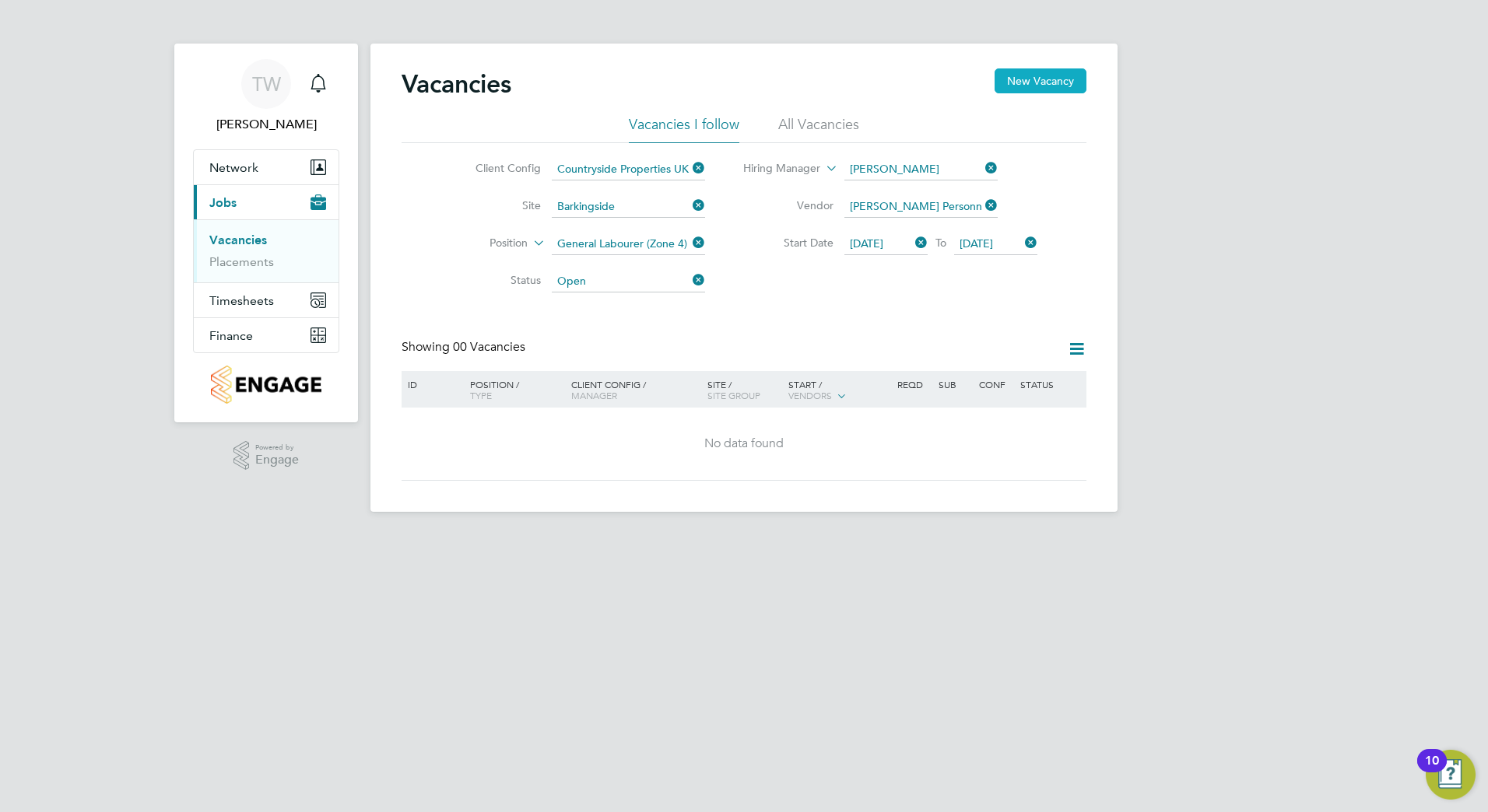
click at [1042, 83] on button "New Vacancy" at bounding box center [1040, 81] width 91 height 25
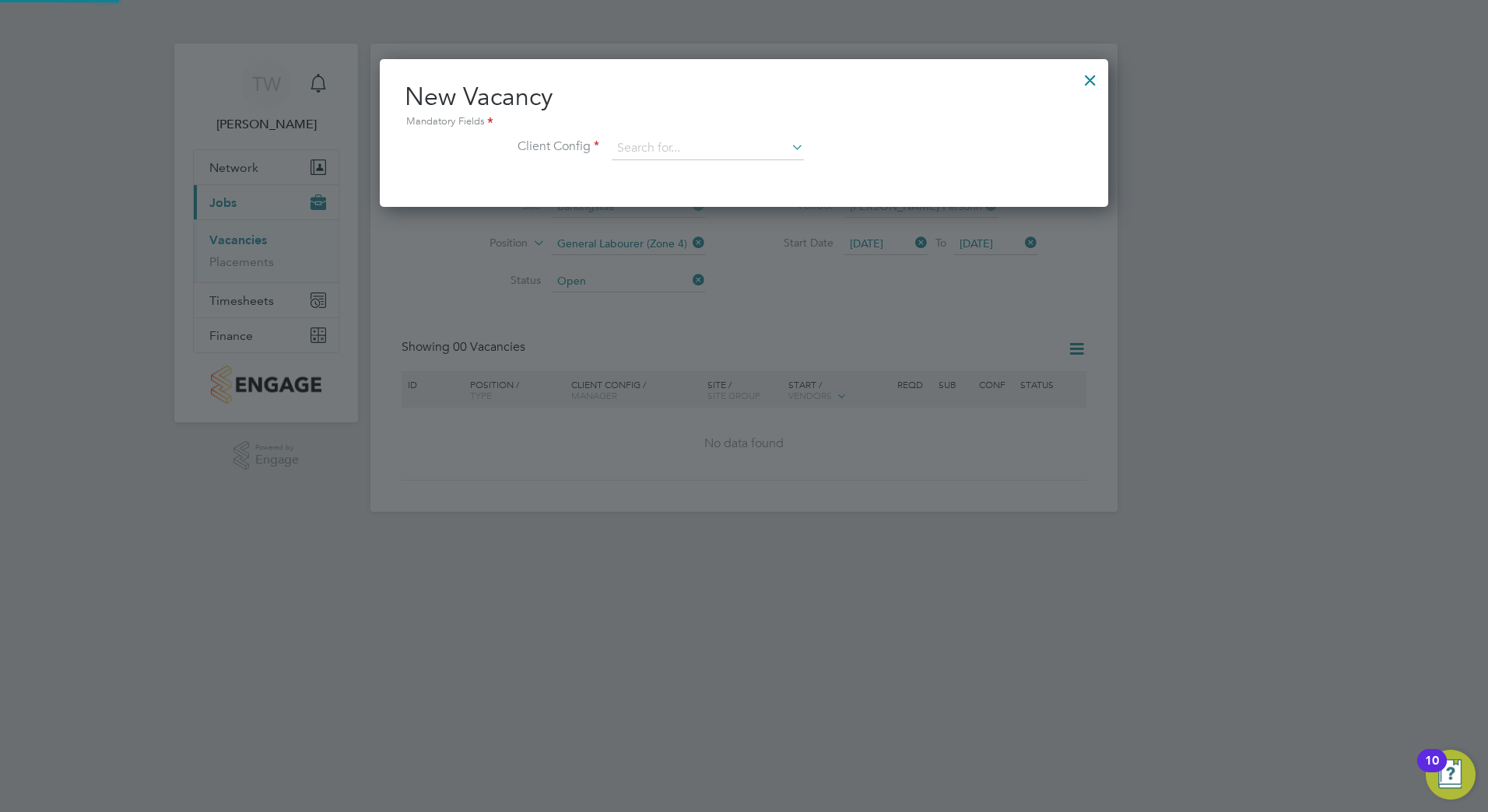
scroll to position [147, 729]
click at [788, 147] on icon at bounding box center [788, 146] width 0 height 22
click at [736, 152] on input "barkingside" at bounding box center [707, 148] width 192 height 24
click at [692, 145] on input "barkingside" at bounding box center [707, 148] width 192 height 24
click at [647, 146] on input "barkingside" at bounding box center [707, 148] width 192 height 24
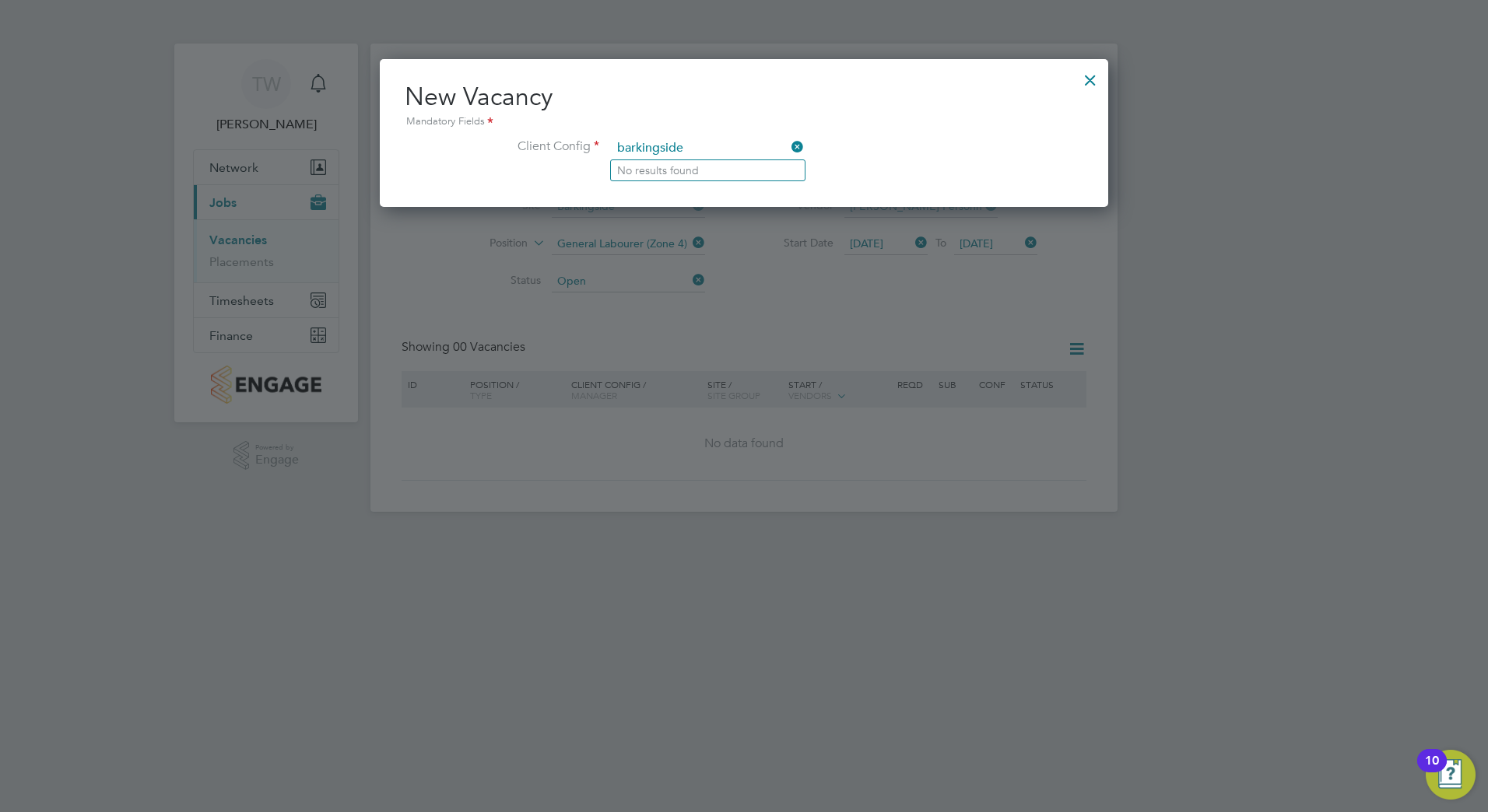
click at [702, 145] on input "barkingside" at bounding box center [707, 148] width 192 height 24
type input "barkingside"
click at [1092, 84] on div at bounding box center [1090, 76] width 28 height 28
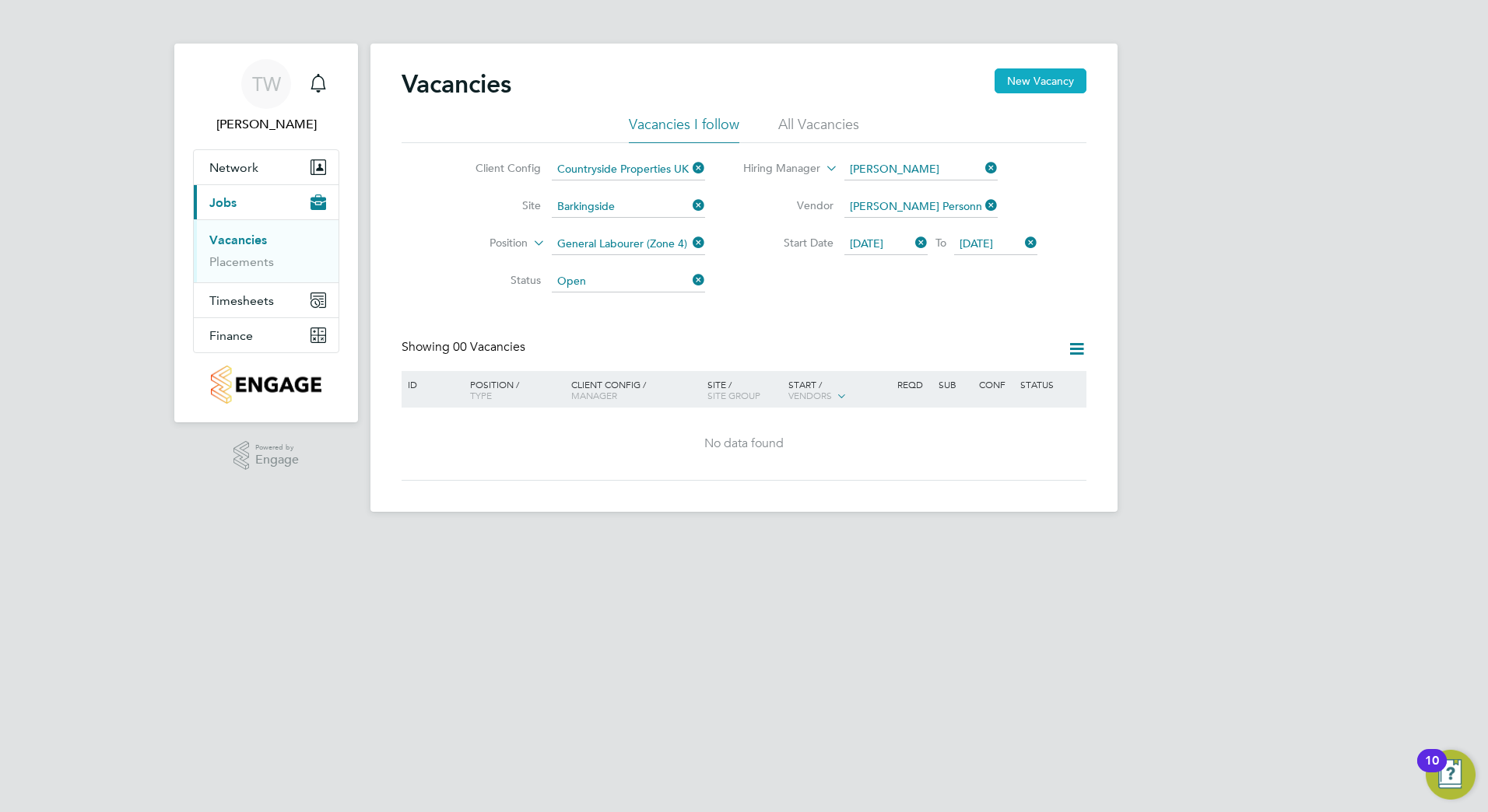
click at [1037, 79] on button "New Vacancy" at bounding box center [1040, 81] width 91 height 25
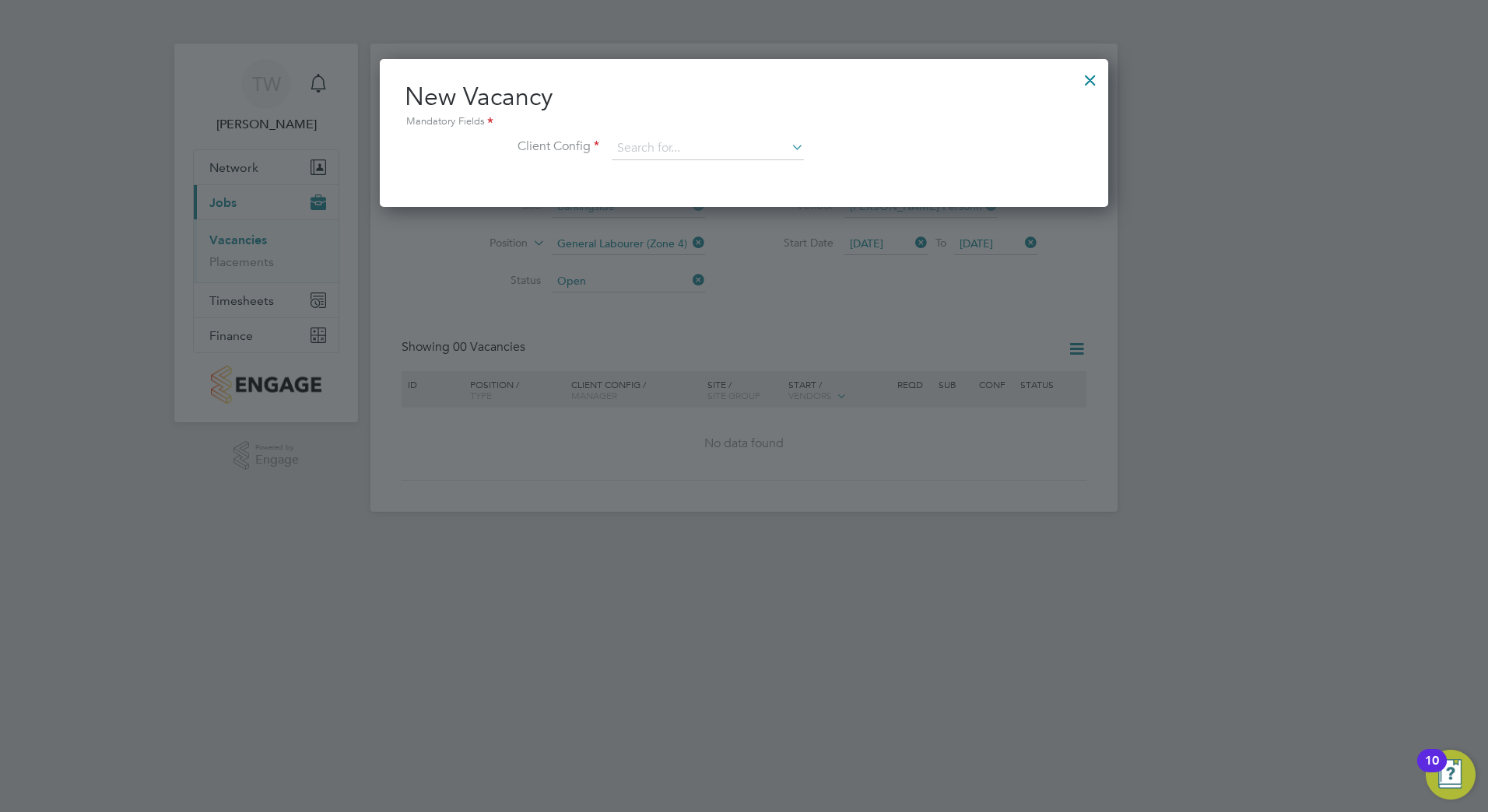
click at [788, 145] on icon at bounding box center [788, 146] width 0 height 22
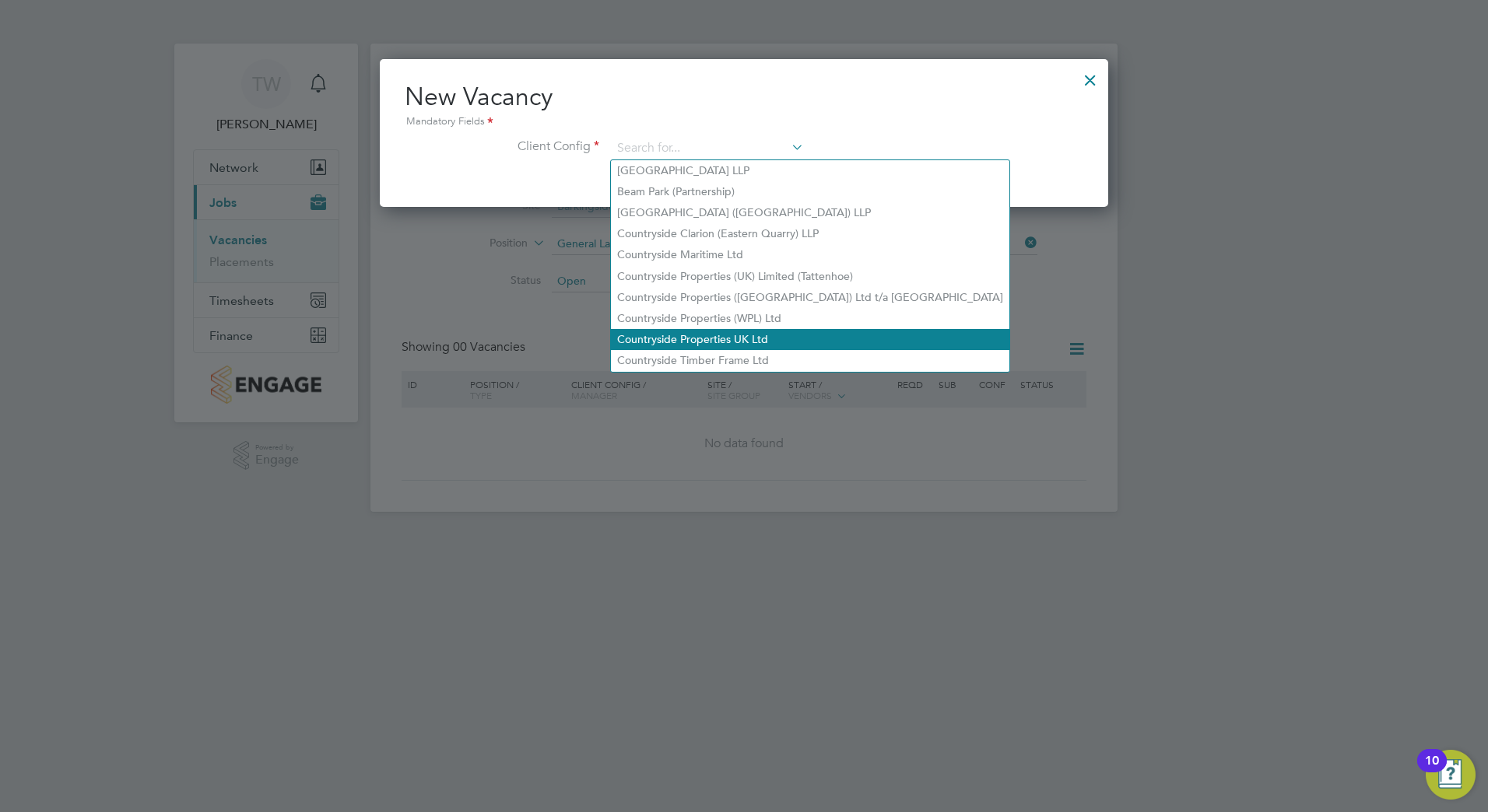
click at [707, 329] on li "Countryside Properties UK Ltd" at bounding box center [809, 339] width 398 height 21
type input "Countryside Properties UK Ltd"
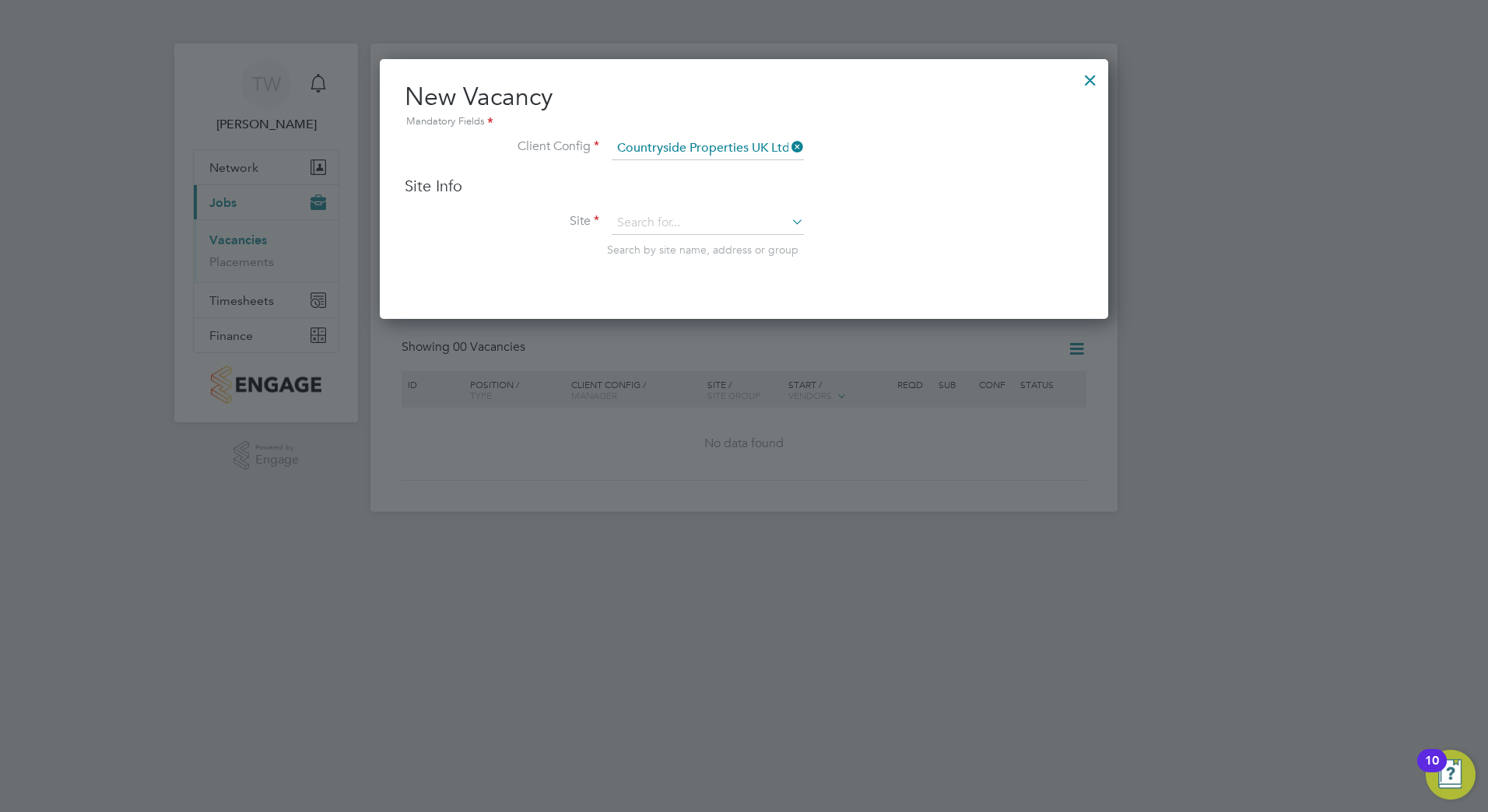
click at [788, 222] on icon at bounding box center [788, 221] width 0 height 22
click at [719, 243] on li "Barkingside" at bounding box center [707, 245] width 194 height 21
type input "Barkingside"
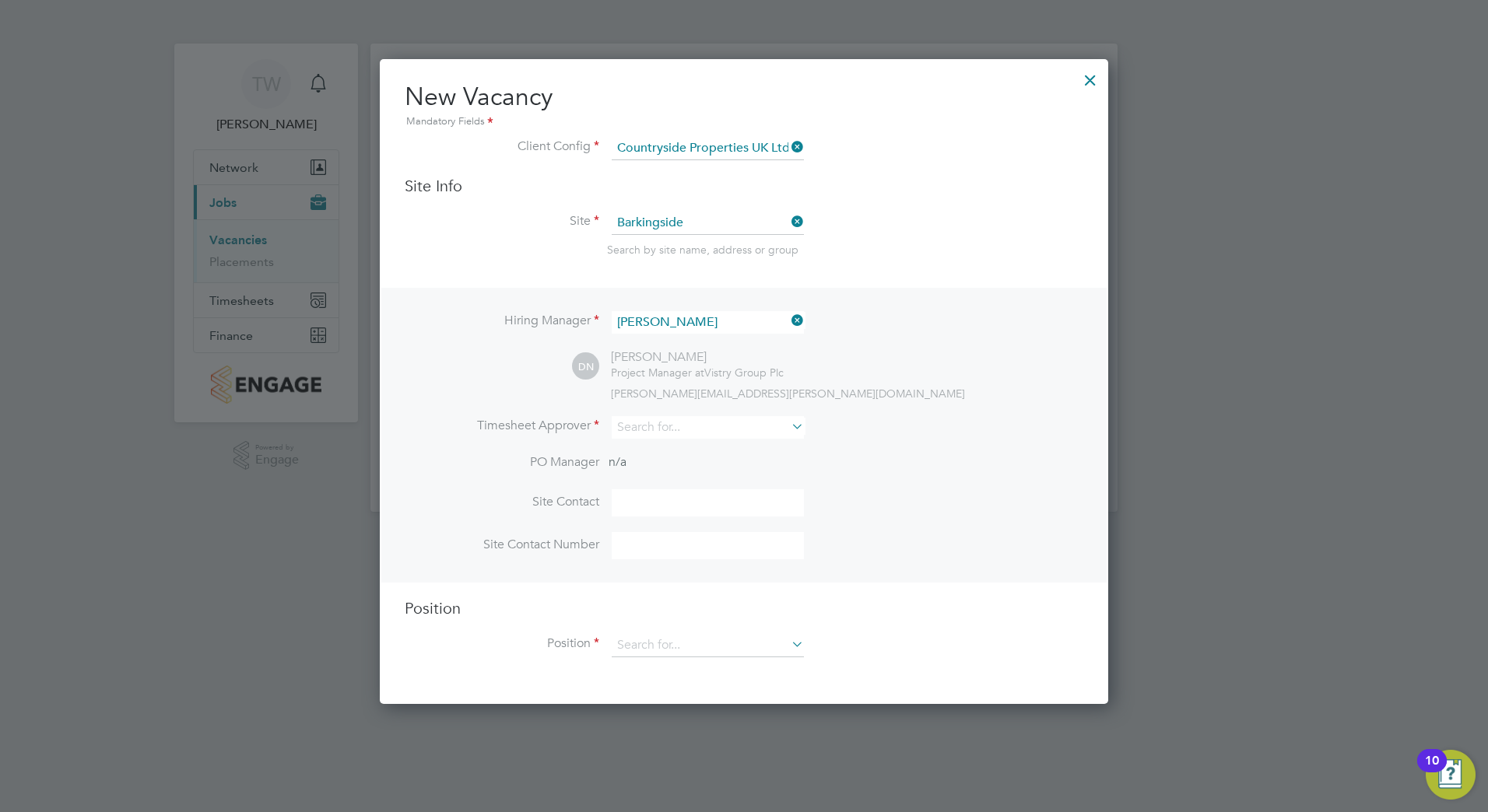
click at [788, 429] on icon at bounding box center [788, 427] width 0 height 22
click at [710, 446] on li "Dan Nic hols" at bounding box center [707, 449] width 194 height 21
type input "Dan Nichols"
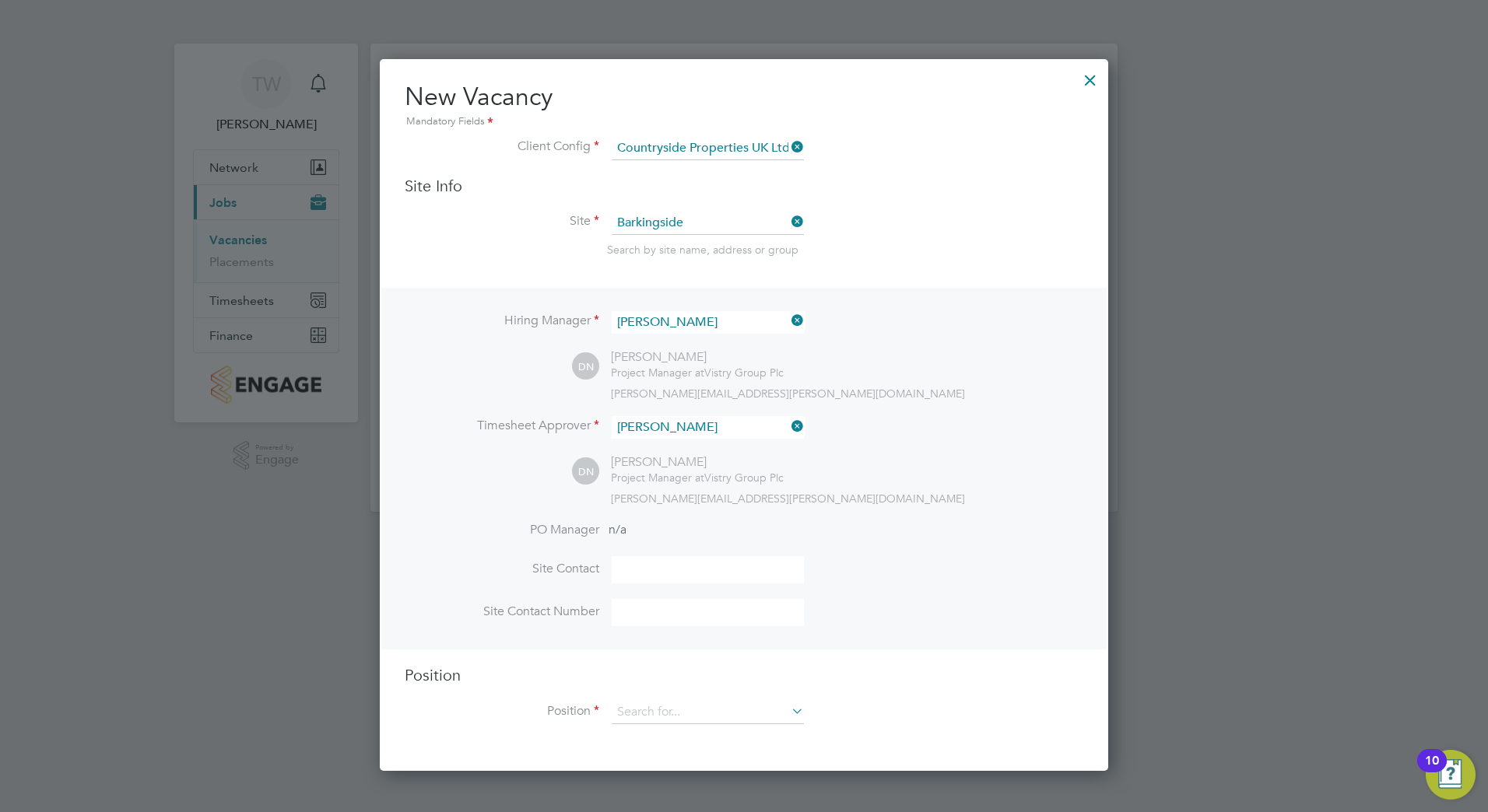
scroll to position [714, 729]
click at [673, 573] on input at bounding box center [707, 570] width 192 height 28
type input "Dan Nichols"
click at [642, 617] on input at bounding box center [707, 612] width 192 height 28
type input "07526 169668"
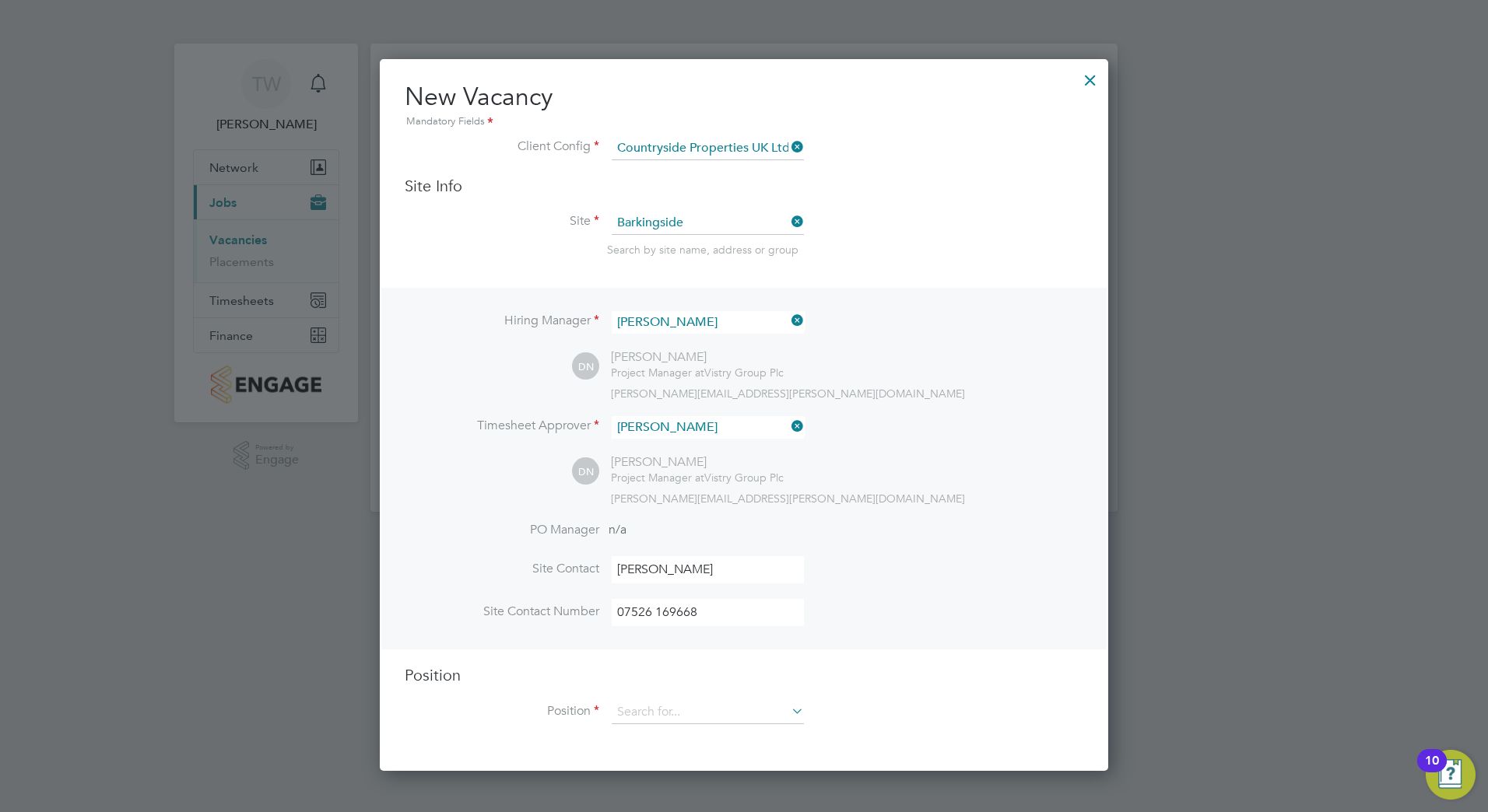
click at [788, 714] on icon at bounding box center [788, 711] width 0 height 22
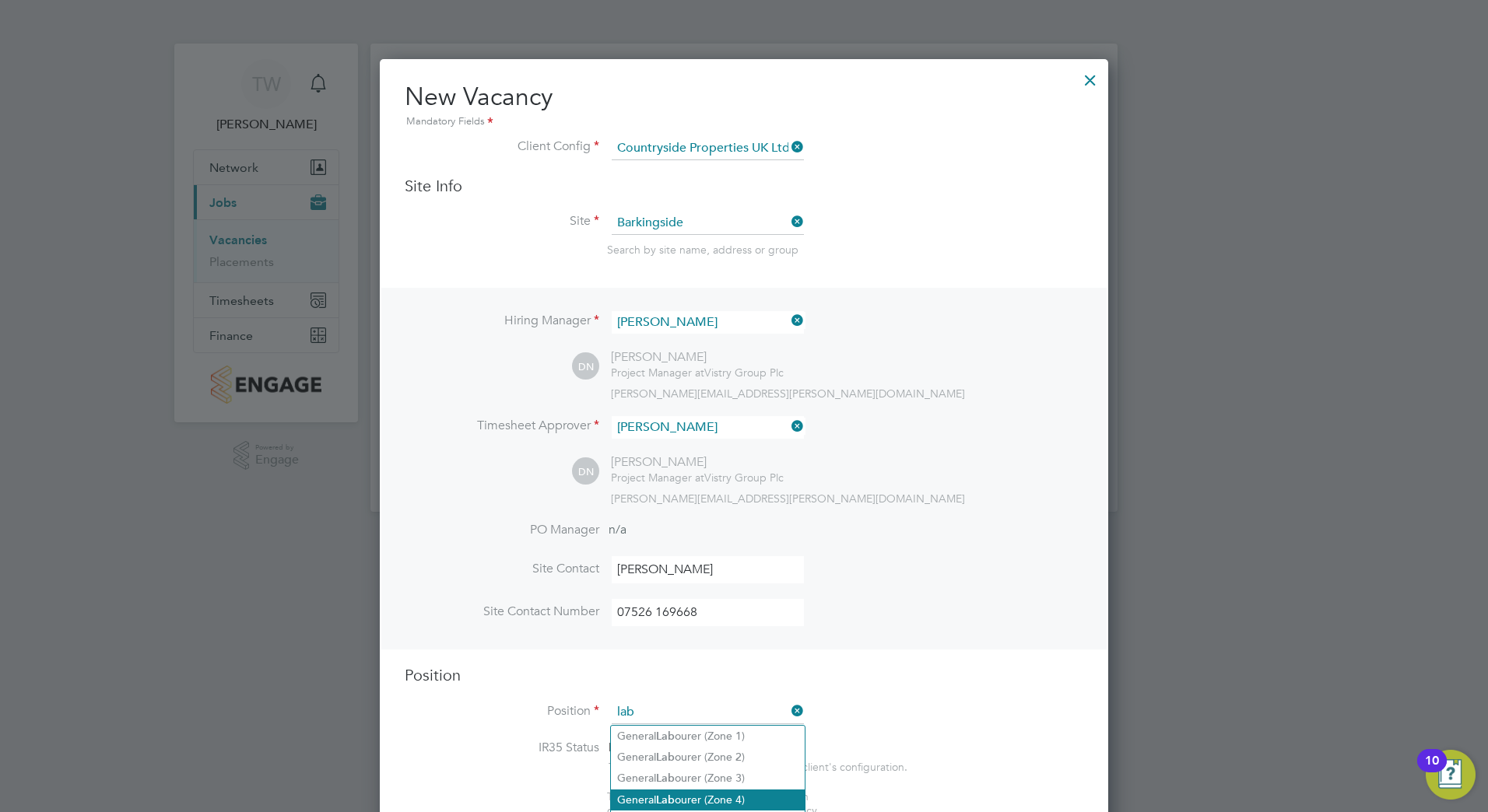
click at [685, 794] on li "General Lab ourer (Zone 4)" at bounding box center [707, 799] width 194 height 21
type input "General Labourer (Zone 4)"
type textarea "- General site labouring duties - Supporting the trades on site - Moving materi…"
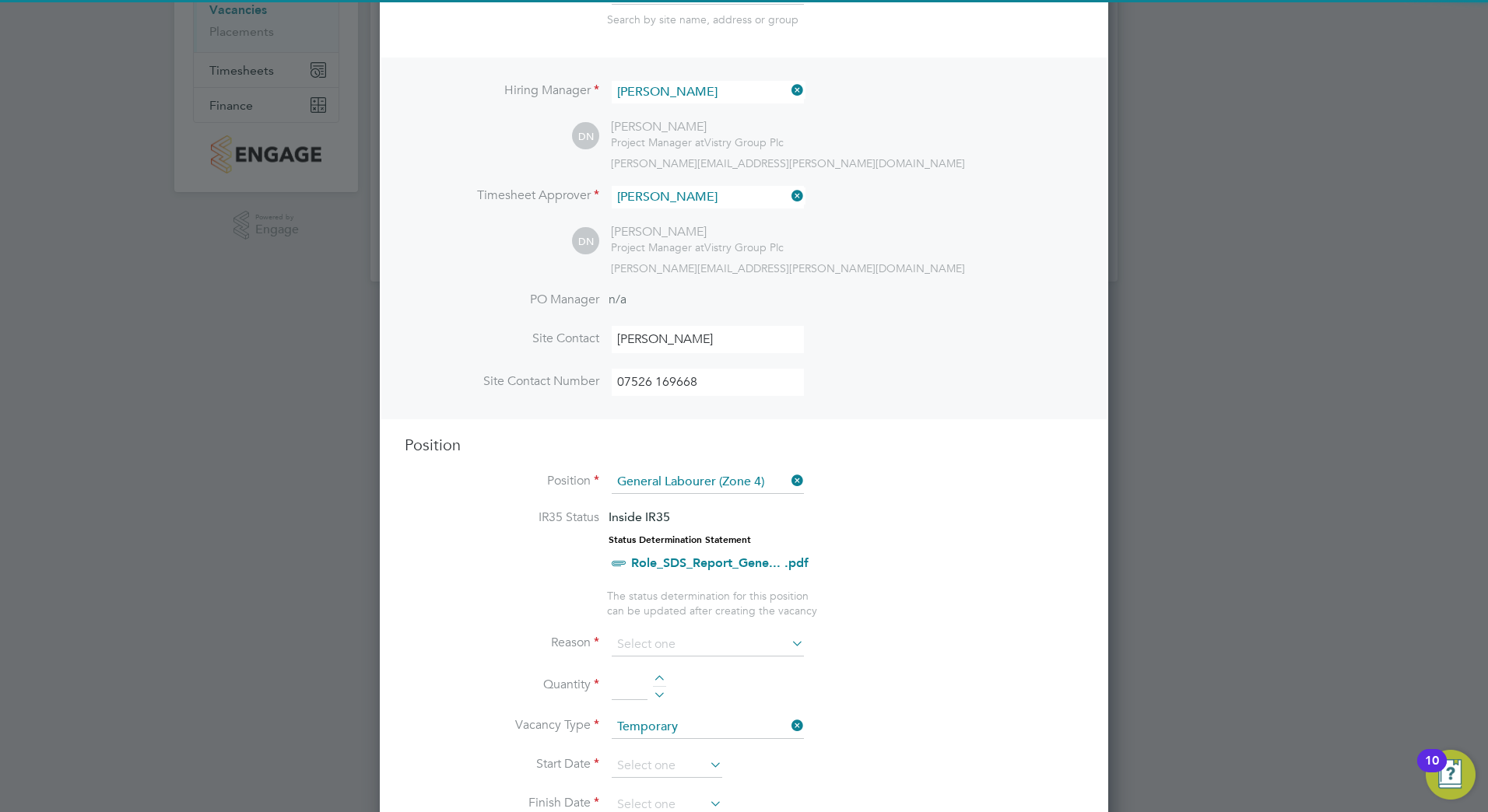
scroll to position [311, 0]
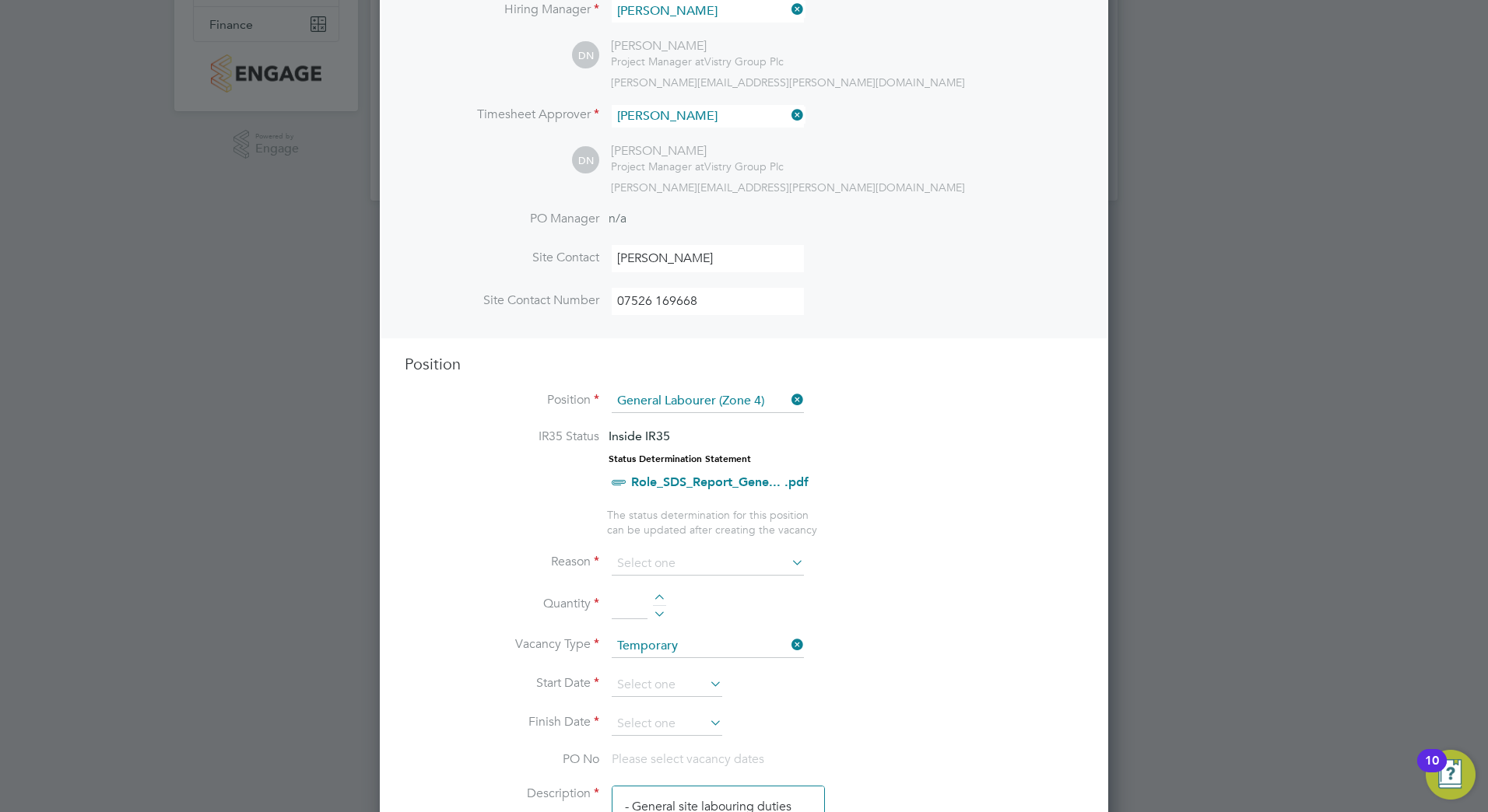
click at [939, 485] on li "IR35 Status Inside IR35 Status Determination Statement Role_SDS_Report_Gene... …" at bounding box center [744, 468] width 679 height 80
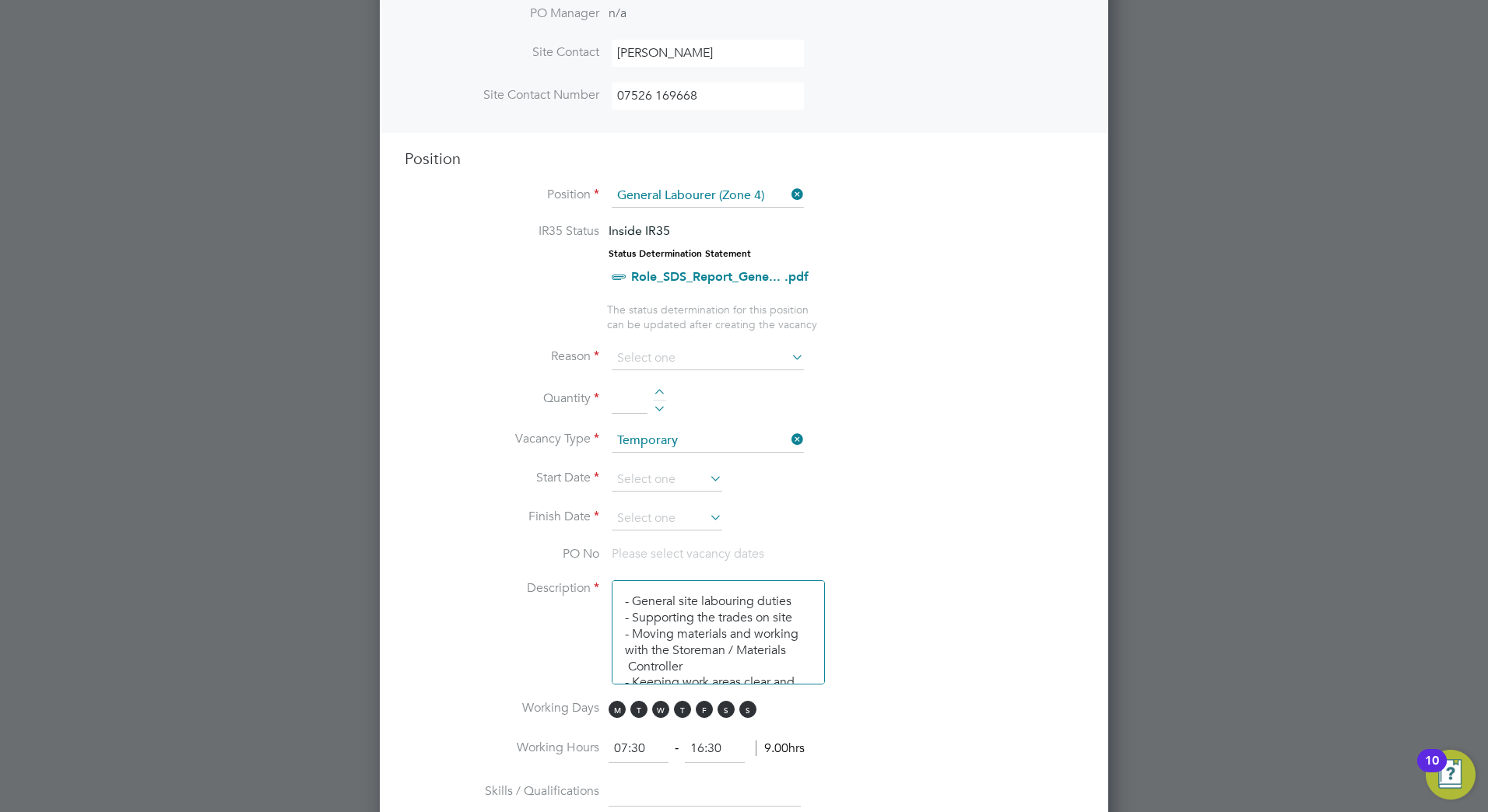
scroll to position [545, 0]
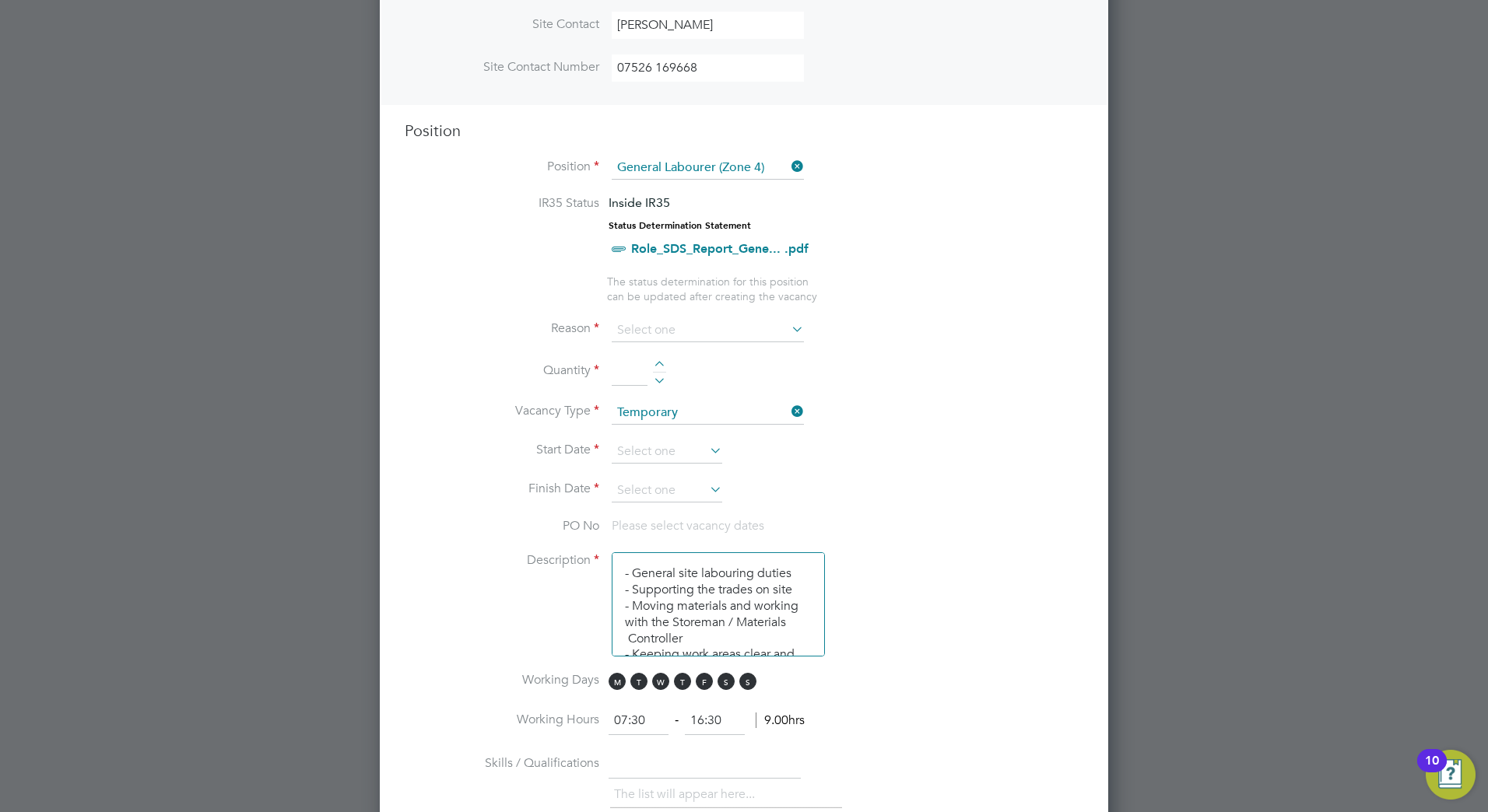
click at [788, 332] on icon at bounding box center [788, 329] width 0 height 22
click at [691, 329] on input at bounding box center [707, 330] width 192 height 24
click at [650, 472] on li "Vacant Role" at bounding box center [707, 475] width 194 height 21
type input "Vacant Role"
click at [661, 364] on div at bounding box center [659, 366] width 13 height 11
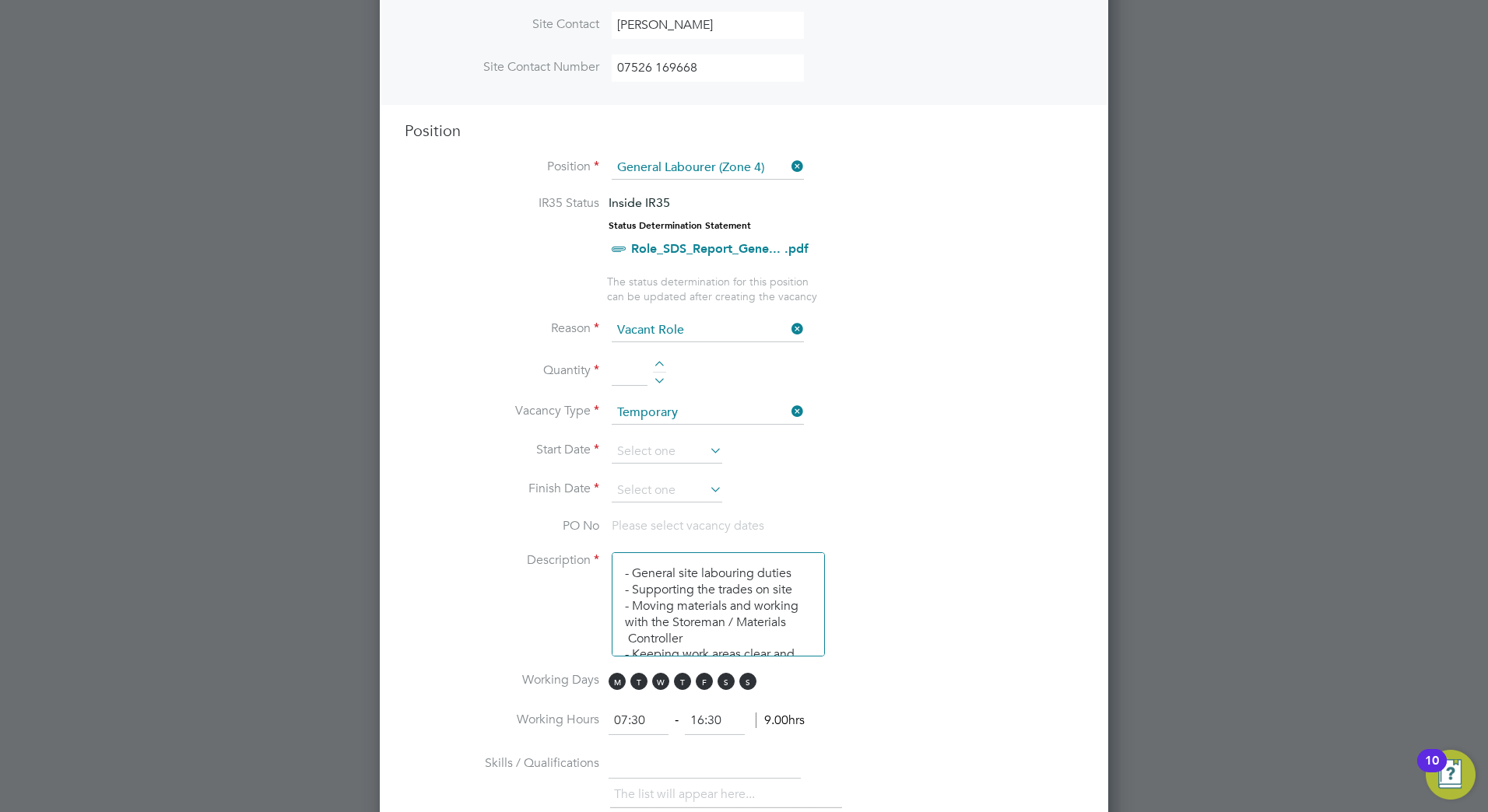
type input "1"
click at [706, 453] on icon at bounding box center [706, 450] width 0 height 22
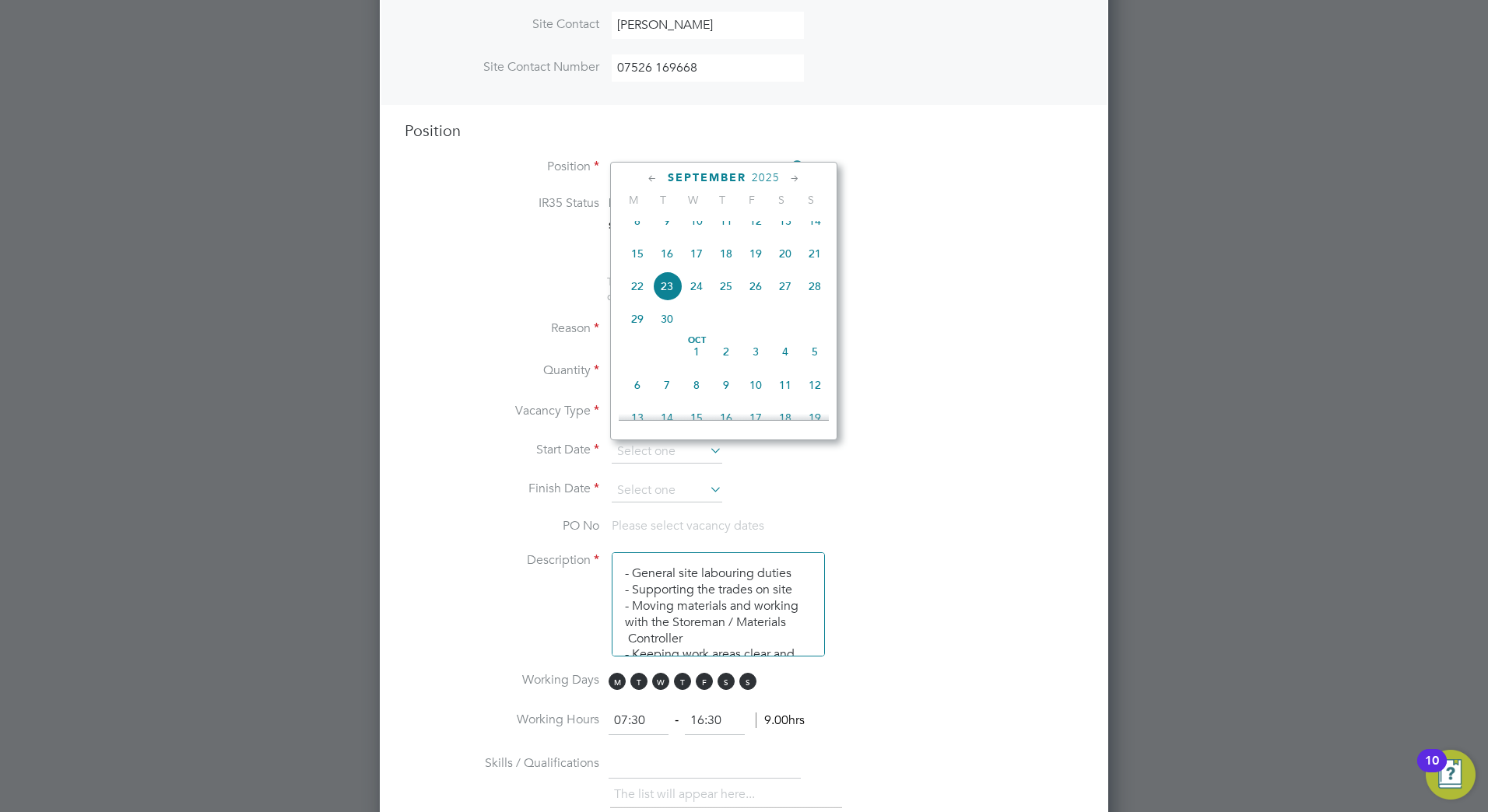
click at [632, 295] on span "22" at bounding box center [637, 286] width 30 height 29
type input "22 Sep 2025"
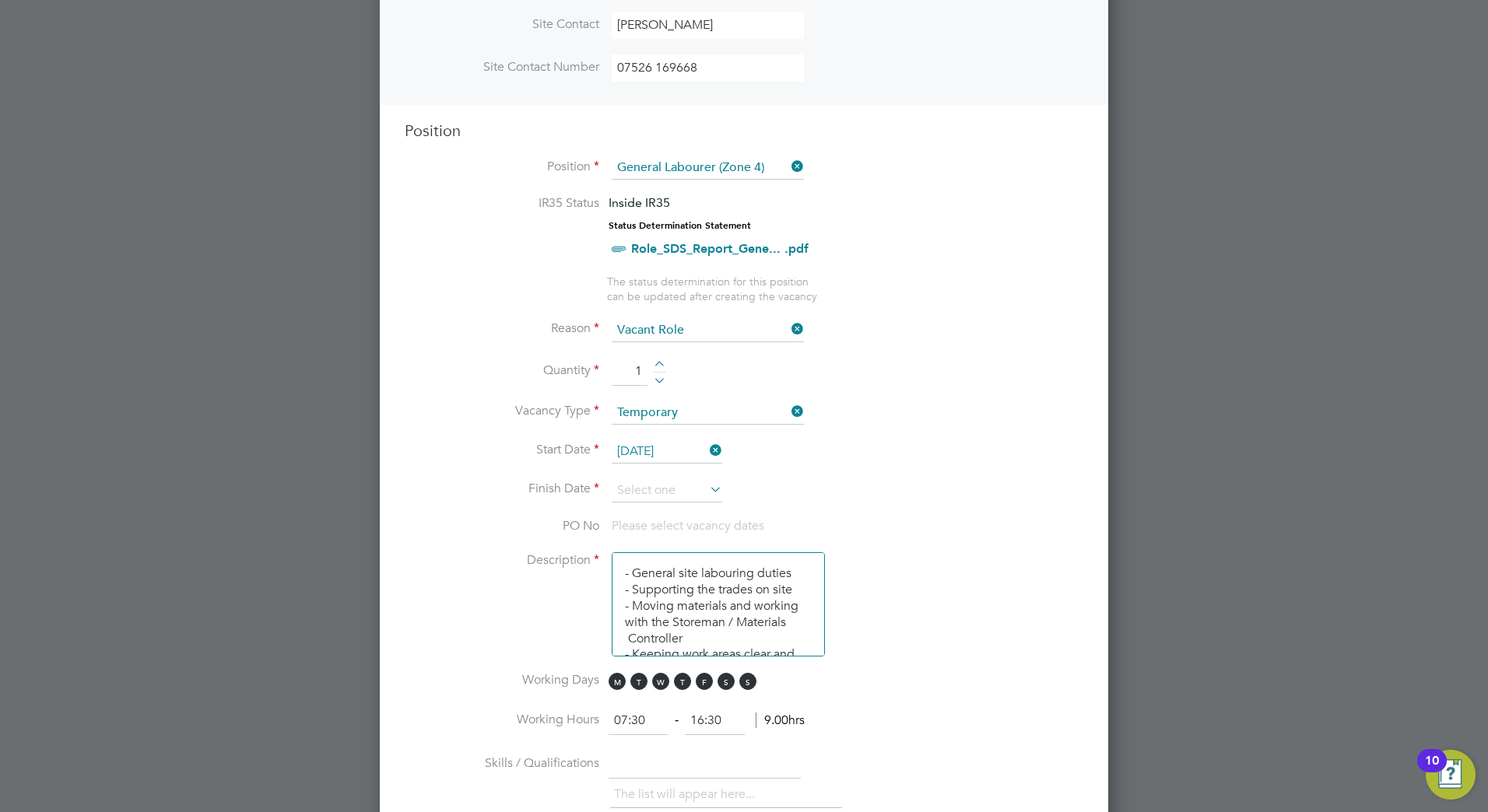
click at [706, 490] on icon at bounding box center [706, 490] width 0 height 22
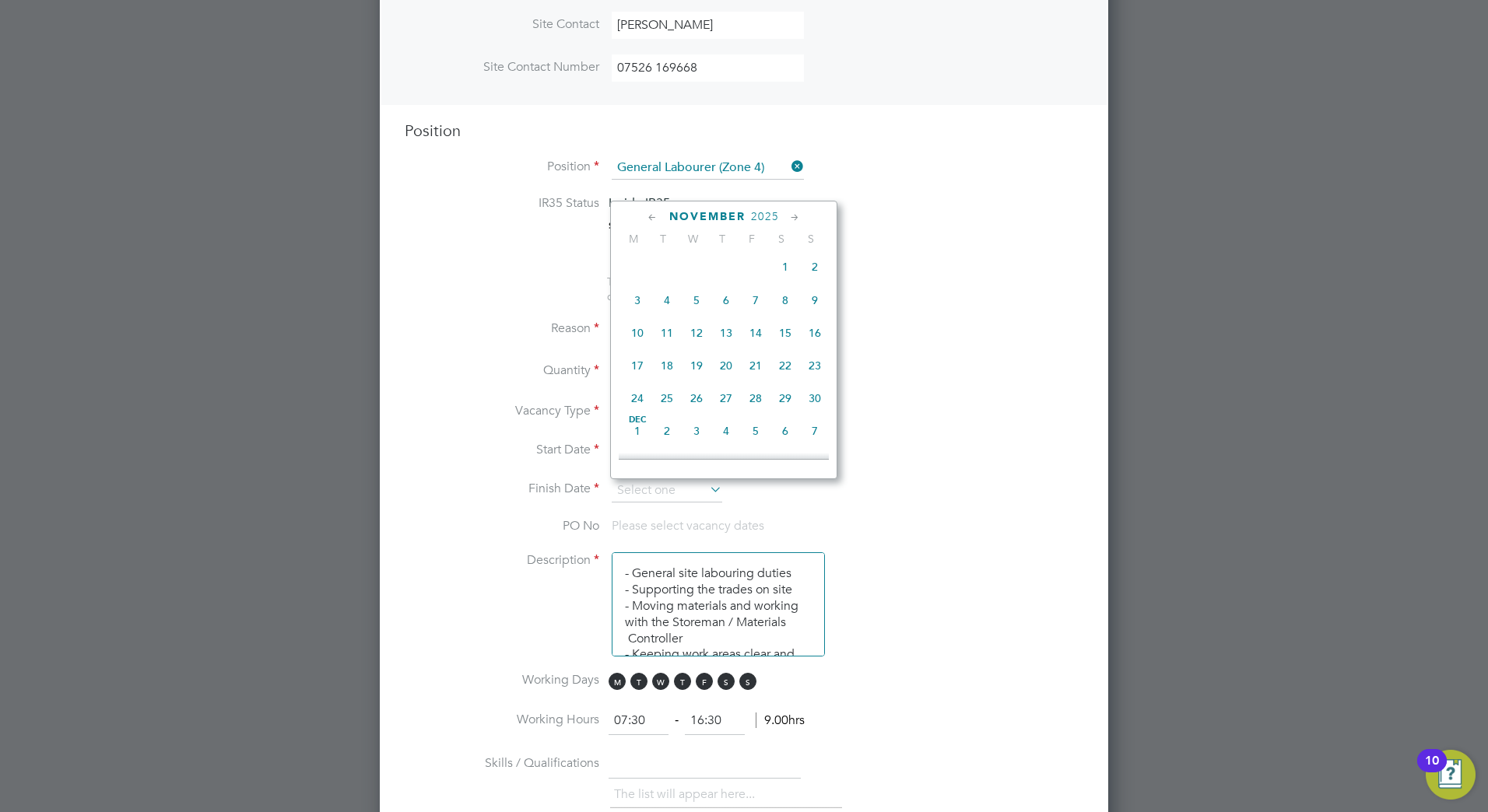
scroll to position [884, 0]
click at [635, 389] on span "24" at bounding box center [637, 375] width 30 height 29
type input "24 Nov 2025"
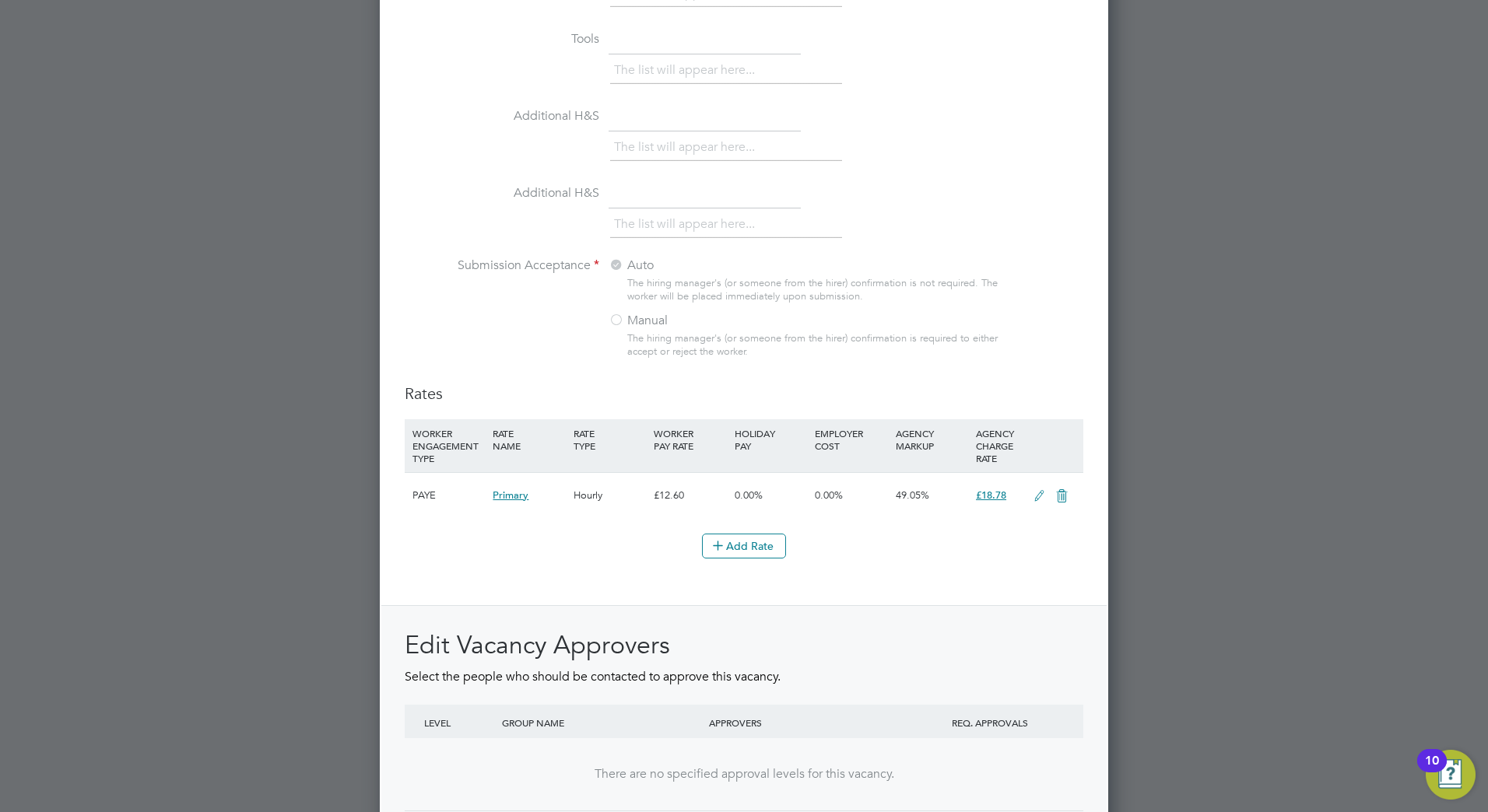
scroll to position [1555, 0]
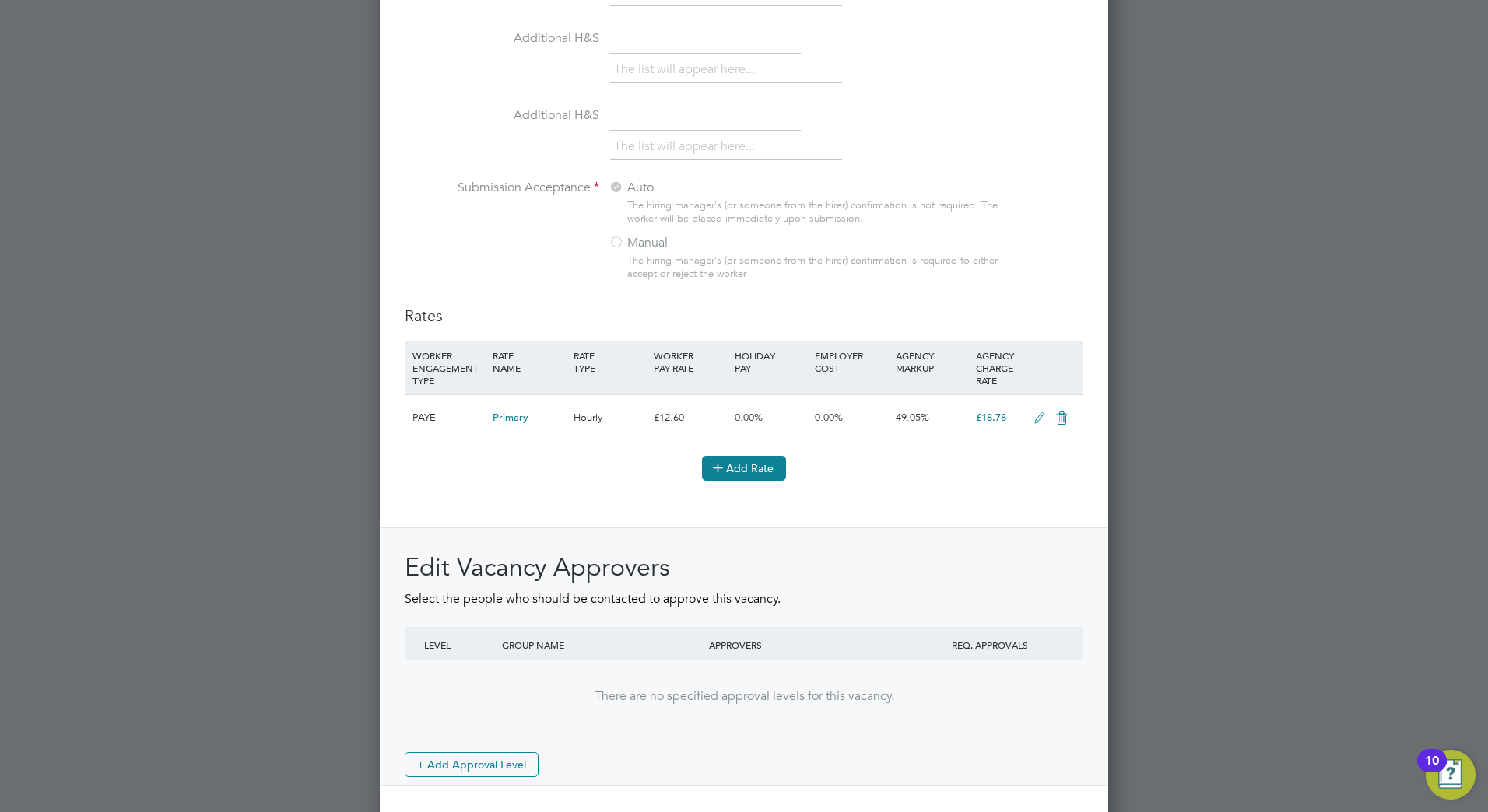
click at [749, 468] on button "Add Rate" at bounding box center [744, 468] width 84 height 25
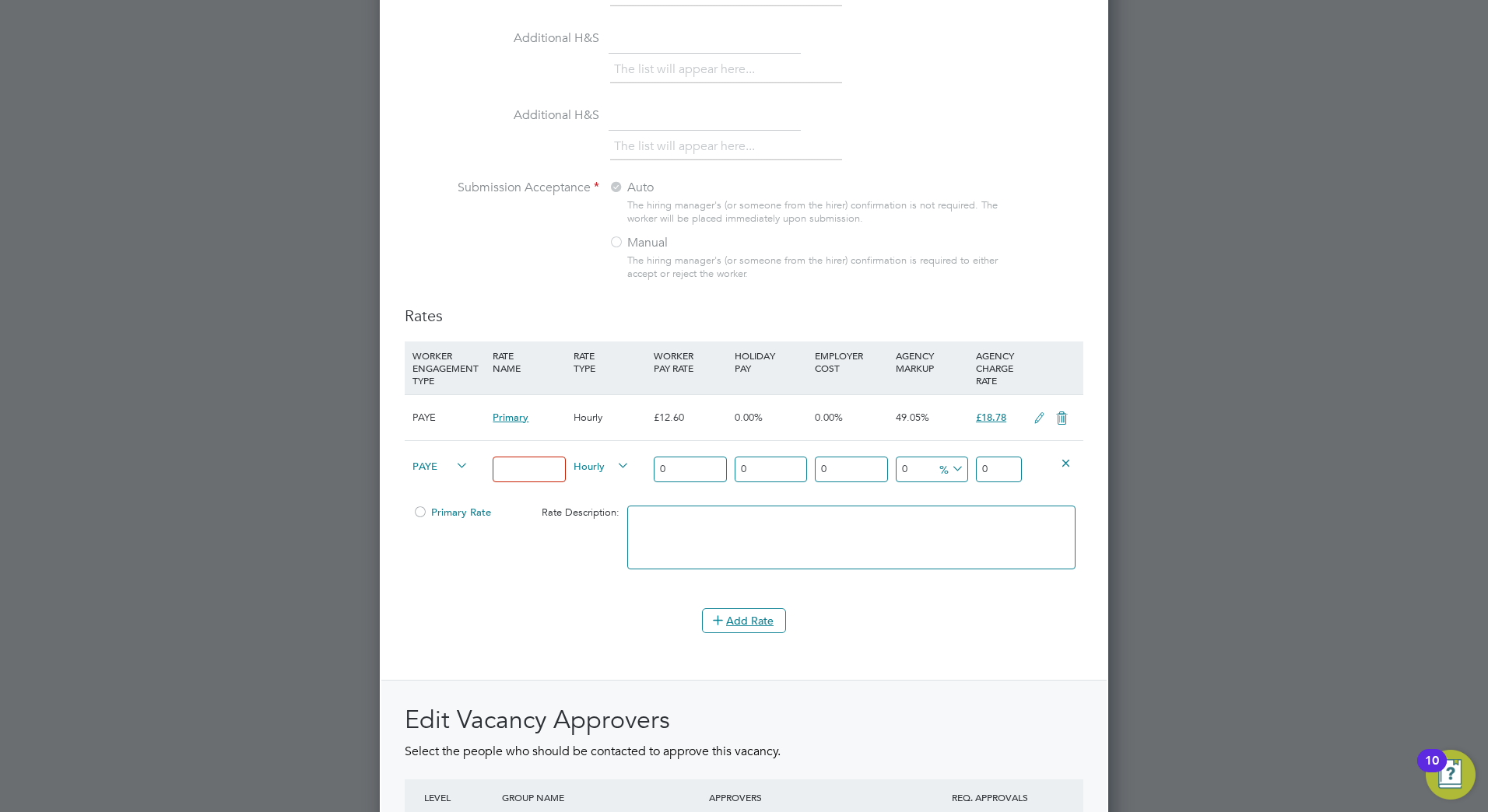
click at [1063, 464] on icon at bounding box center [1066, 462] width 12 height 12
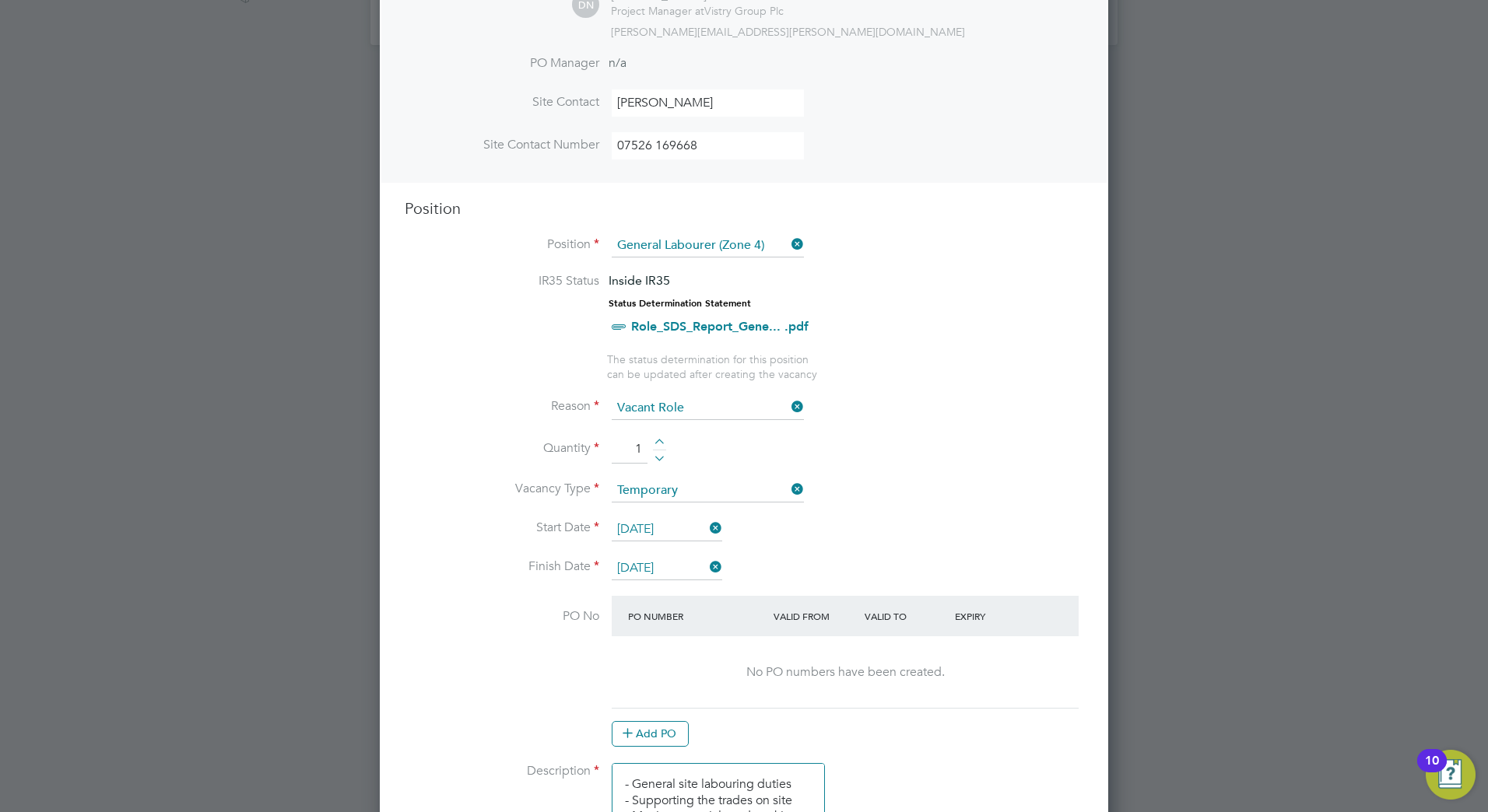
scroll to position [389, 0]
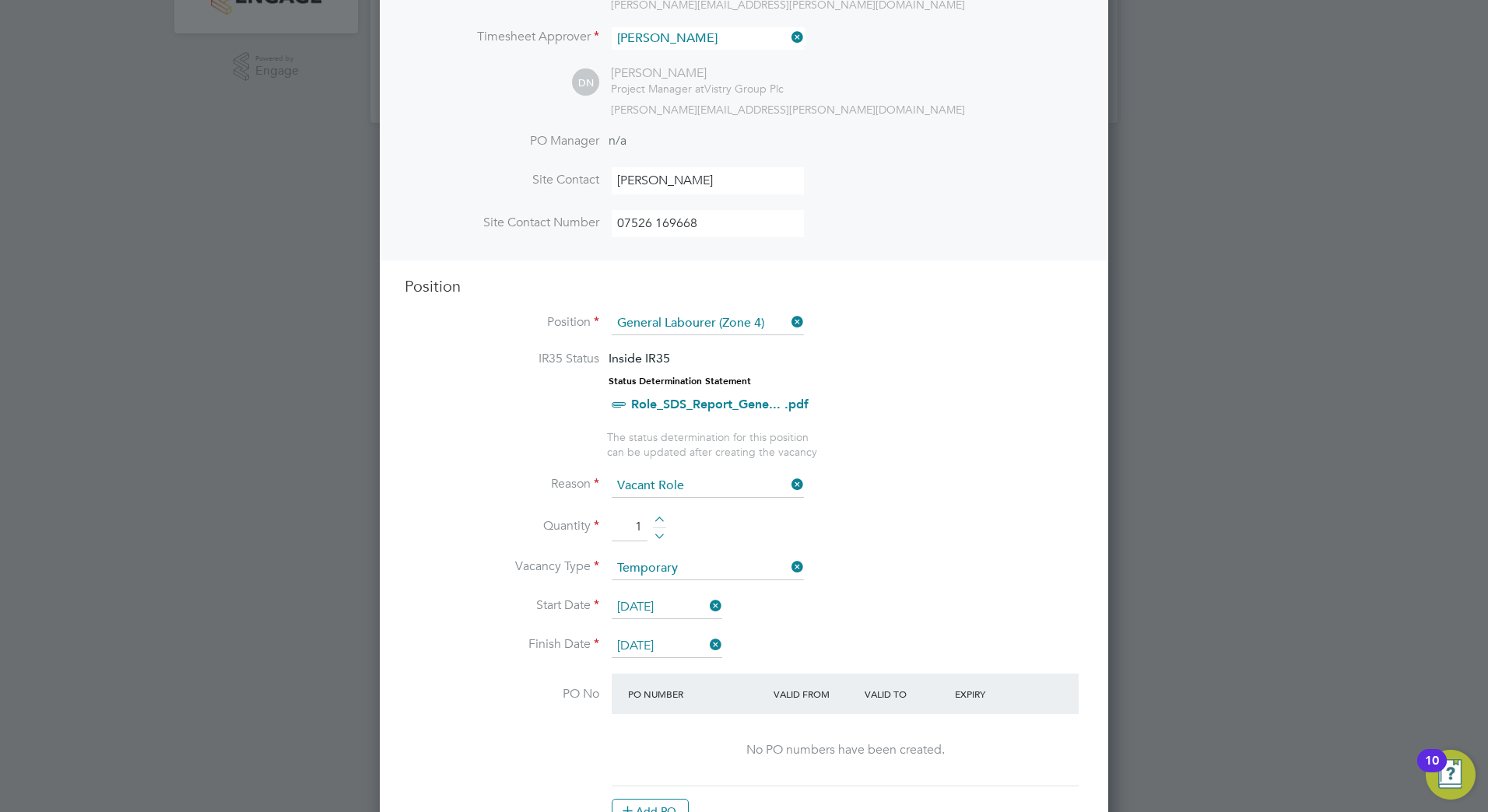
click at [788, 325] on icon at bounding box center [788, 321] width 0 height 22
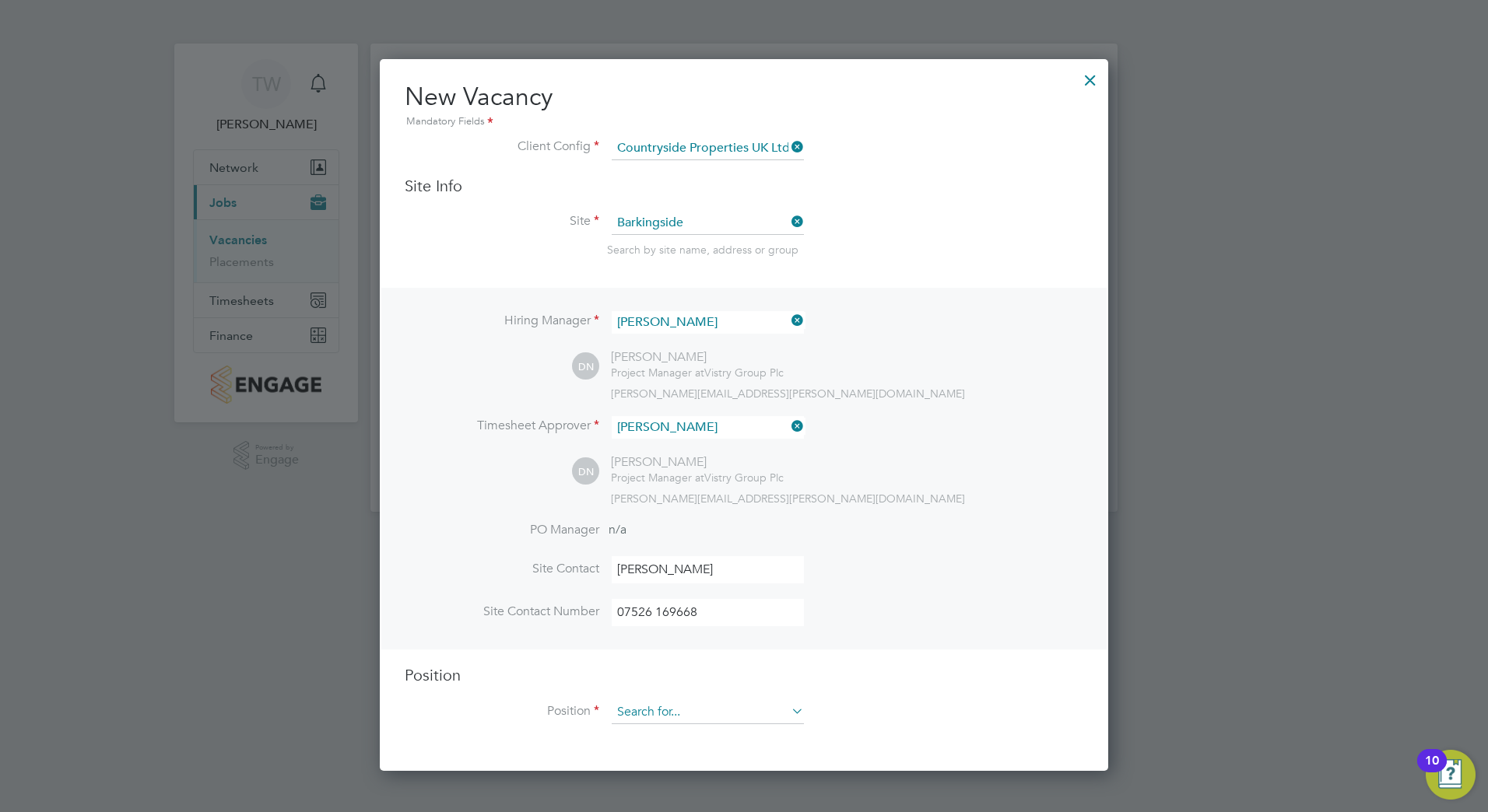
click at [650, 712] on input at bounding box center [707, 713] width 192 height 24
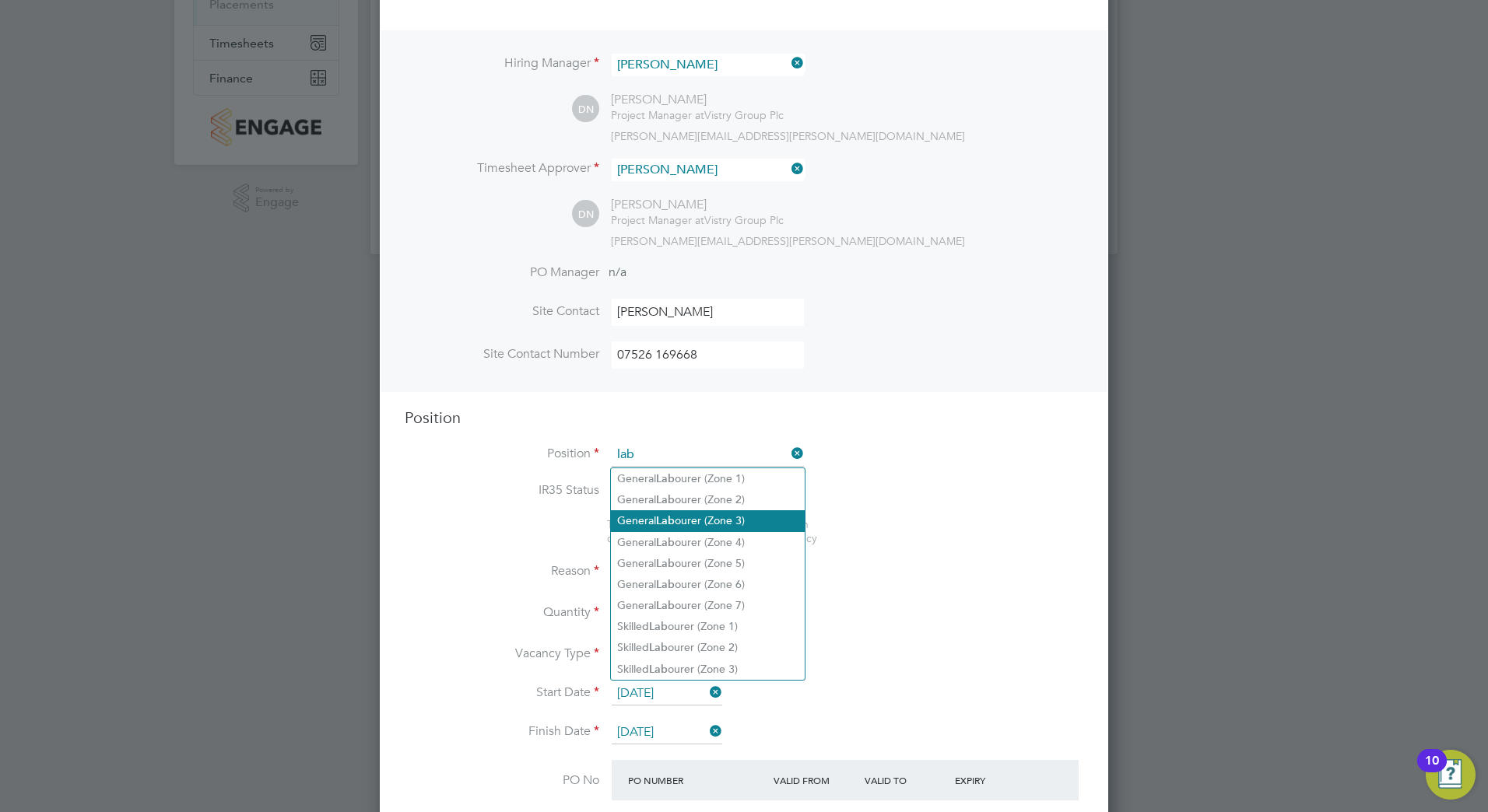
scroll to position [274, 0]
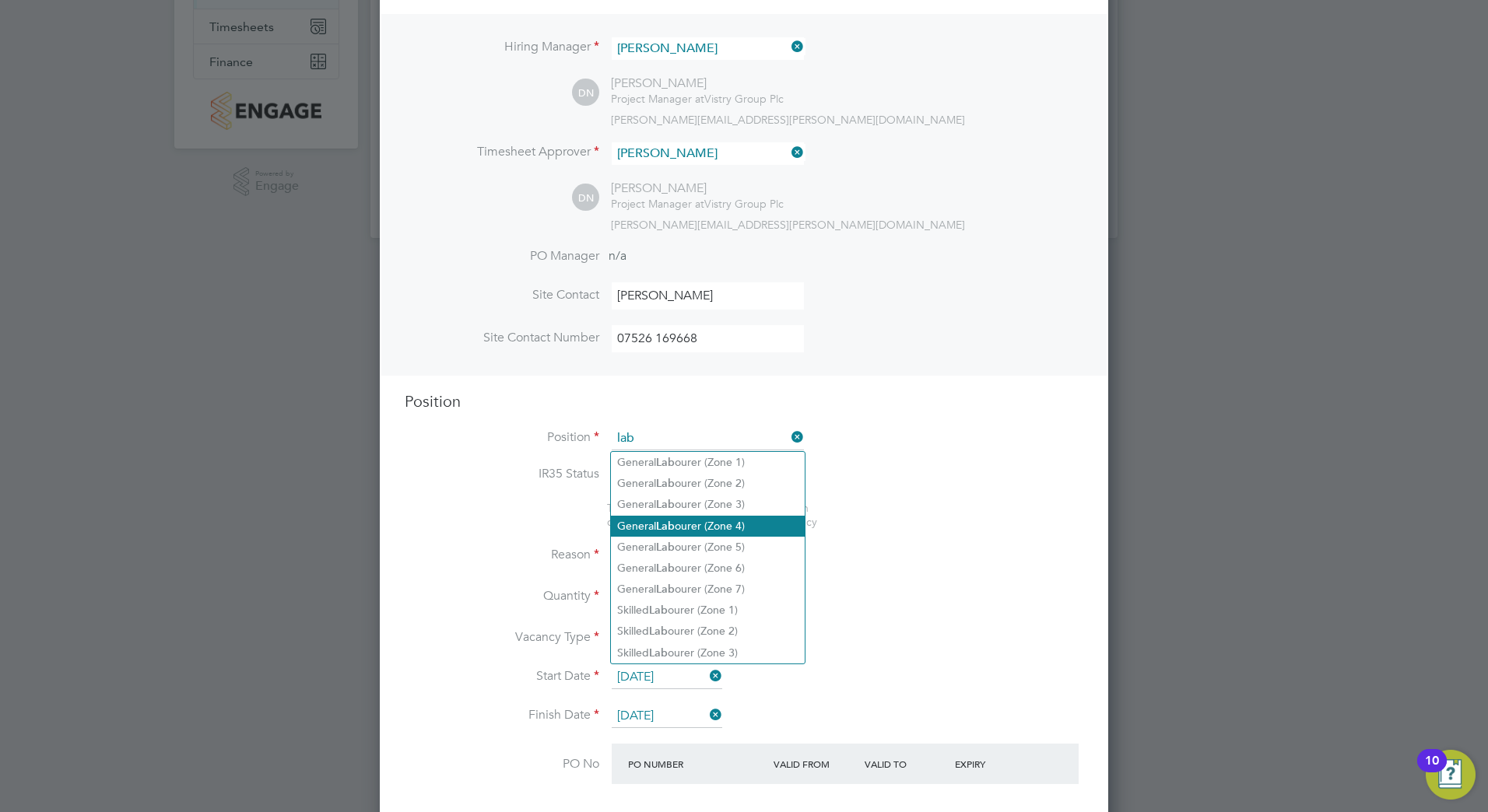
click at [675, 522] on b "Lab" at bounding box center [665, 526] width 19 height 13
type input "General Labourer (Zone 4)"
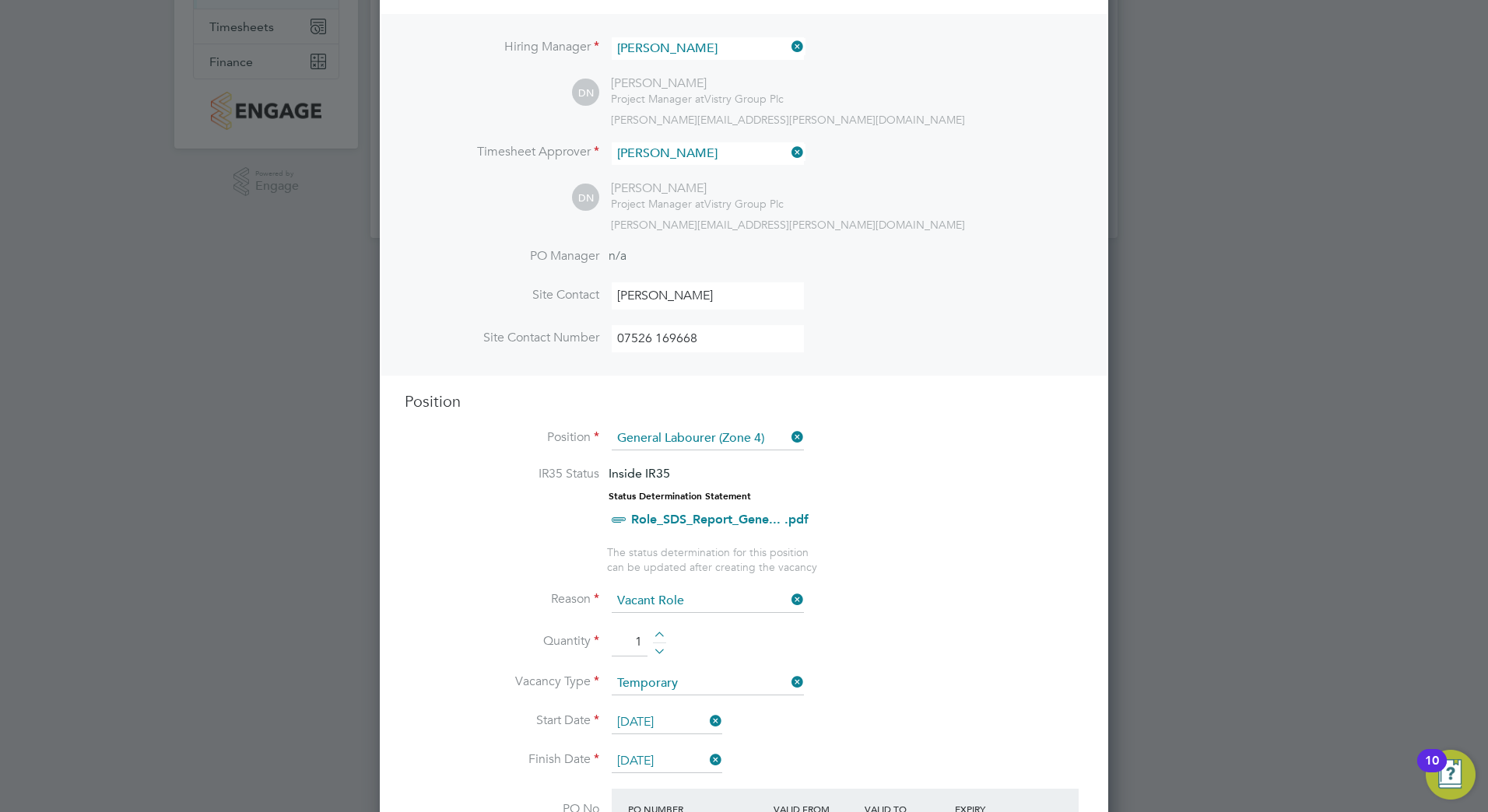
click at [788, 441] on icon at bounding box center [788, 437] width 0 height 22
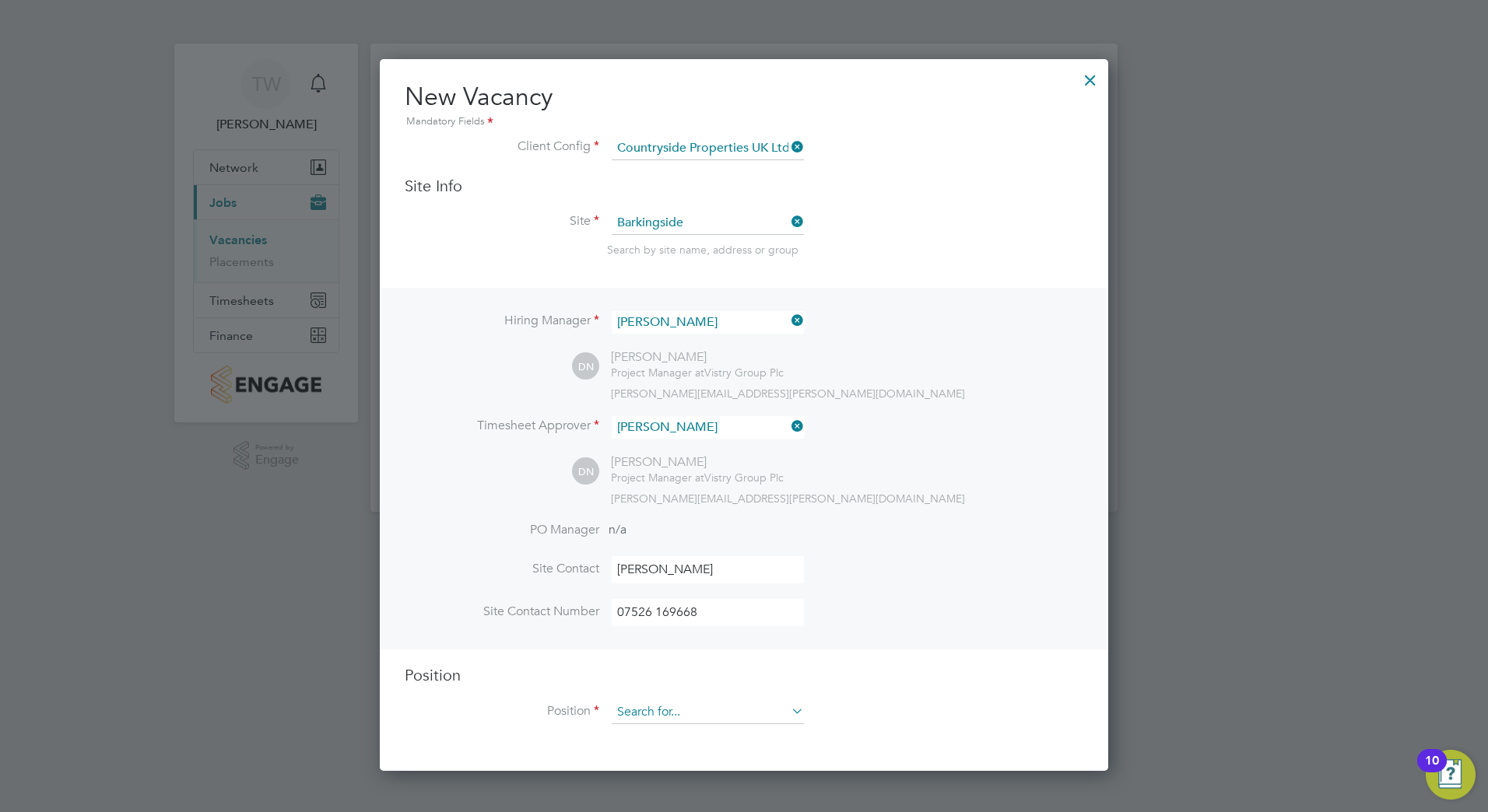
click at [677, 705] on input at bounding box center [707, 713] width 192 height 24
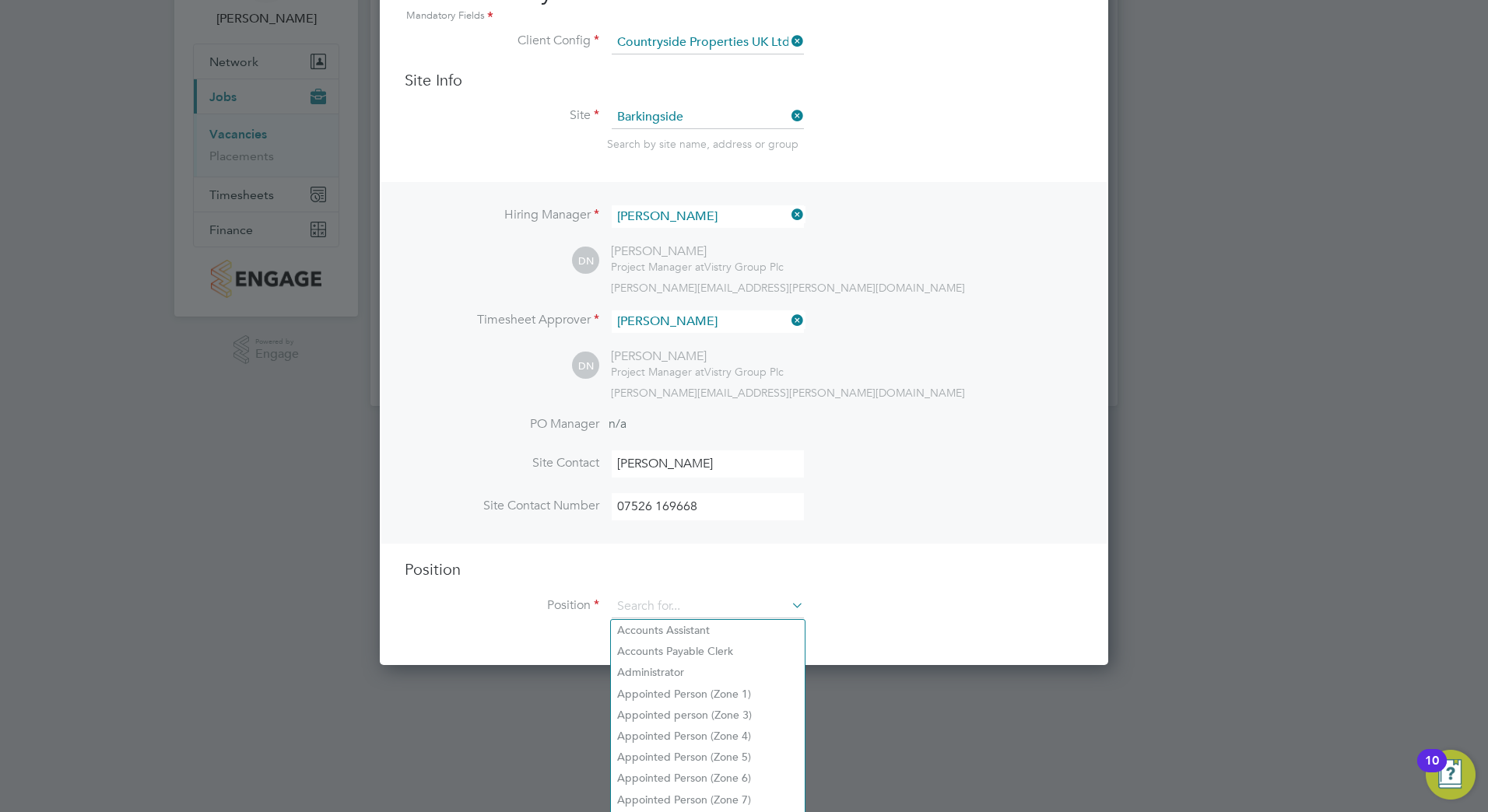
scroll to position [118, 0]
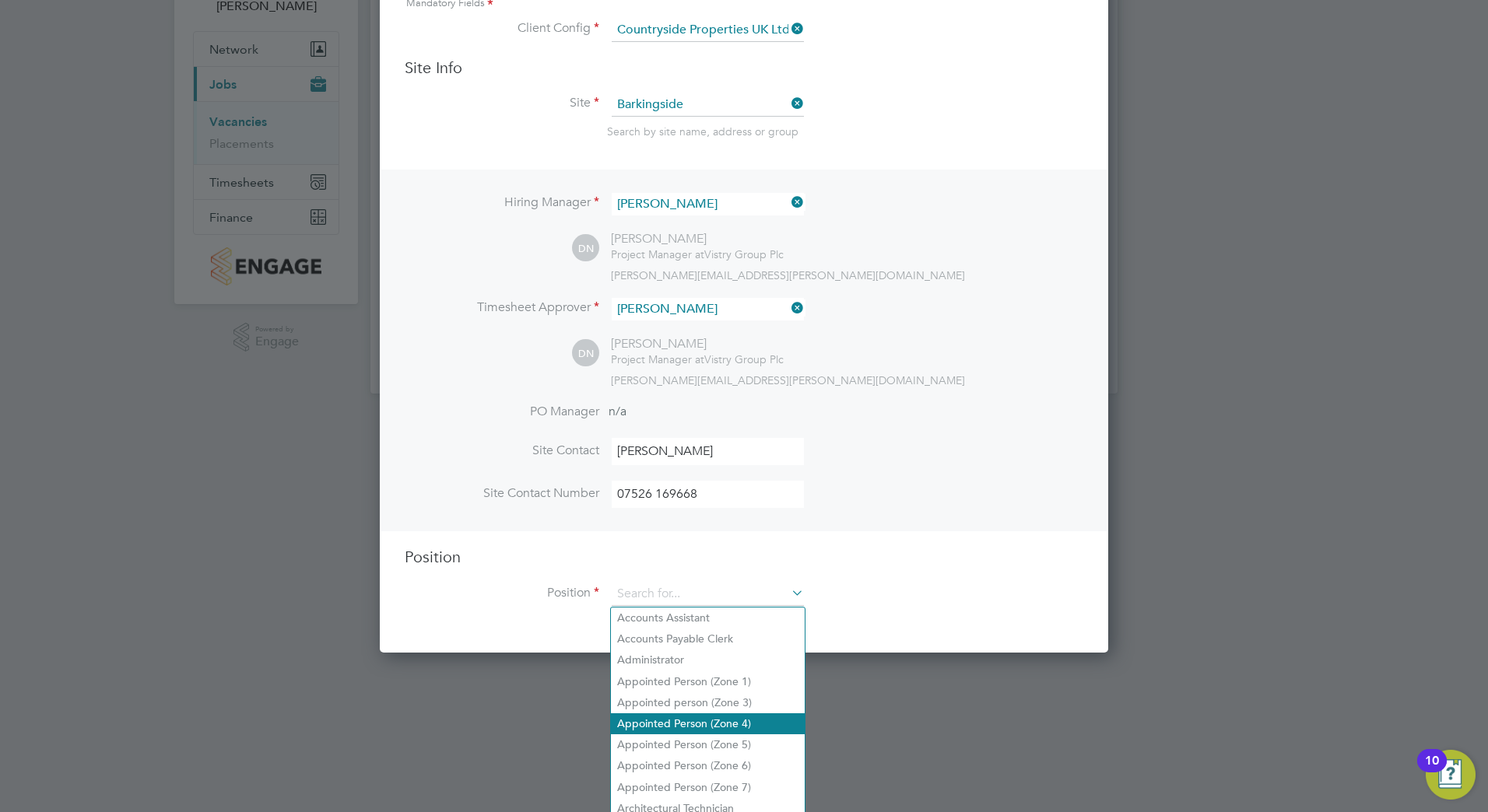
click at [683, 721] on li "Appointed Person (Zone 4)" at bounding box center [707, 724] width 194 height 21
type input "Appointed Person (Zone 4)"
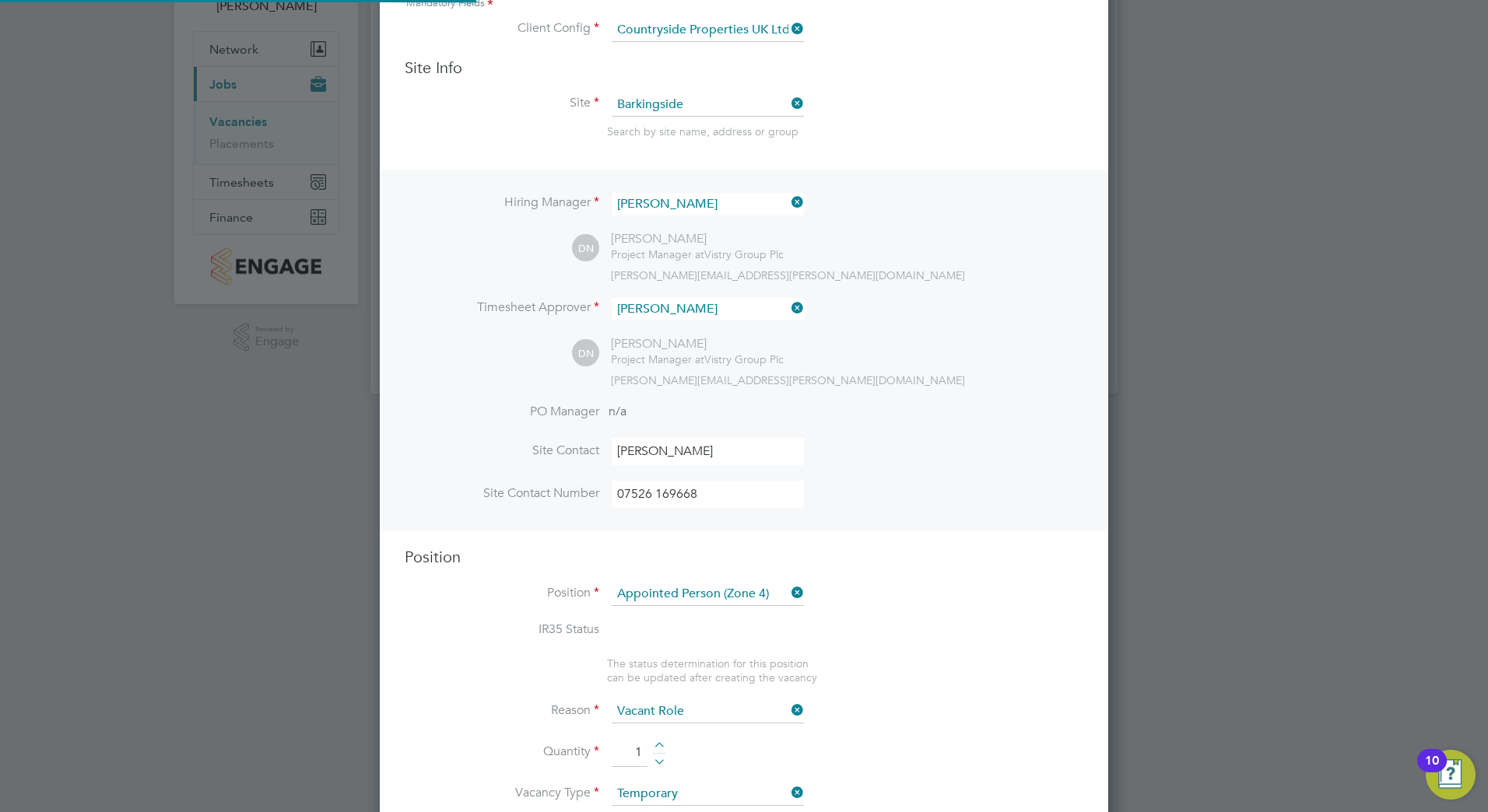
type textarea "- The Appointed Person (AP) shall ensure that the Construction Phase Lifting Pl…"
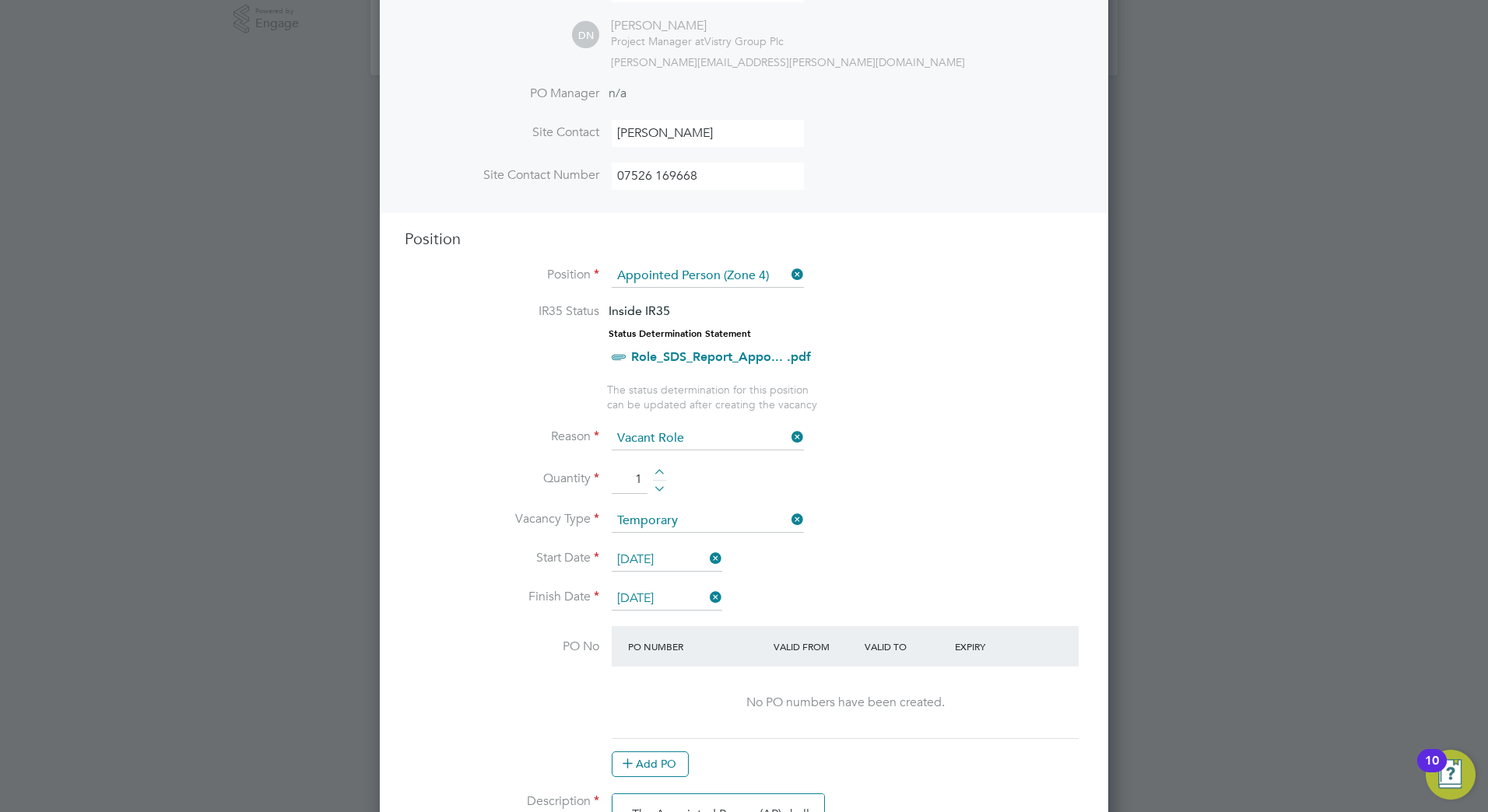
scroll to position [274, 0]
